Goal: Transaction & Acquisition: Purchase product/service

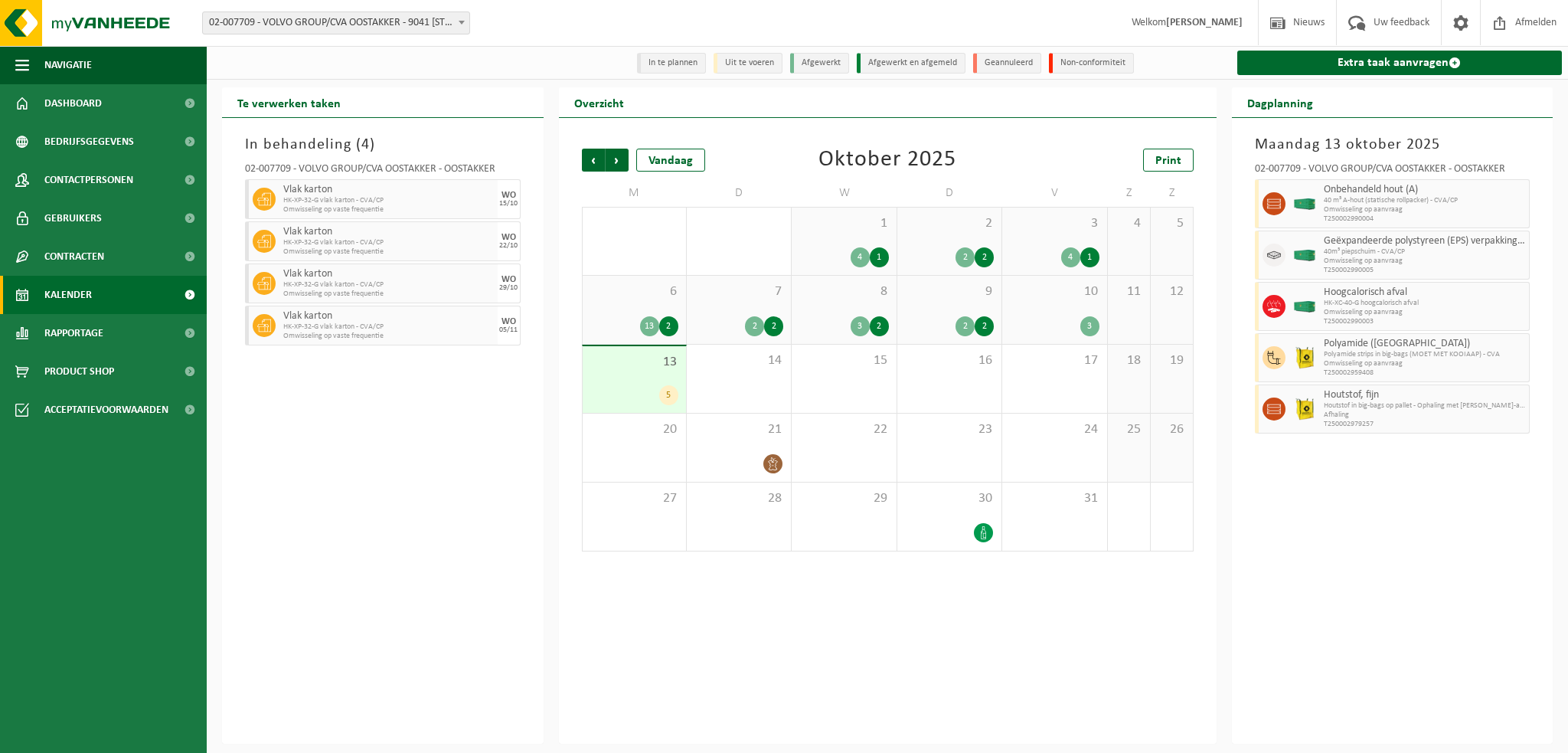
click at [1042, 292] on span "10" at bounding box center [1054, 292] width 89 height 17
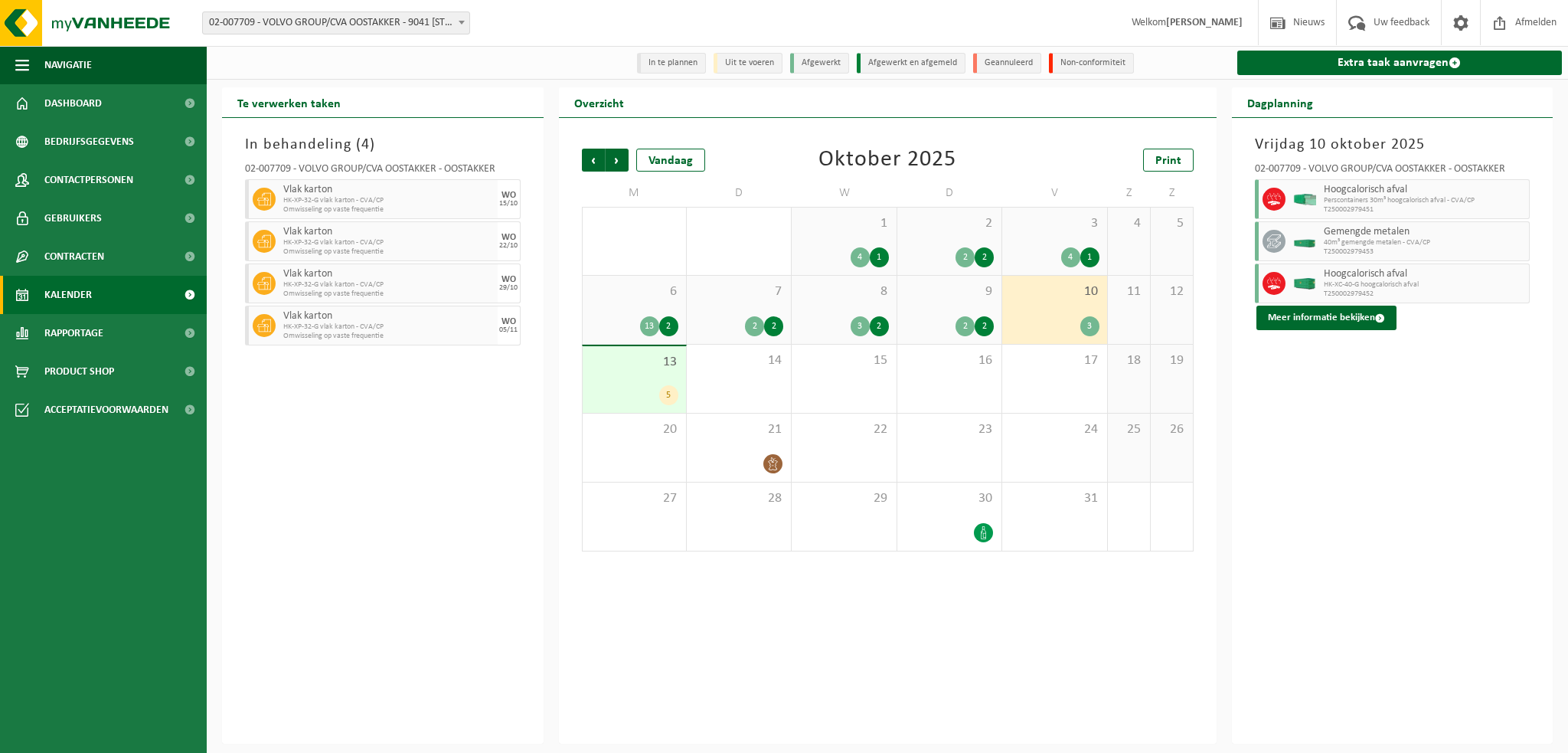
click at [966, 298] on span "9" at bounding box center [950, 292] width 89 height 17
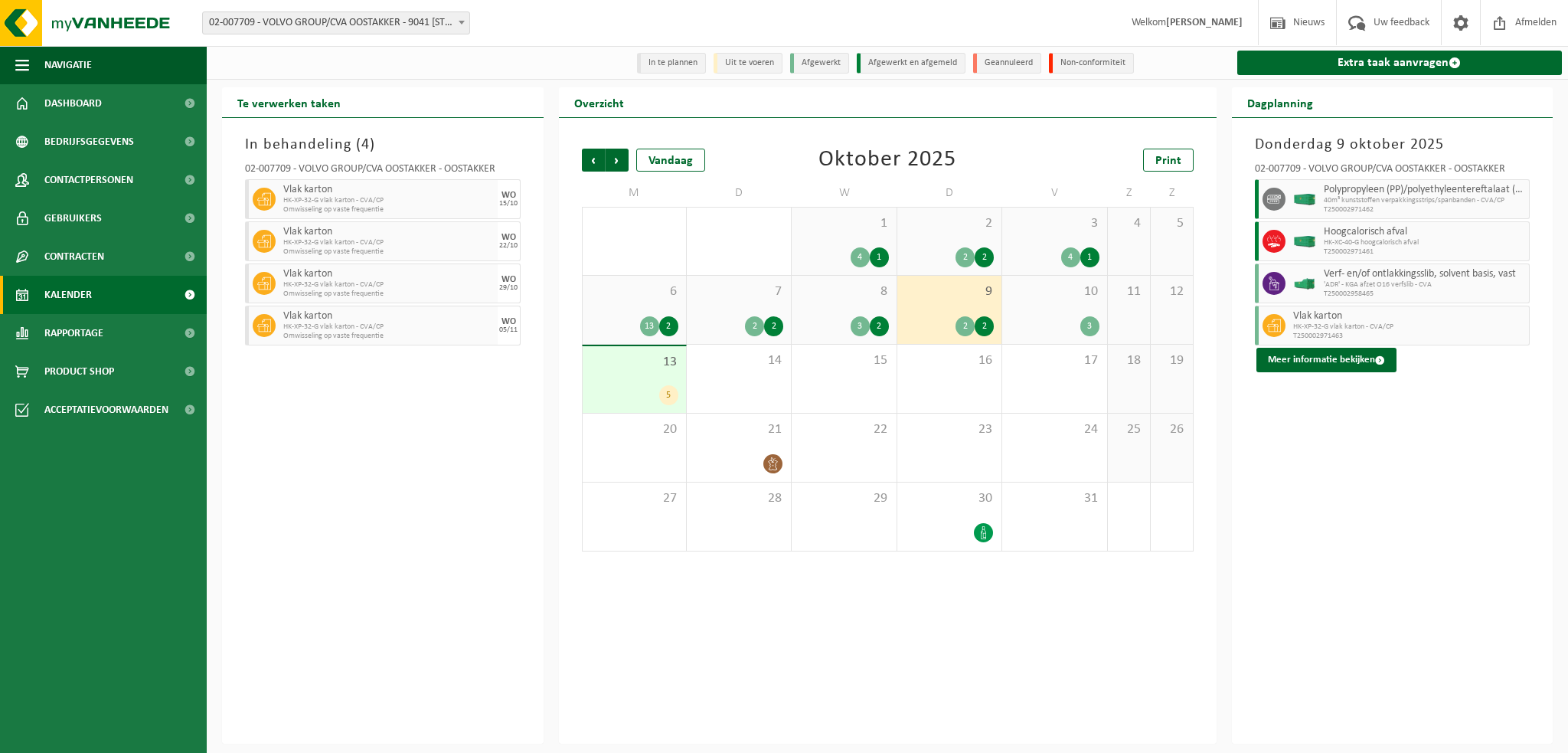
click at [611, 293] on span "6" at bounding box center [634, 292] width 88 height 17
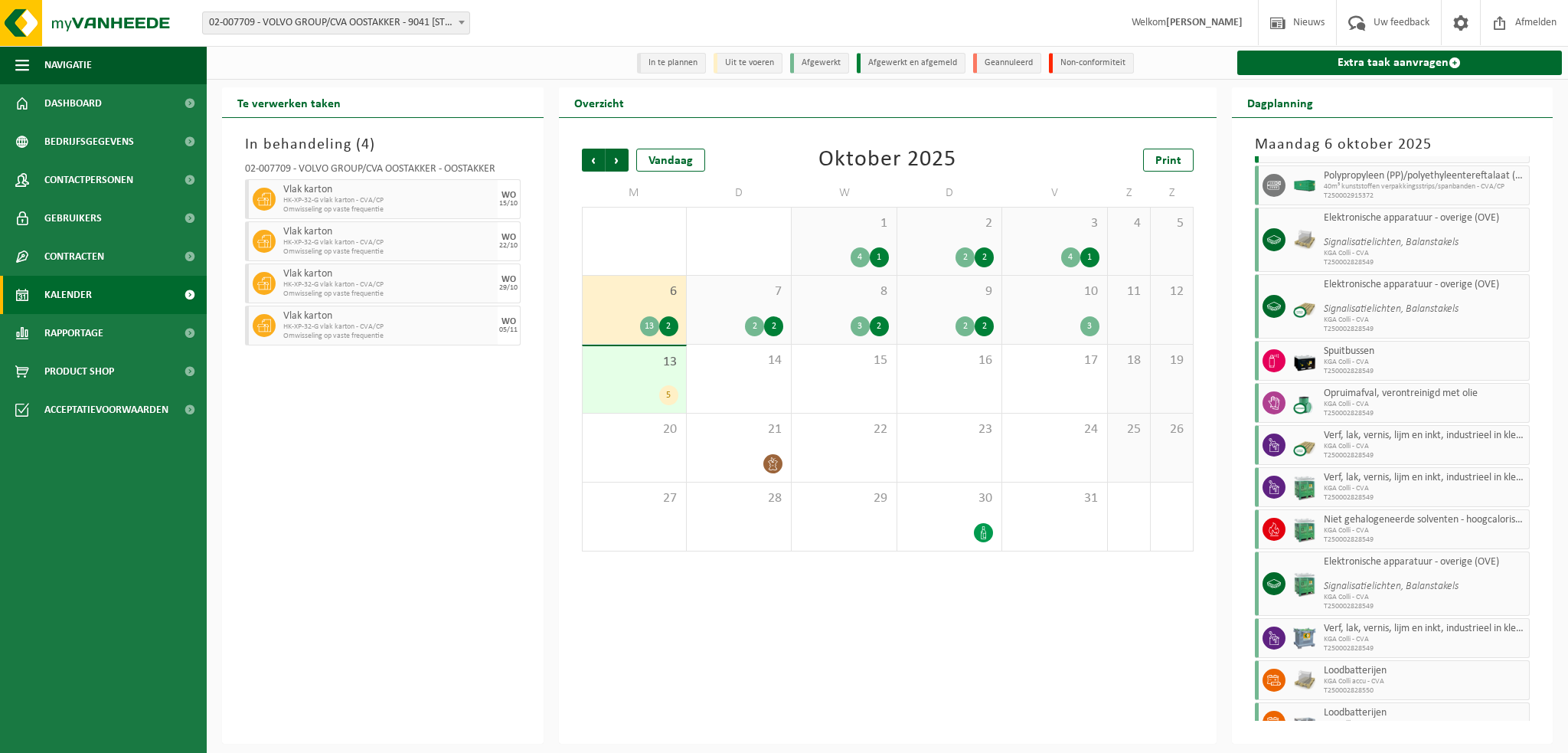
scroll to position [184, 0]
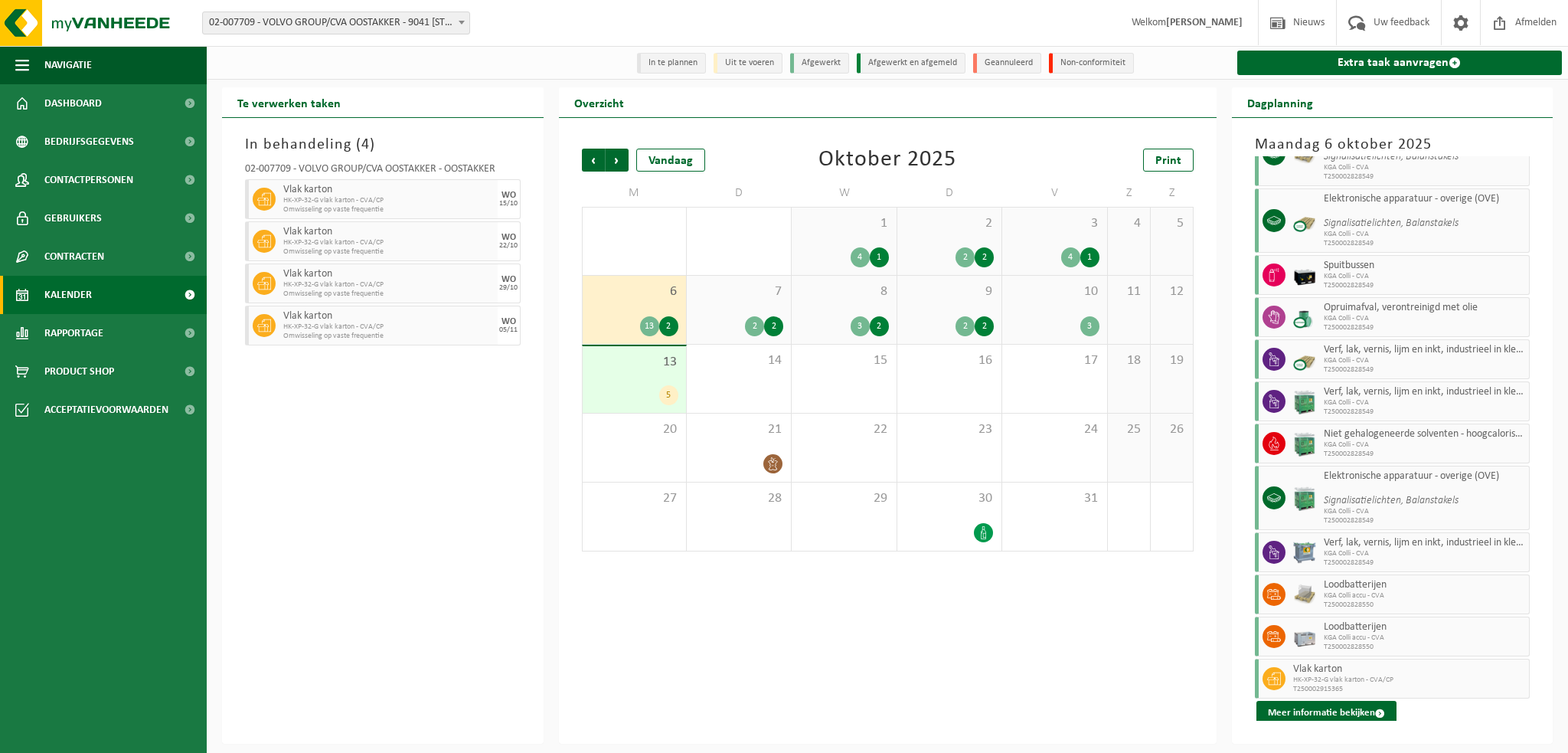
click at [952, 312] on div "9 2 2" at bounding box center [949, 309] width 104 height 68
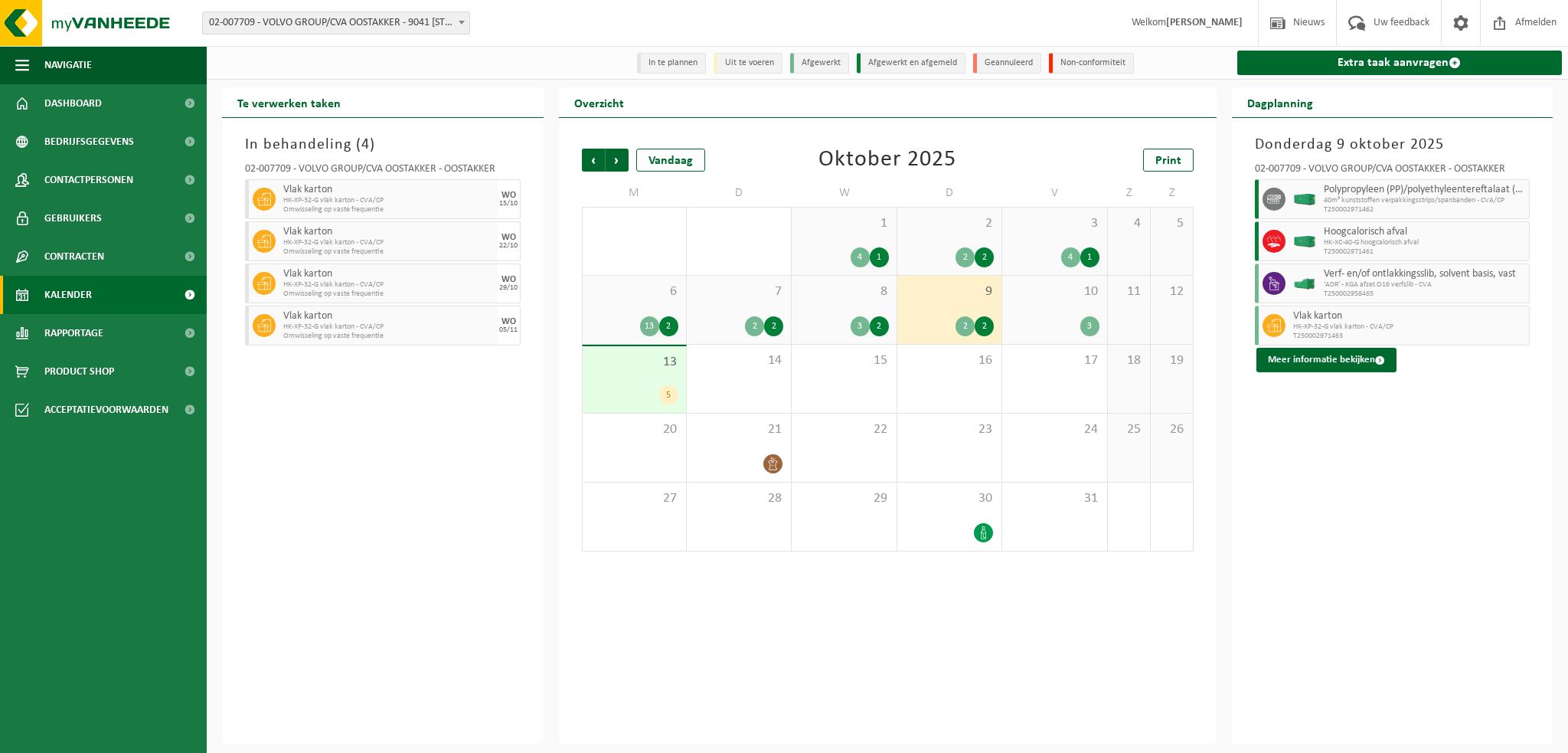
click at [621, 302] on div "6 13 2" at bounding box center [634, 309] width 103 height 68
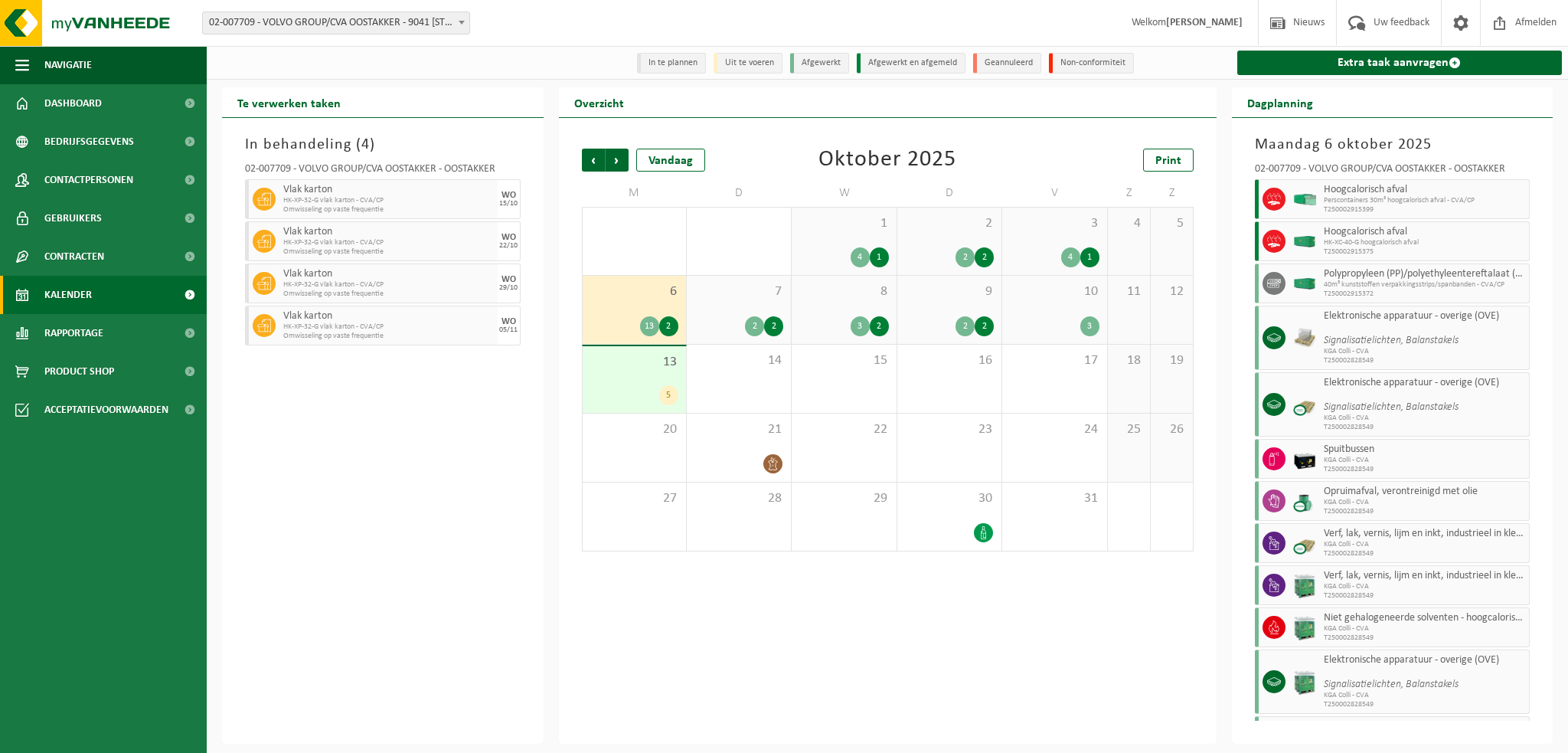
click at [743, 307] on div "7 2 2" at bounding box center [739, 309] width 104 height 68
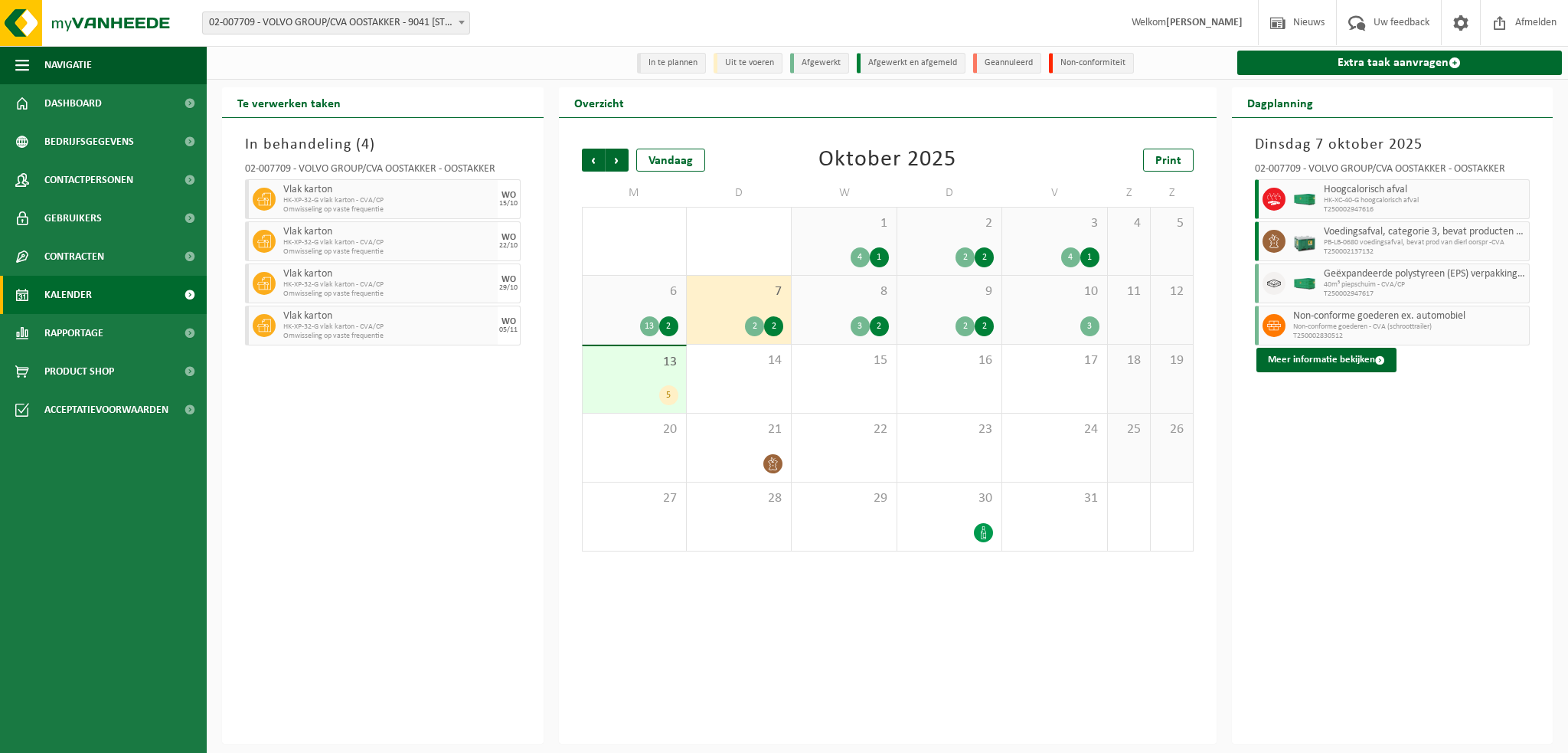
click at [822, 306] on div "8 3 2" at bounding box center [844, 309] width 104 height 68
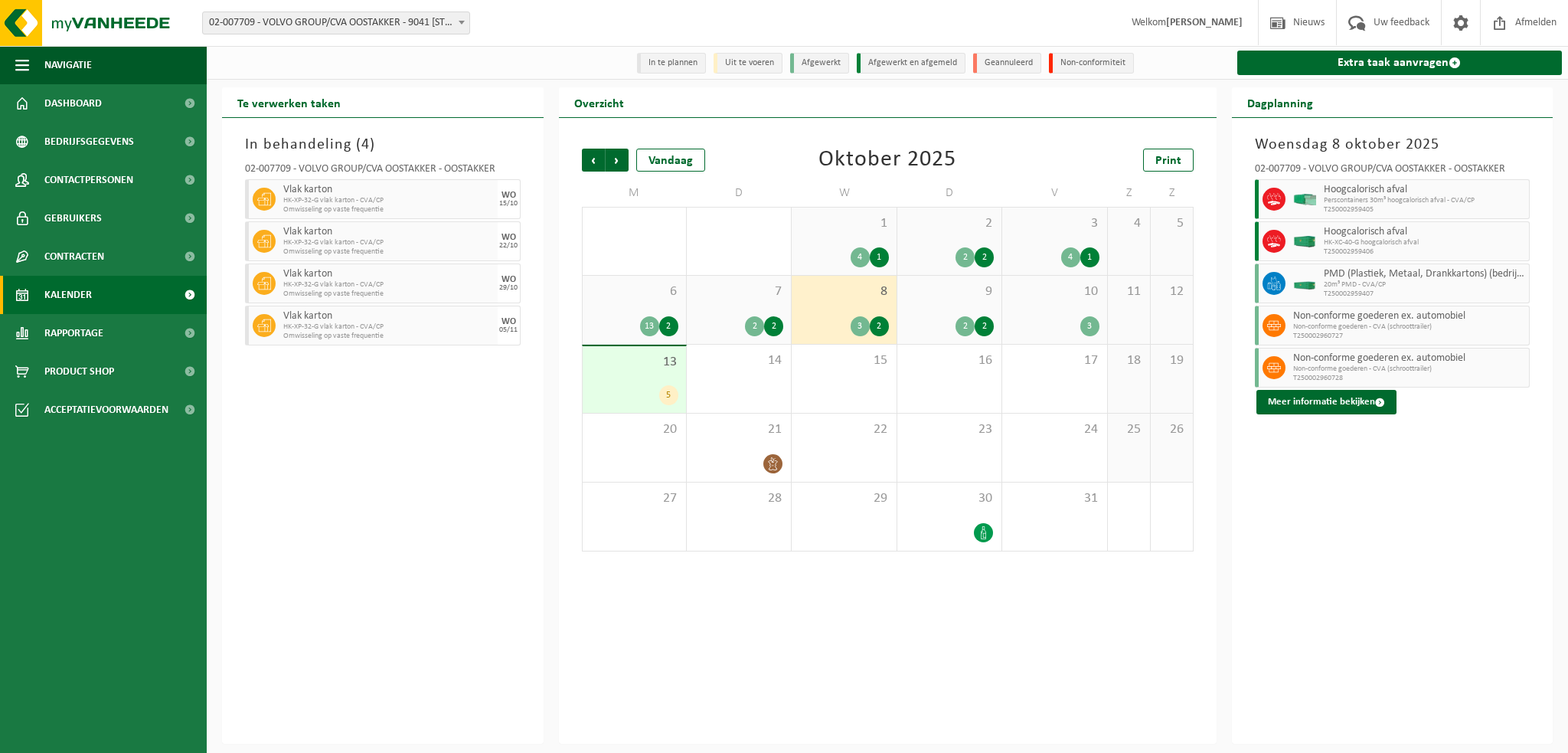
click at [934, 305] on div "9 2 2" at bounding box center [949, 309] width 104 height 68
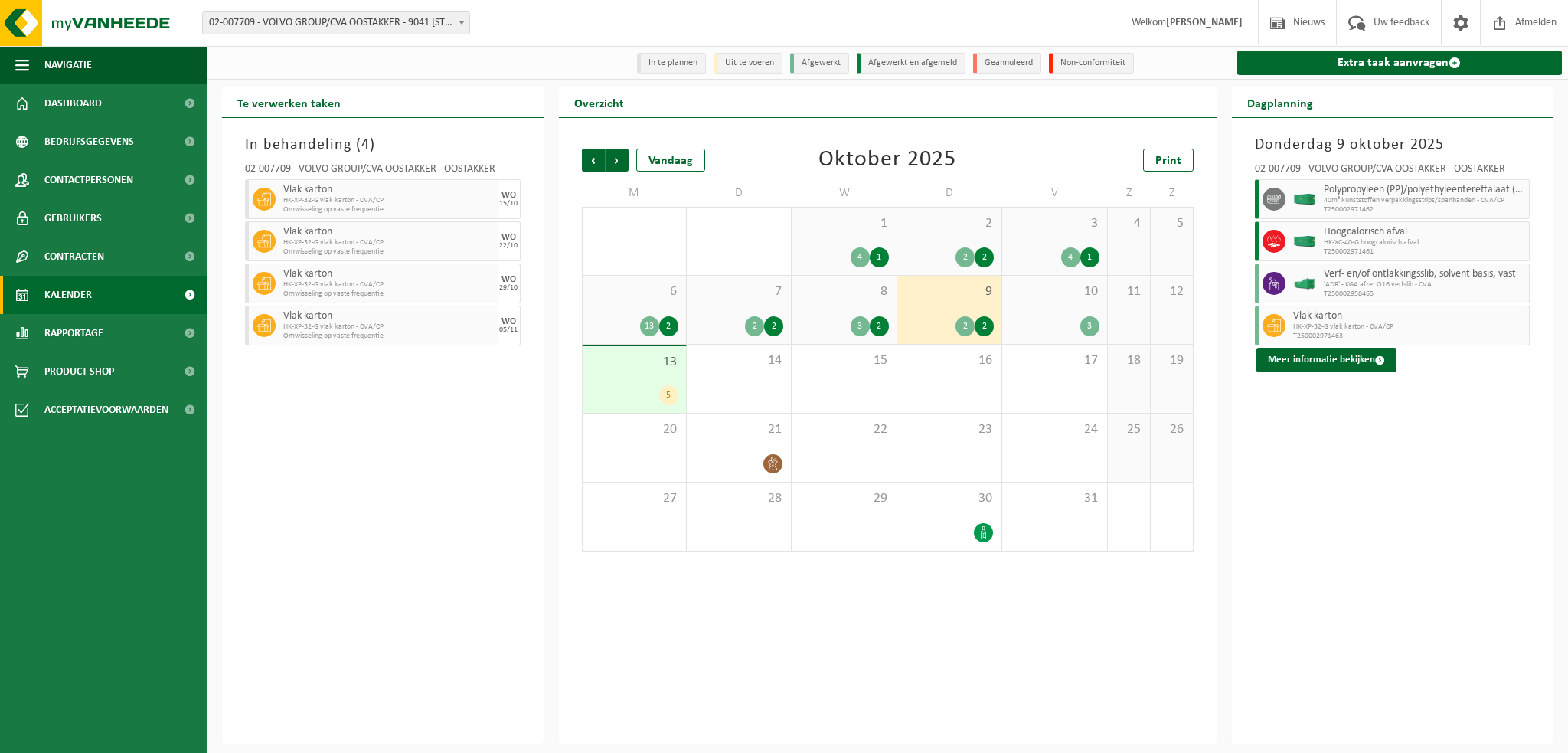
click at [630, 299] on span "6" at bounding box center [634, 292] width 88 height 17
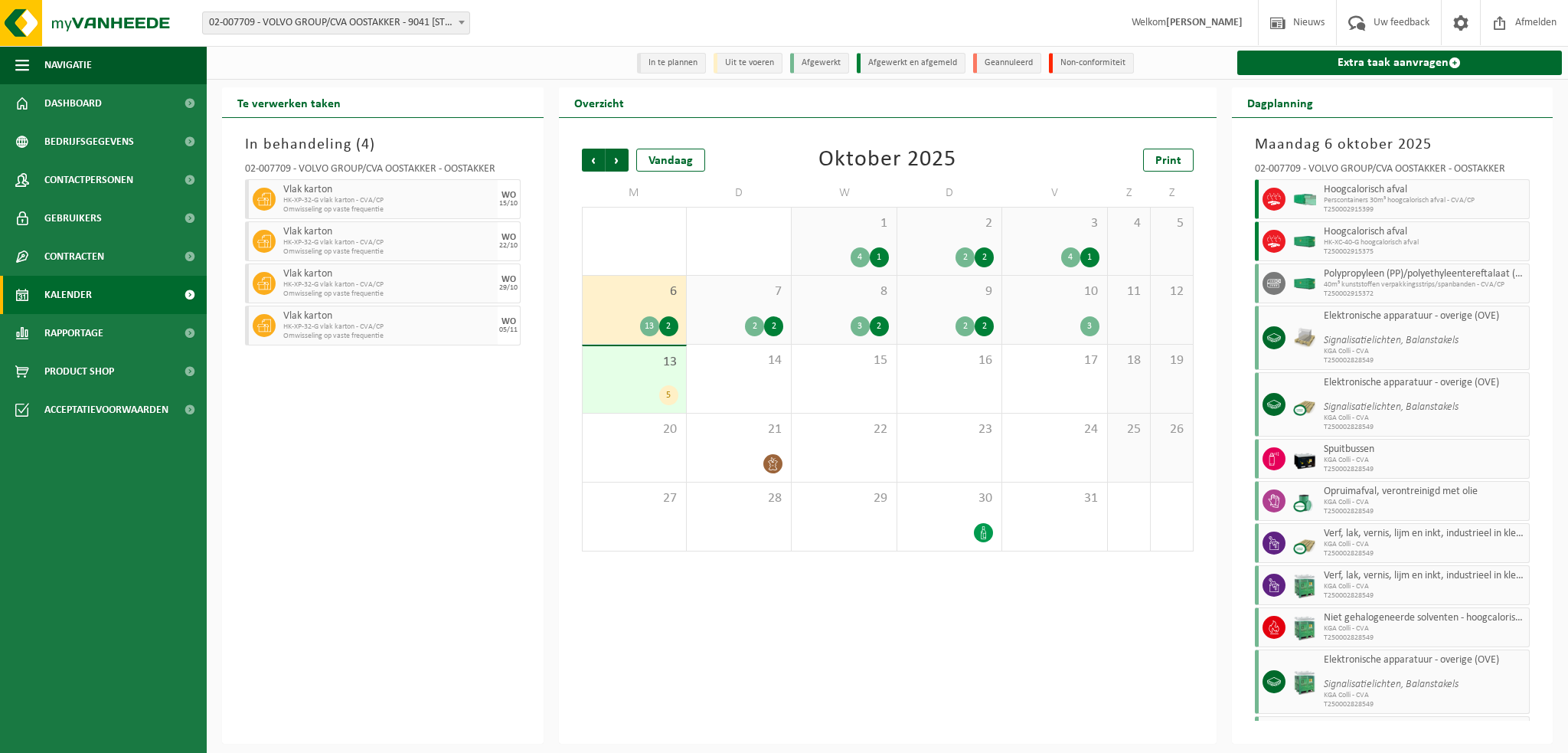
click at [826, 235] on div "1 4 1" at bounding box center [844, 241] width 104 height 67
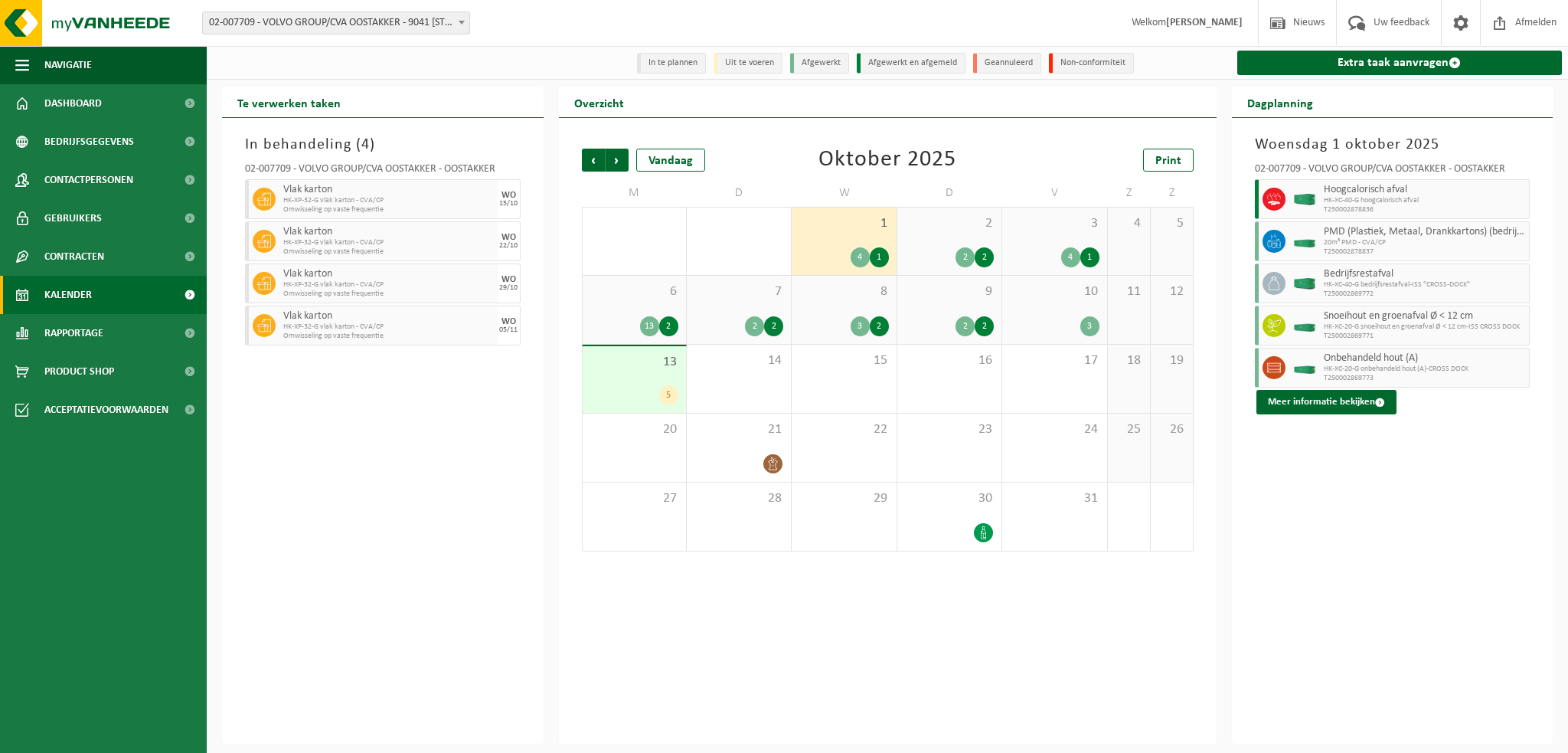
click at [932, 230] on span "2" at bounding box center [950, 224] width 89 height 17
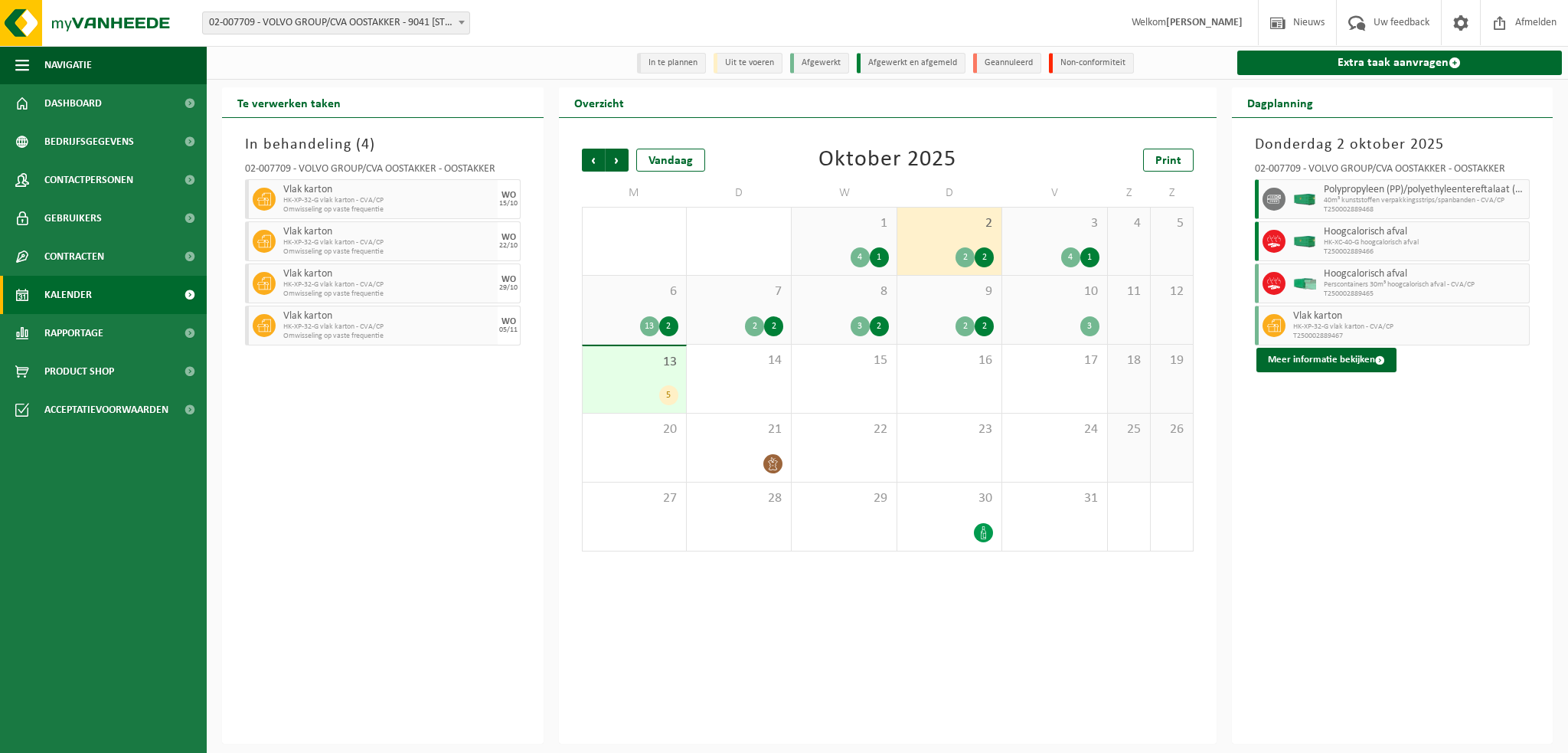
click at [1032, 323] on div "3" at bounding box center [1054, 327] width 89 height 20
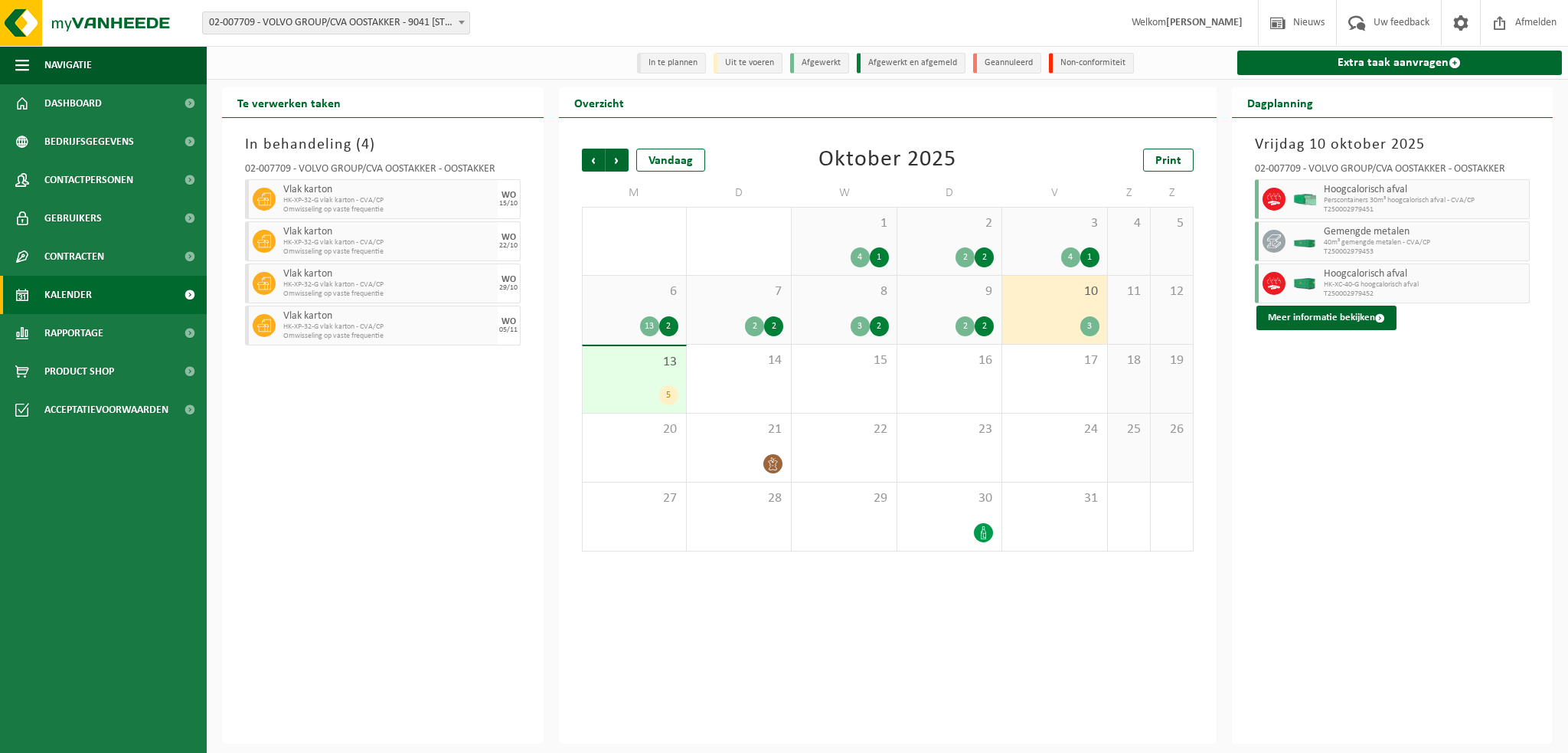
click at [933, 308] on div "9 2 2" at bounding box center [949, 309] width 104 height 68
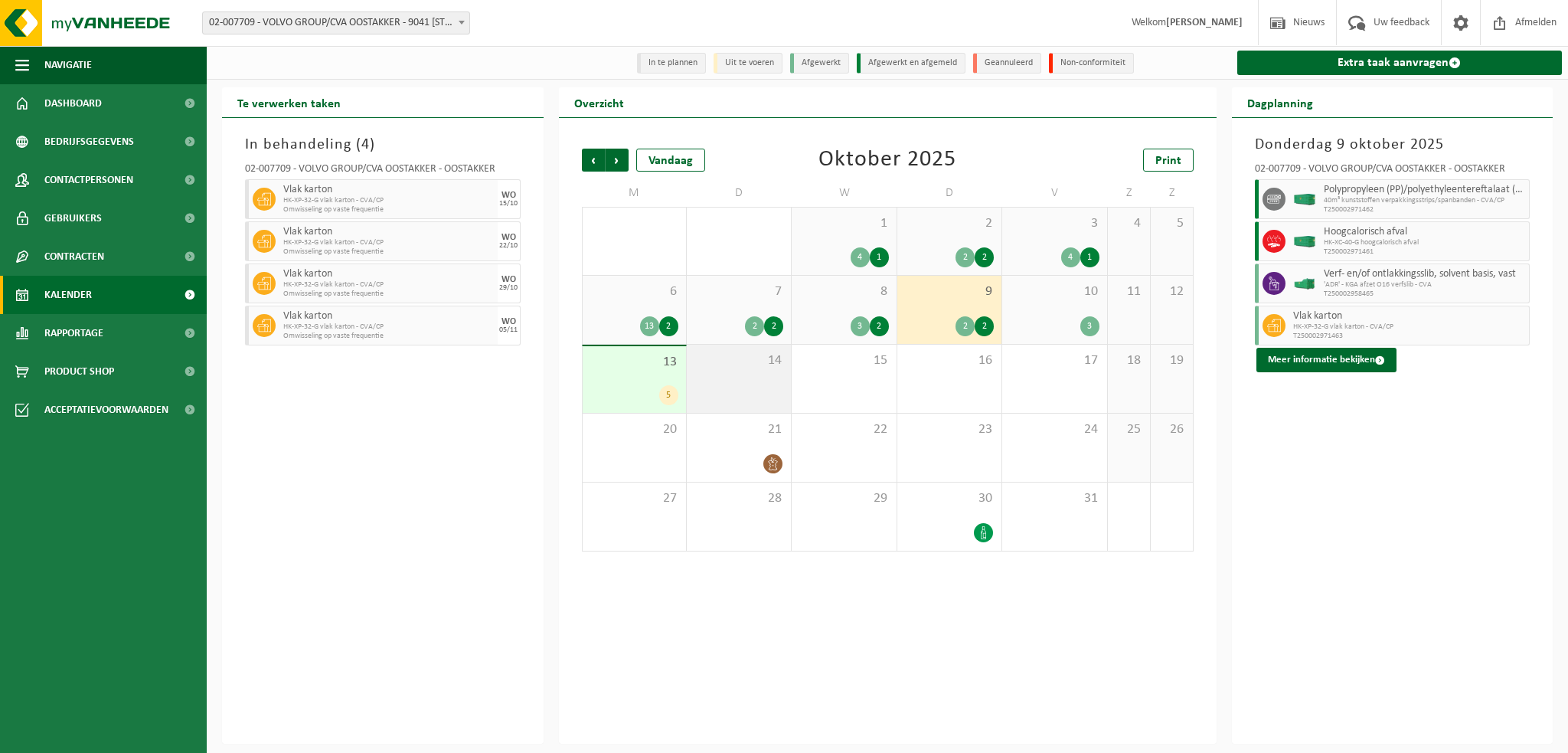
click at [707, 372] on div "14" at bounding box center [739, 378] width 104 height 68
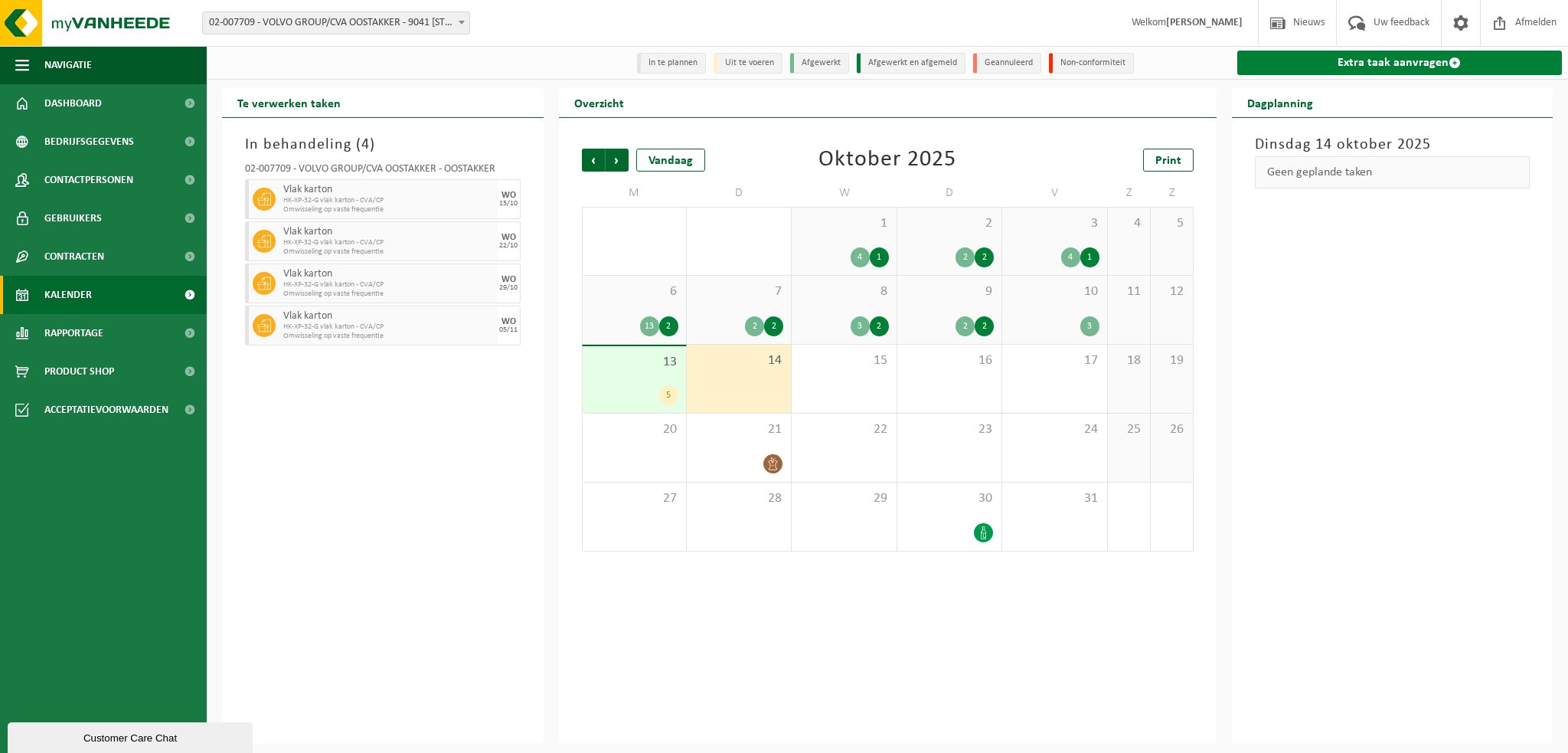
click at [1362, 65] on link "Extra taak aanvragen" at bounding box center [1399, 62] width 325 height 24
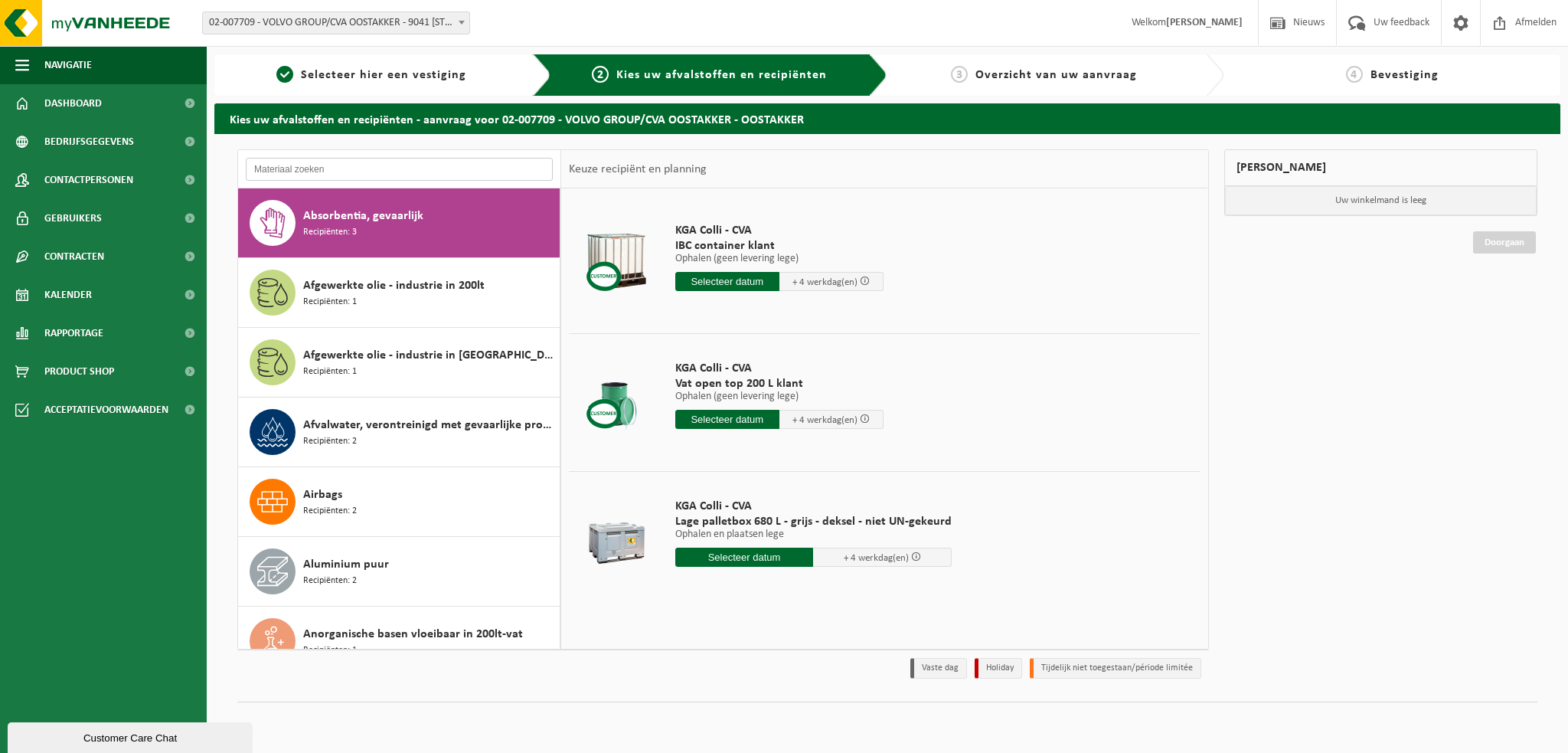
click at [307, 168] on input "text" at bounding box center [400, 169] width 307 height 23
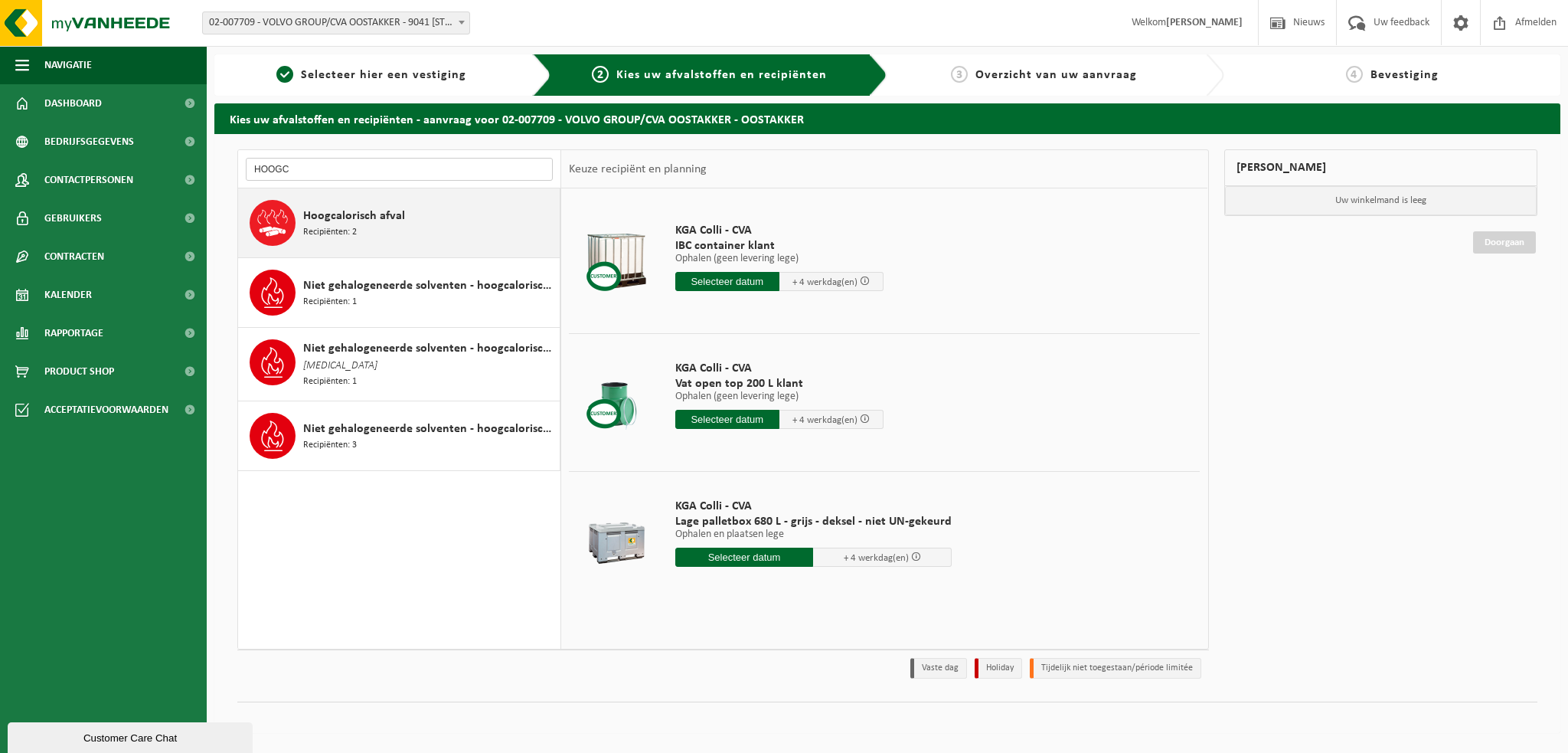
type input "HOOGC"
click at [359, 232] on div "Hoogcalorisch afval Recipiënten: 2" at bounding box center [429, 223] width 253 height 46
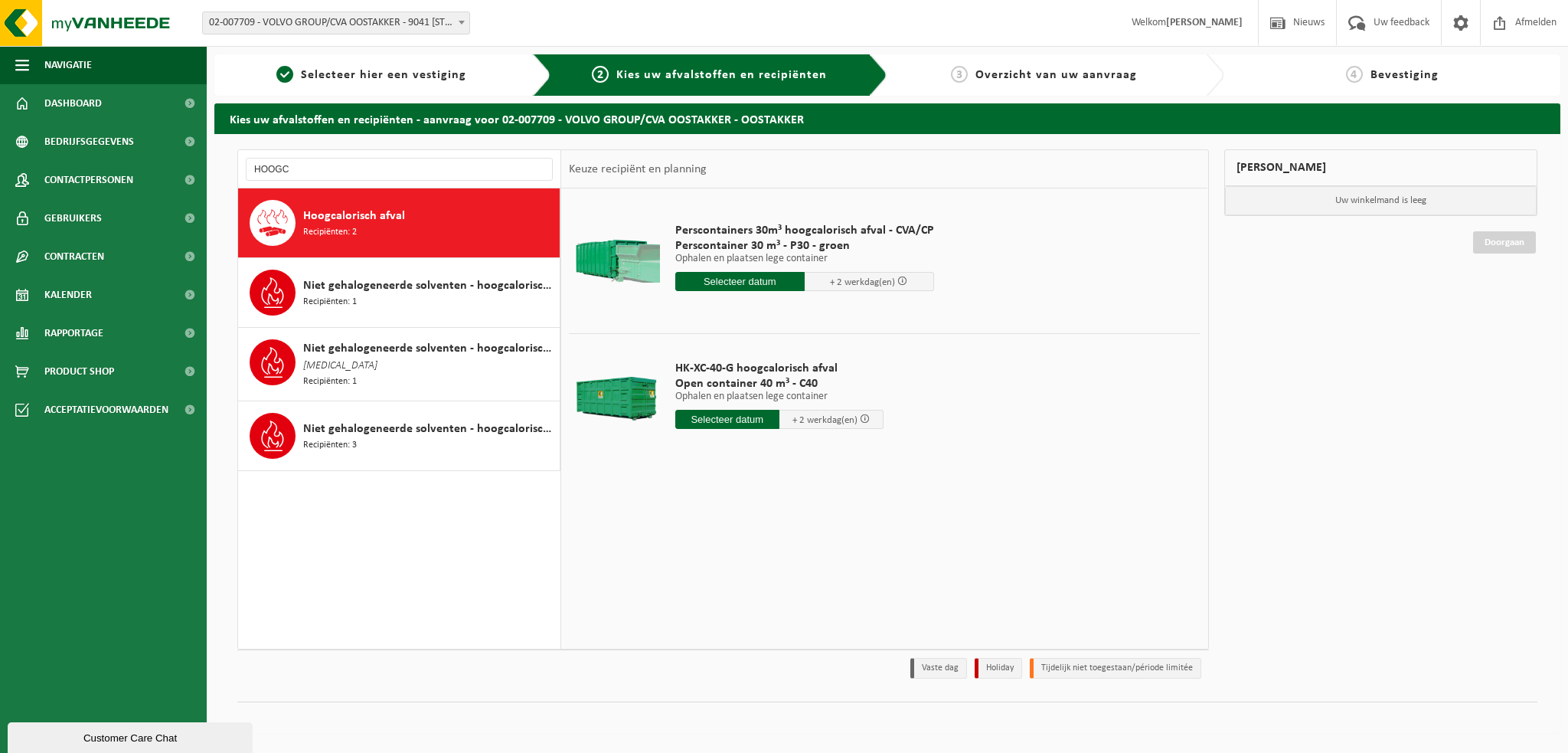
click at [738, 279] on input "text" at bounding box center [740, 282] width 129 height 19
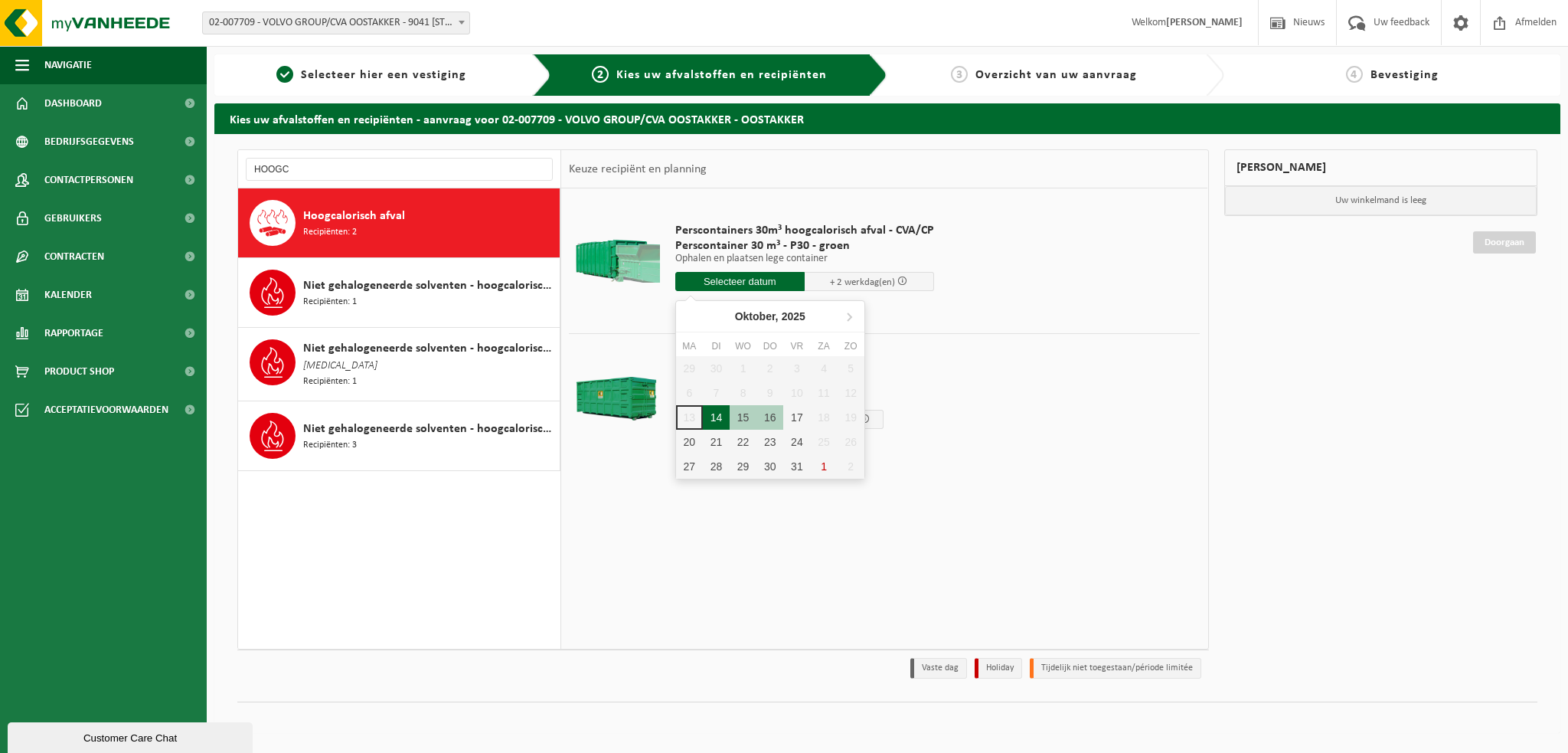
click at [716, 413] on div "14" at bounding box center [716, 417] width 27 height 24
type input "Van 2025-10-14"
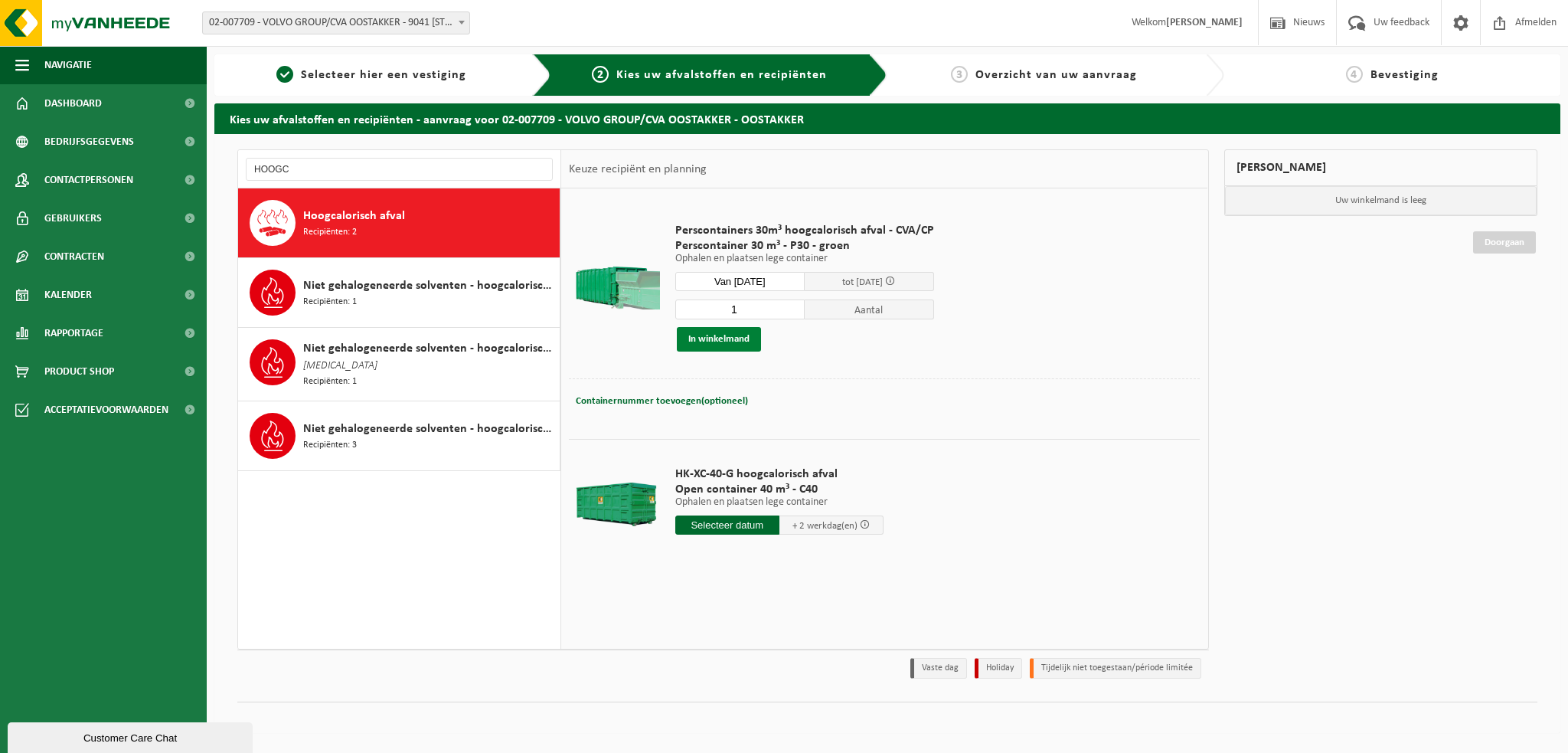
click at [726, 328] on button "In winkelmand" at bounding box center [719, 339] width 84 height 24
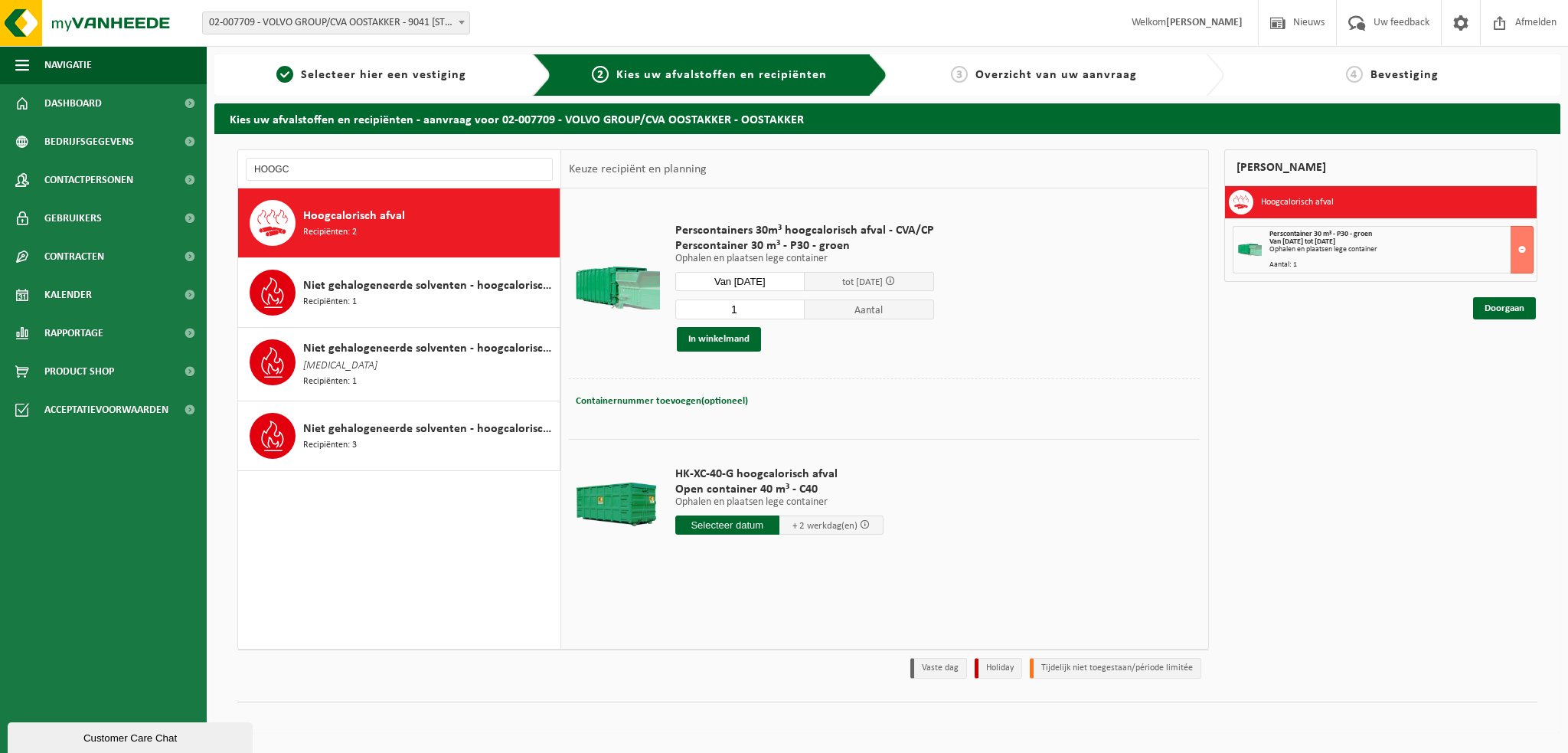
click at [722, 526] on input "text" at bounding box center [727, 525] width 104 height 19
click at [717, 660] on div "14" at bounding box center [716, 659] width 27 height 24
type input "Van 2025-10-14"
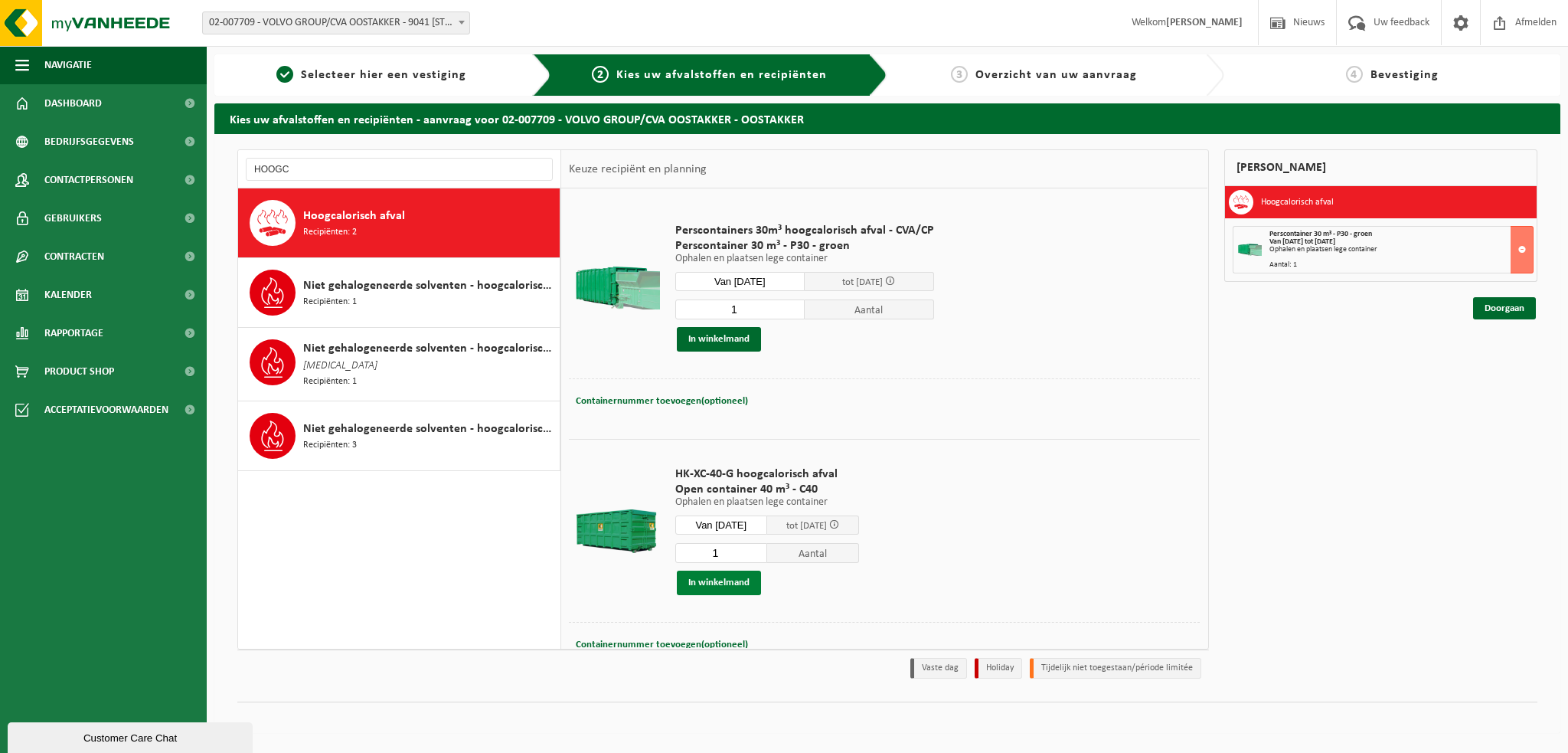
click at [728, 578] on button "In winkelmand" at bounding box center [719, 582] width 84 height 24
click at [312, 164] on input "HOOGC" at bounding box center [400, 169] width 307 height 23
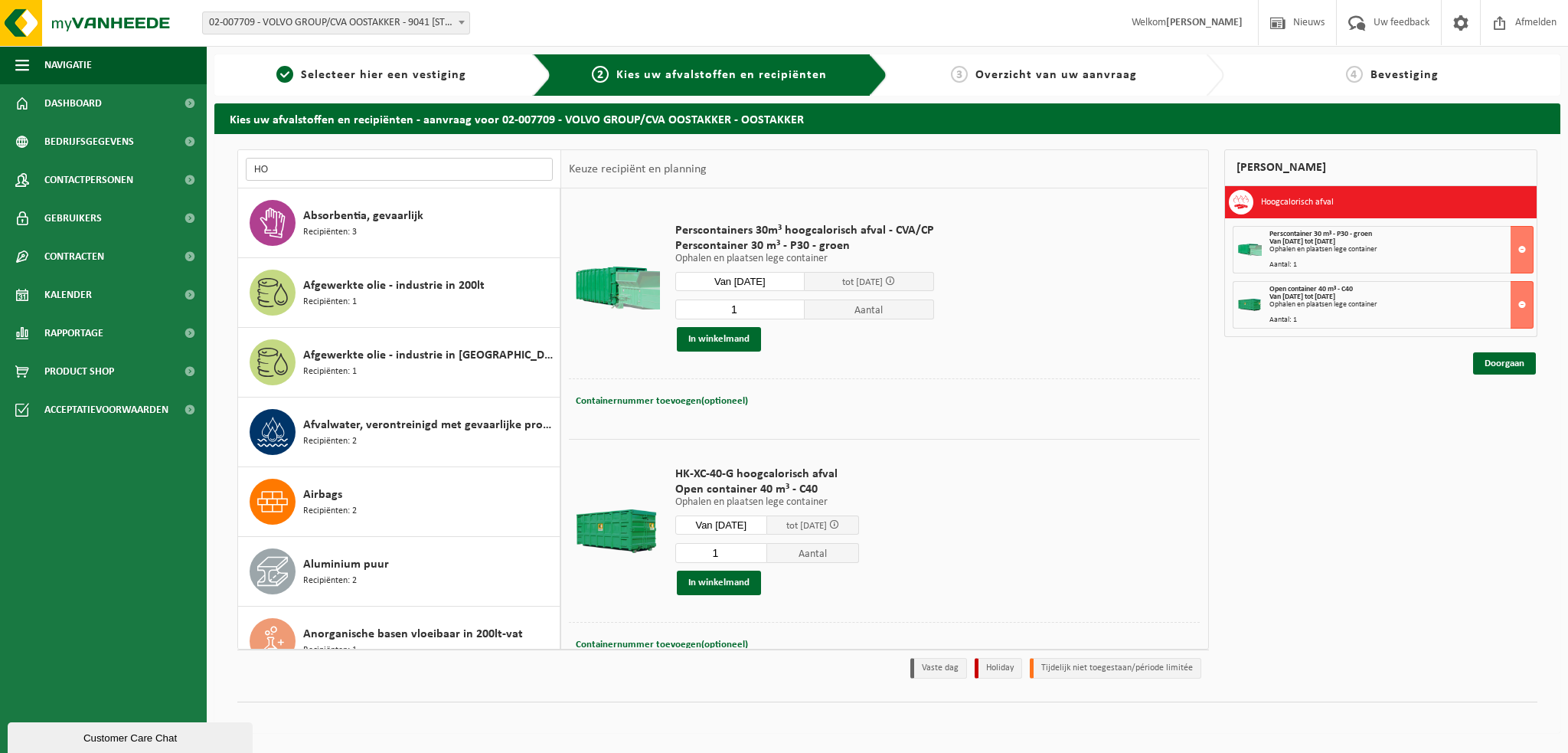
type input "H"
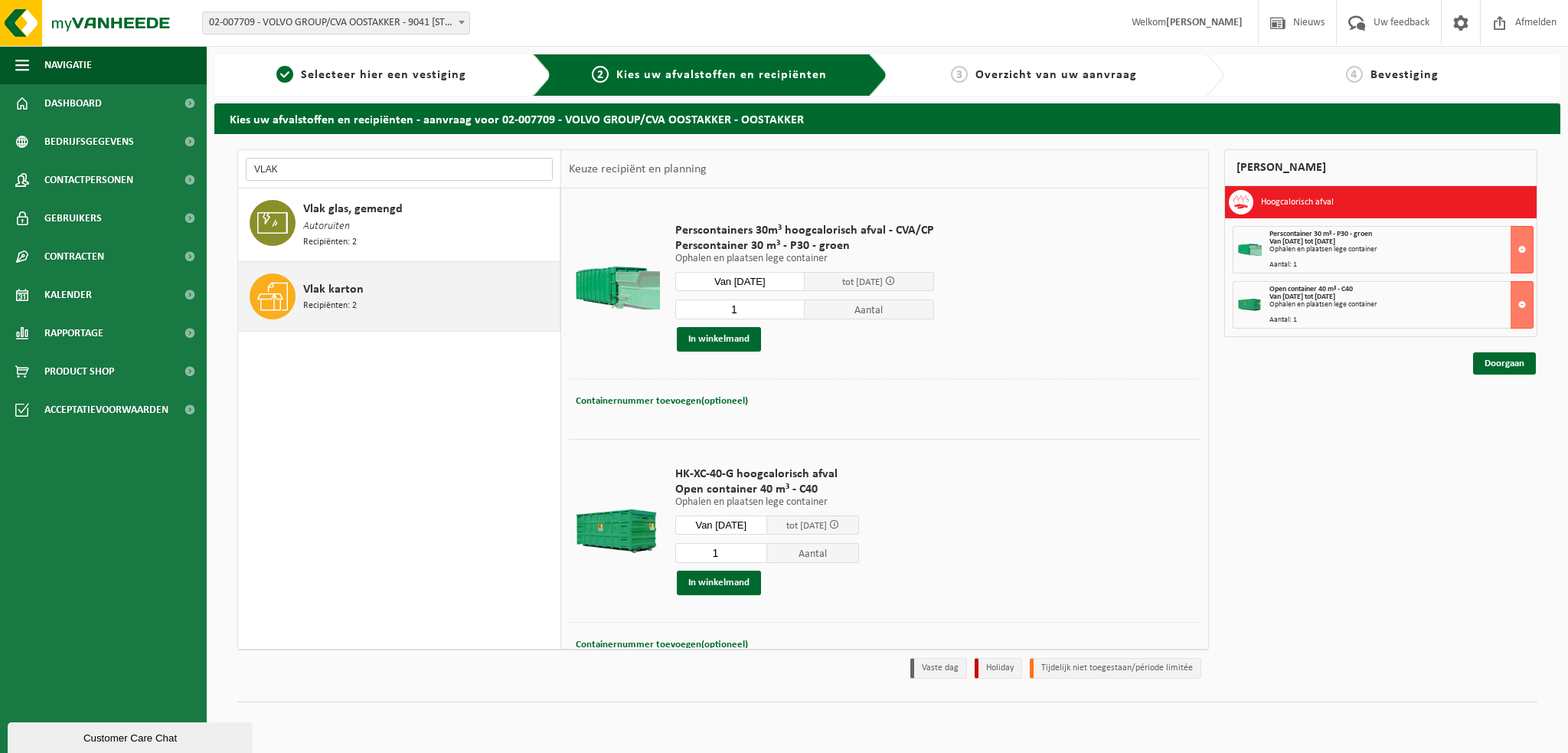
type input "VLAK"
click at [406, 298] on div "Vlak karton Recipiënten: 2" at bounding box center [429, 296] width 253 height 46
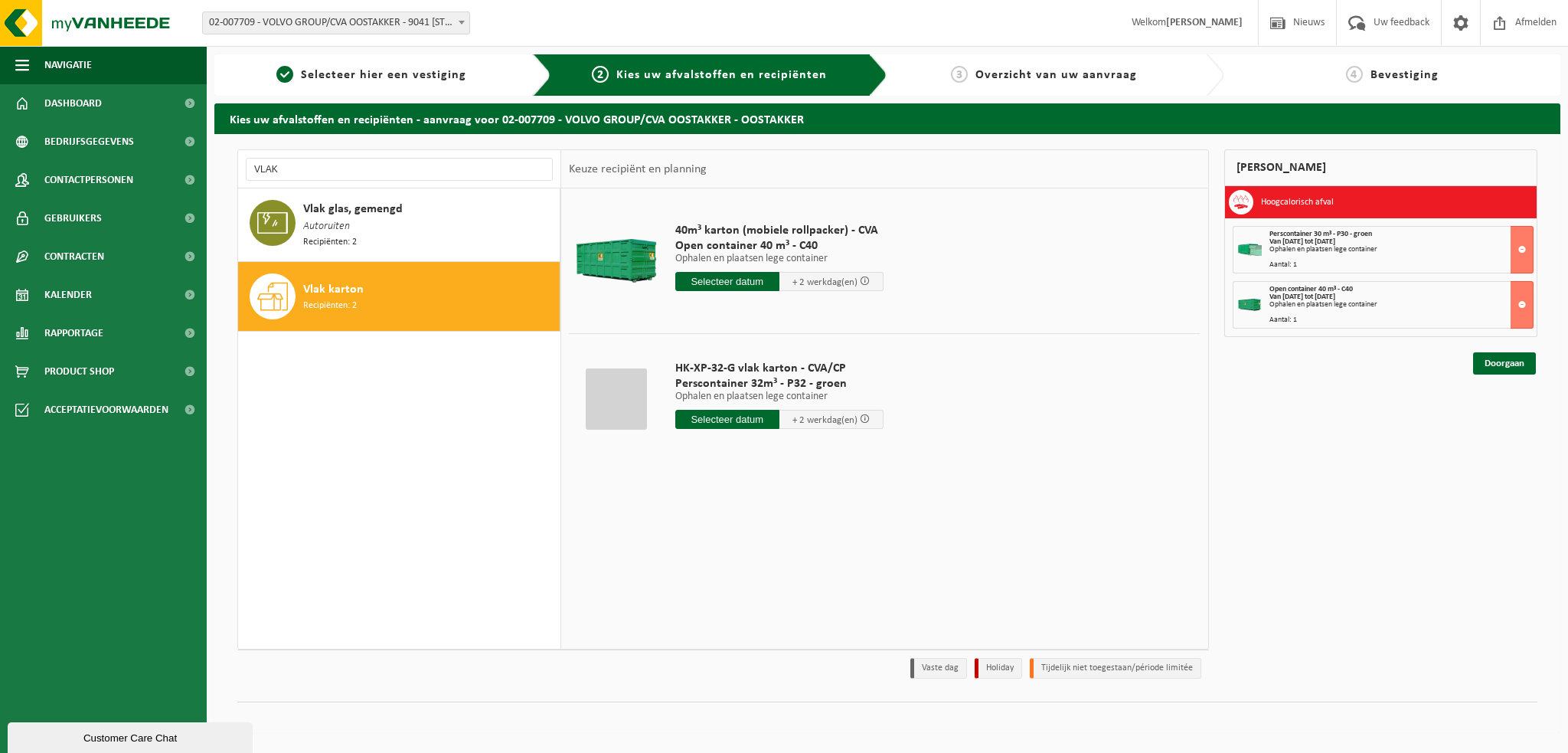
click at [733, 418] on input "text" at bounding box center [727, 419] width 104 height 19
click at [715, 551] on div "14" at bounding box center [716, 554] width 27 height 24
type input "Van 2025-10-14"
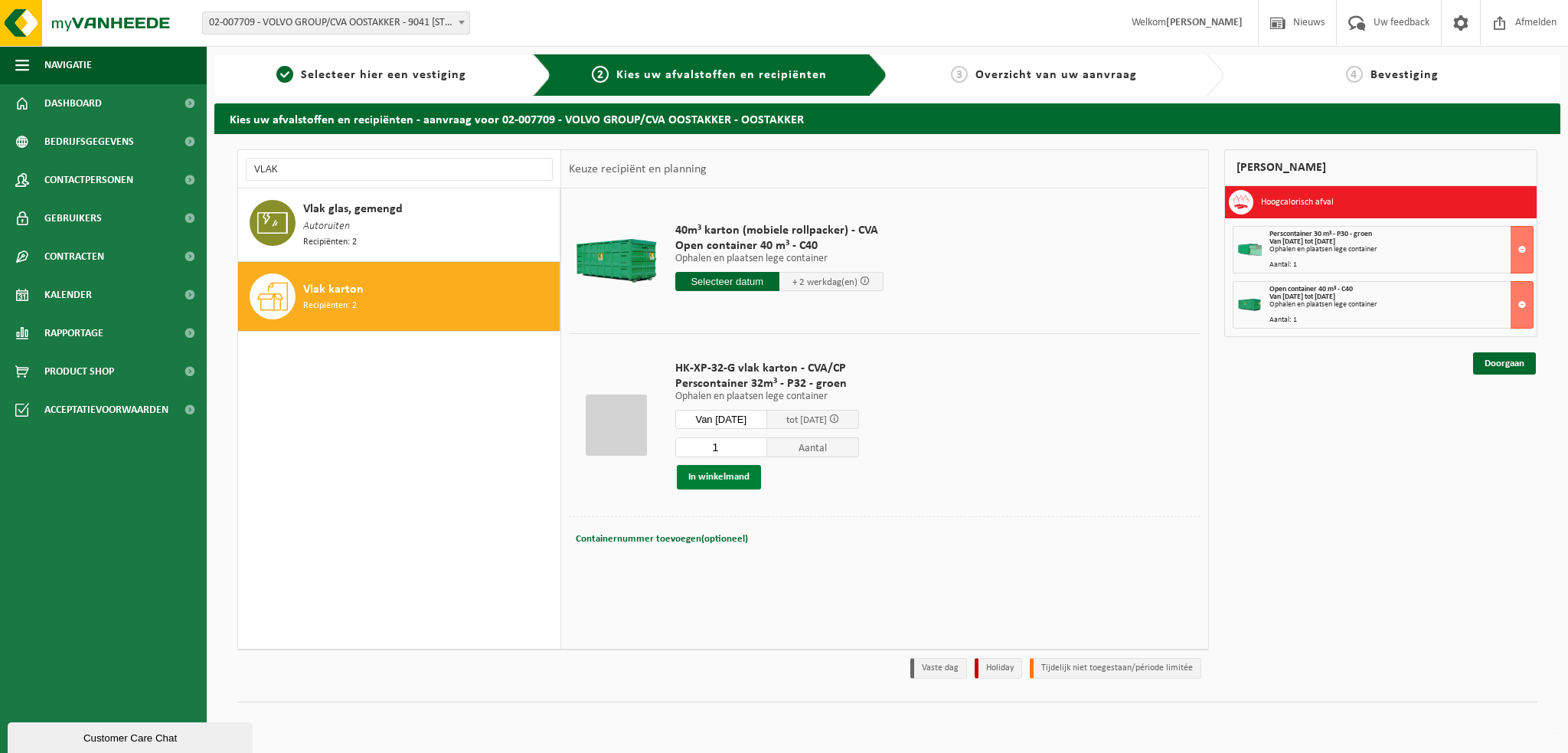
click at [716, 477] on button "In winkelmand" at bounding box center [719, 477] width 84 height 24
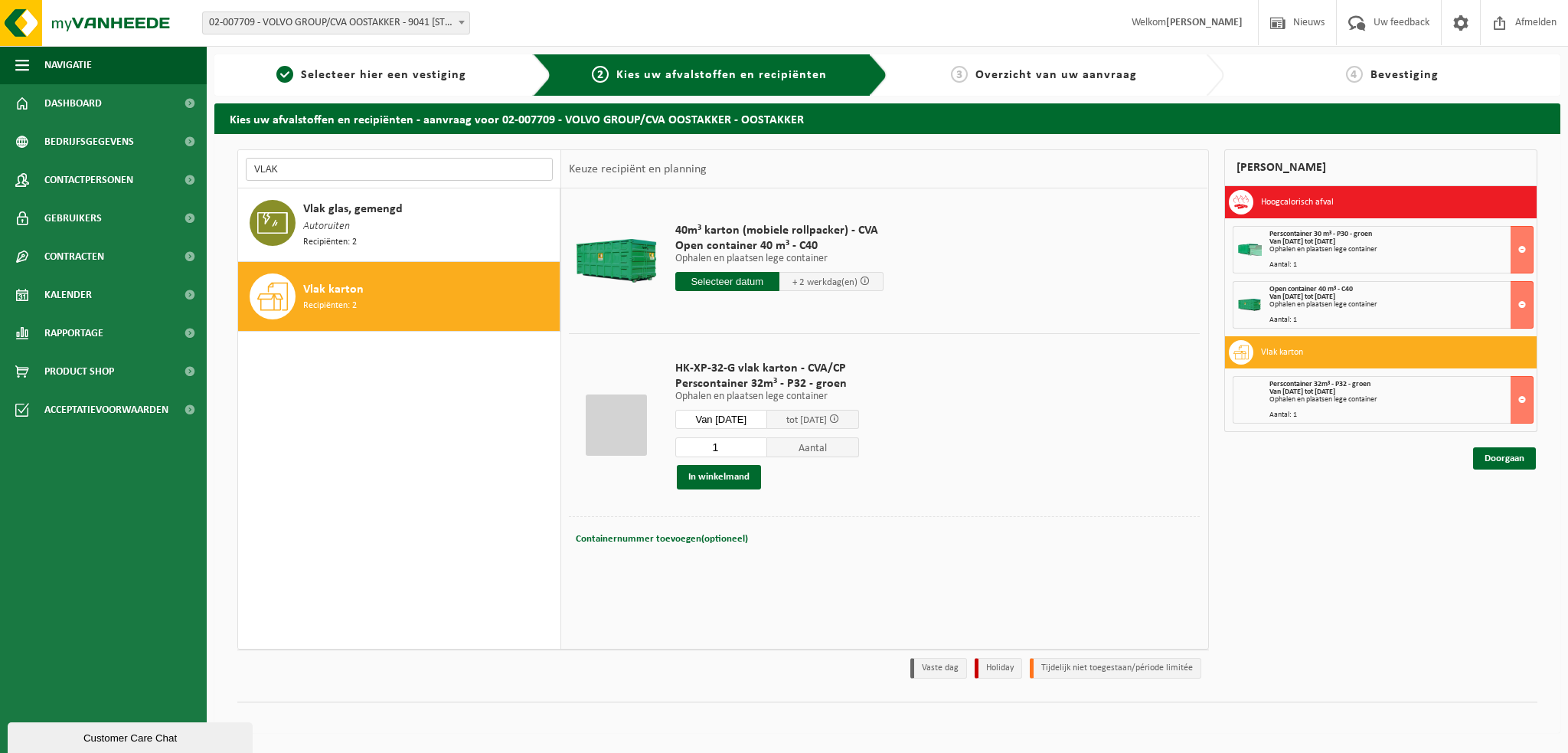
click at [302, 169] on input "VLAK" at bounding box center [400, 169] width 307 height 23
type input "V"
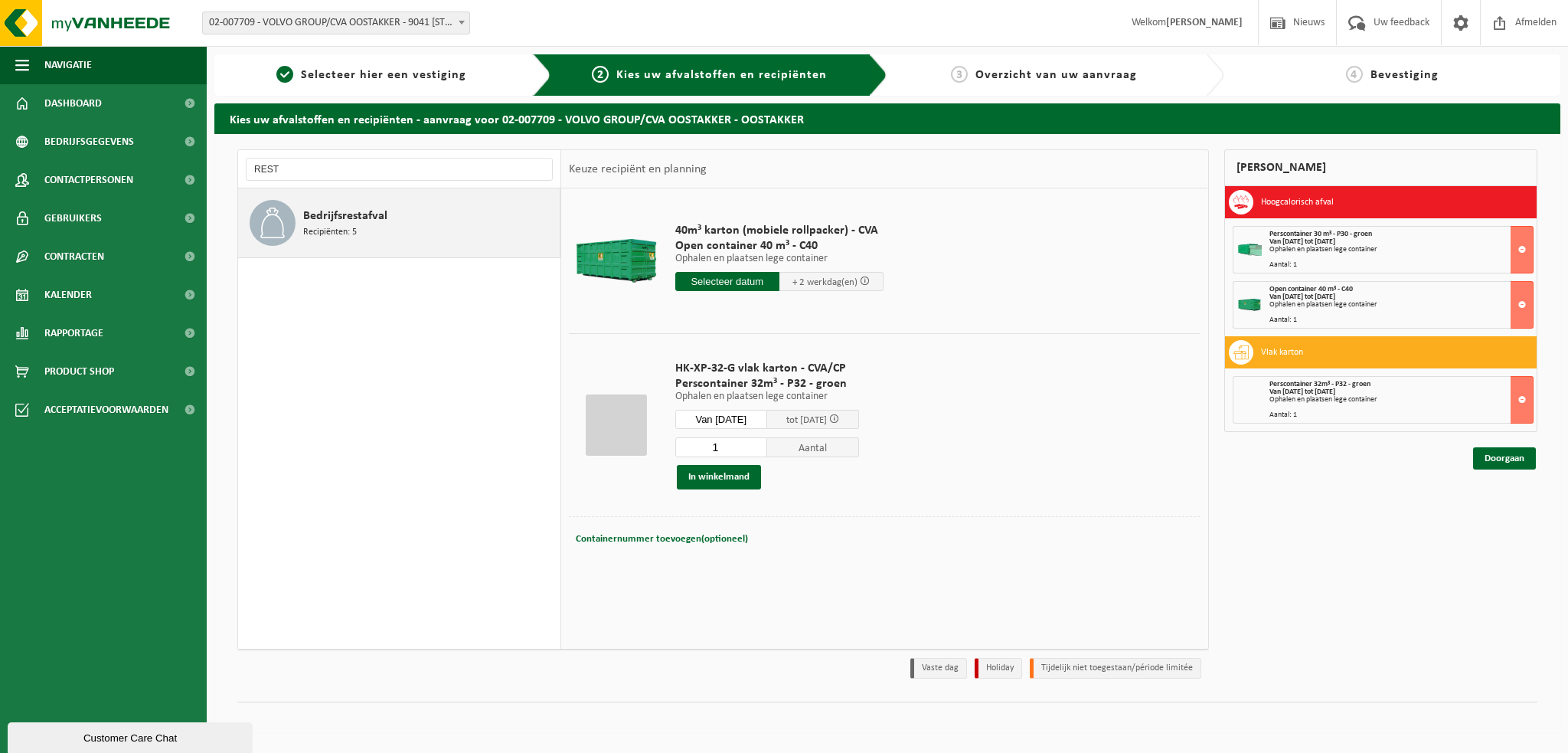
click at [343, 218] on span "Bedrijfsrestafval" at bounding box center [345, 216] width 84 height 18
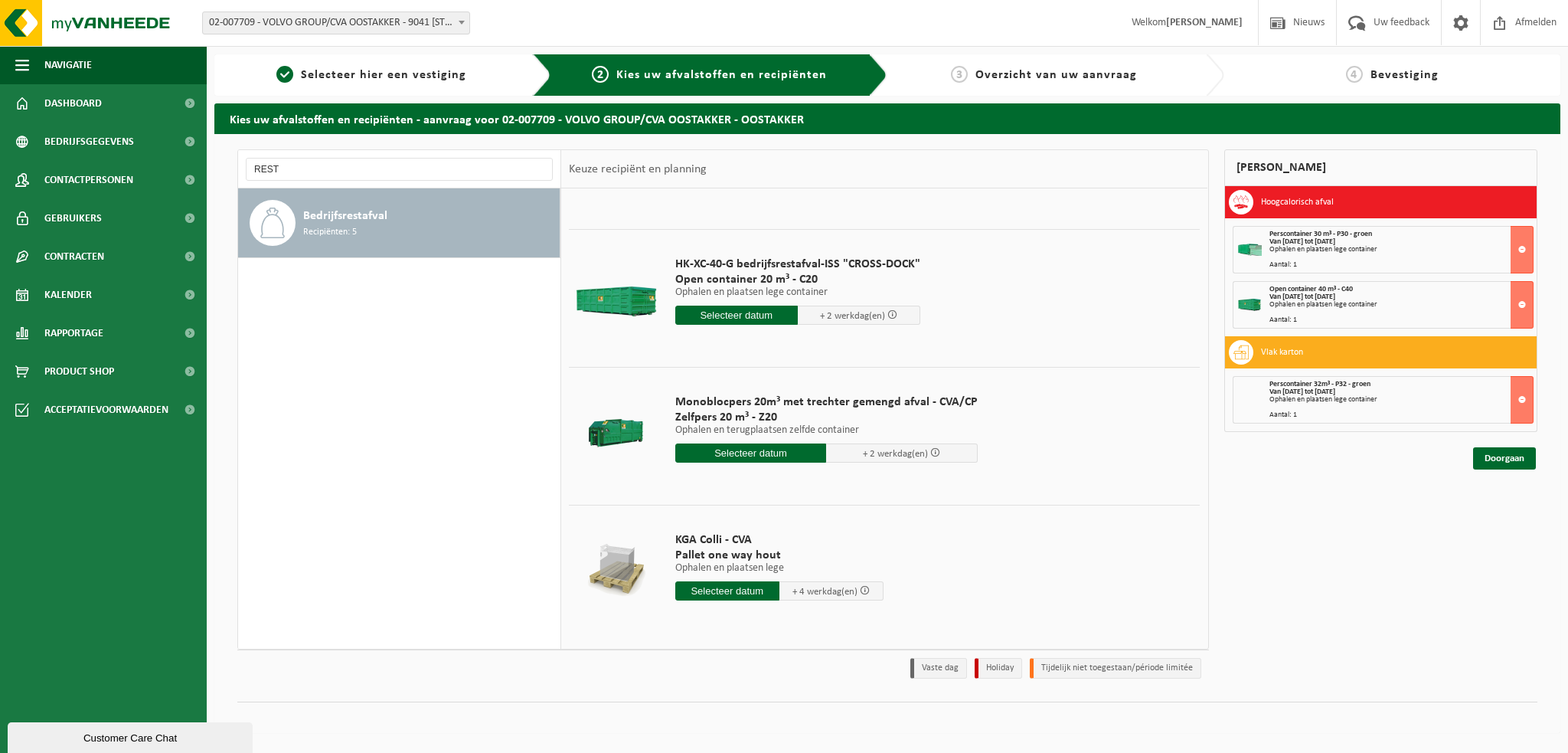
scroll to position [244, 0]
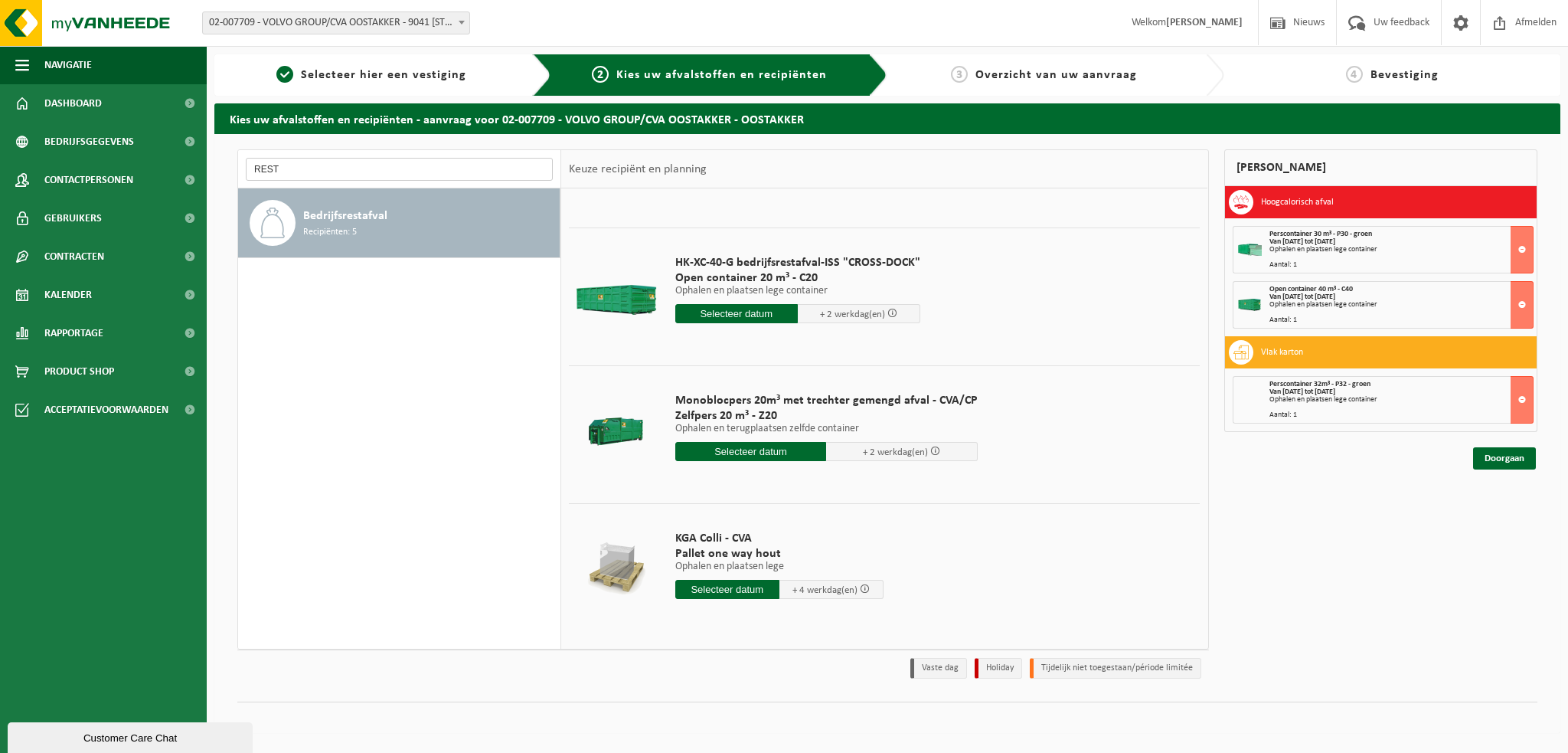
click at [297, 171] on input "REST" at bounding box center [400, 169] width 307 height 23
type input "R"
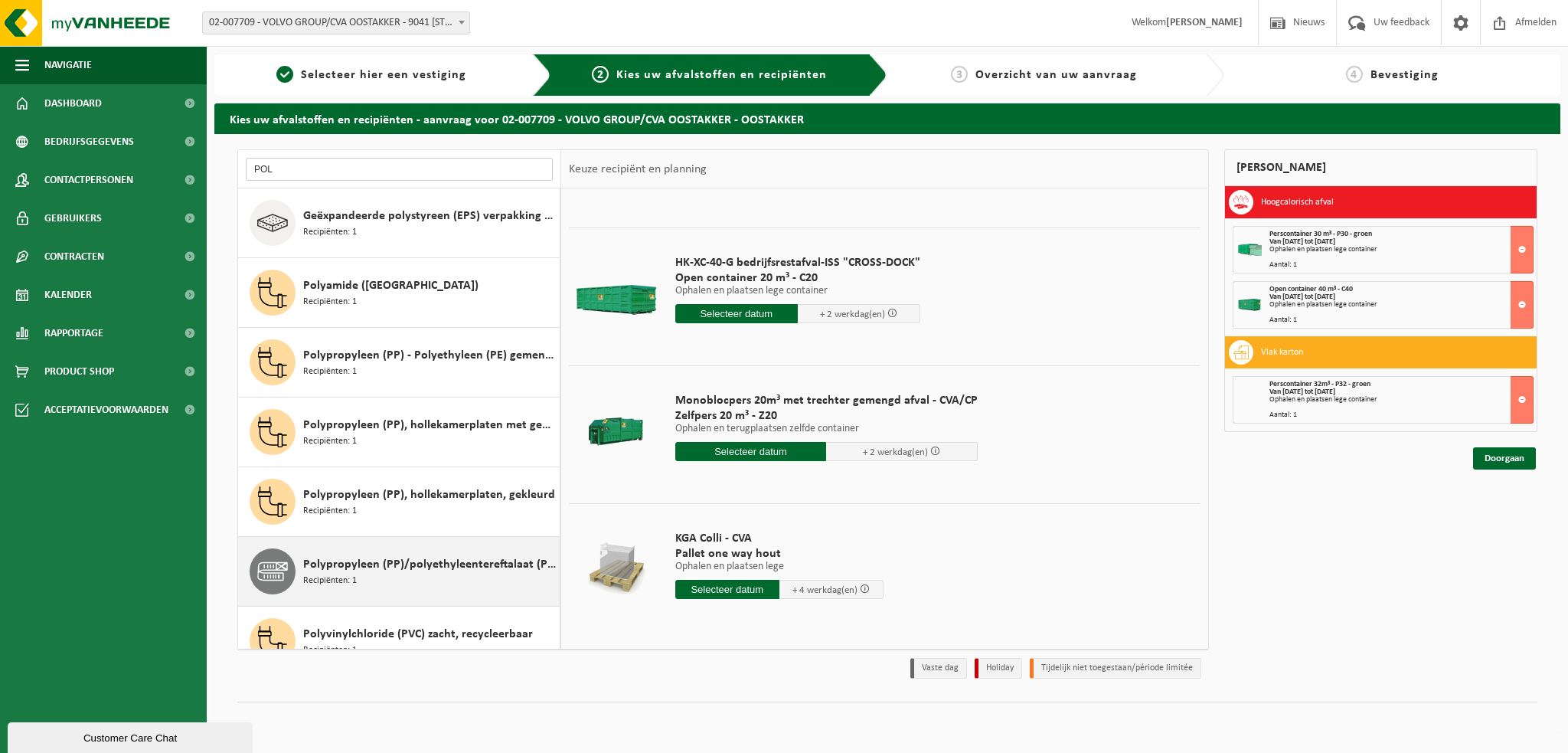
type input "POL"
click at [333, 565] on span "Polypropyleen (PP)/polyethyleentereftalaat (PET) spanbanden" at bounding box center [429, 565] width 253 height 18
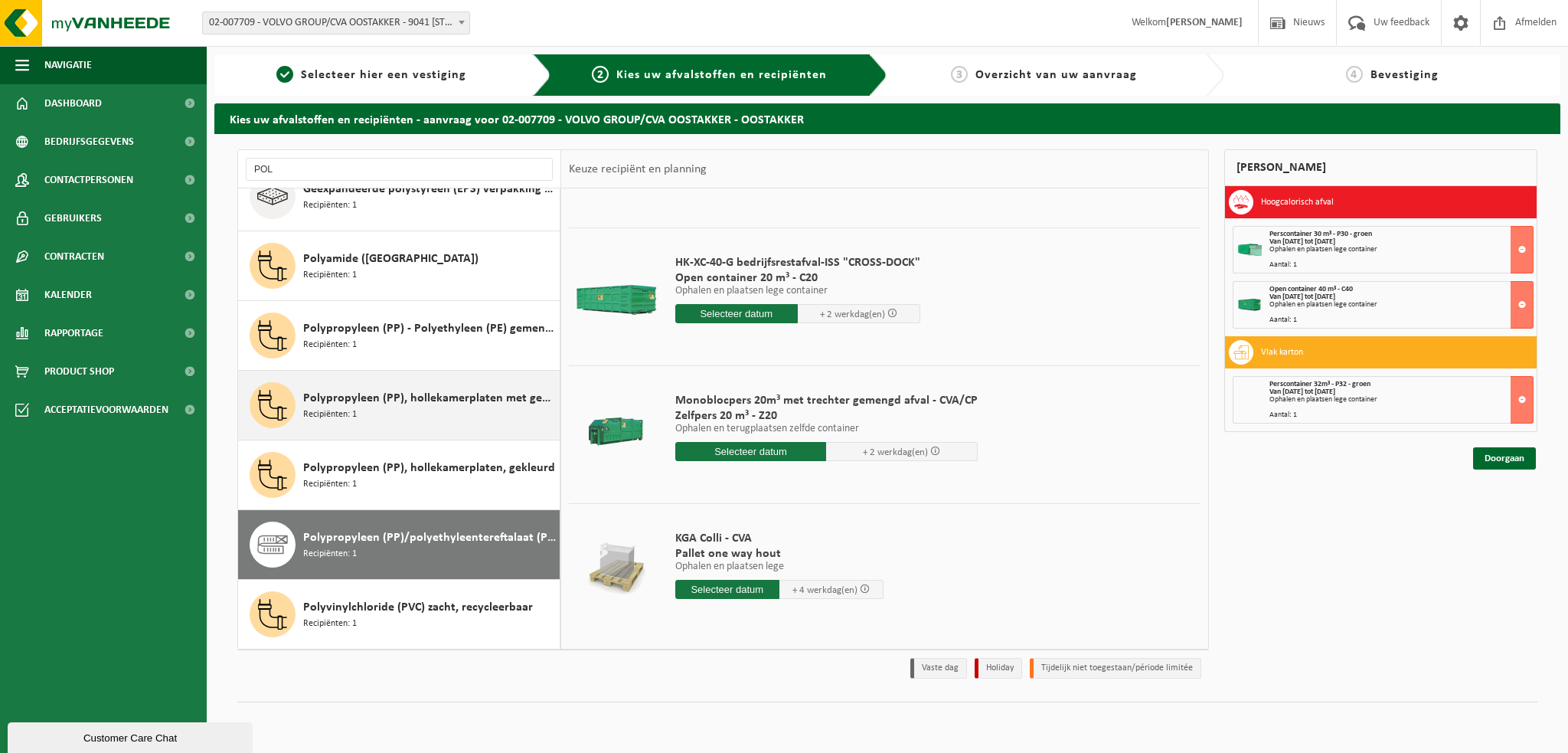
scroll to position [0, 0]
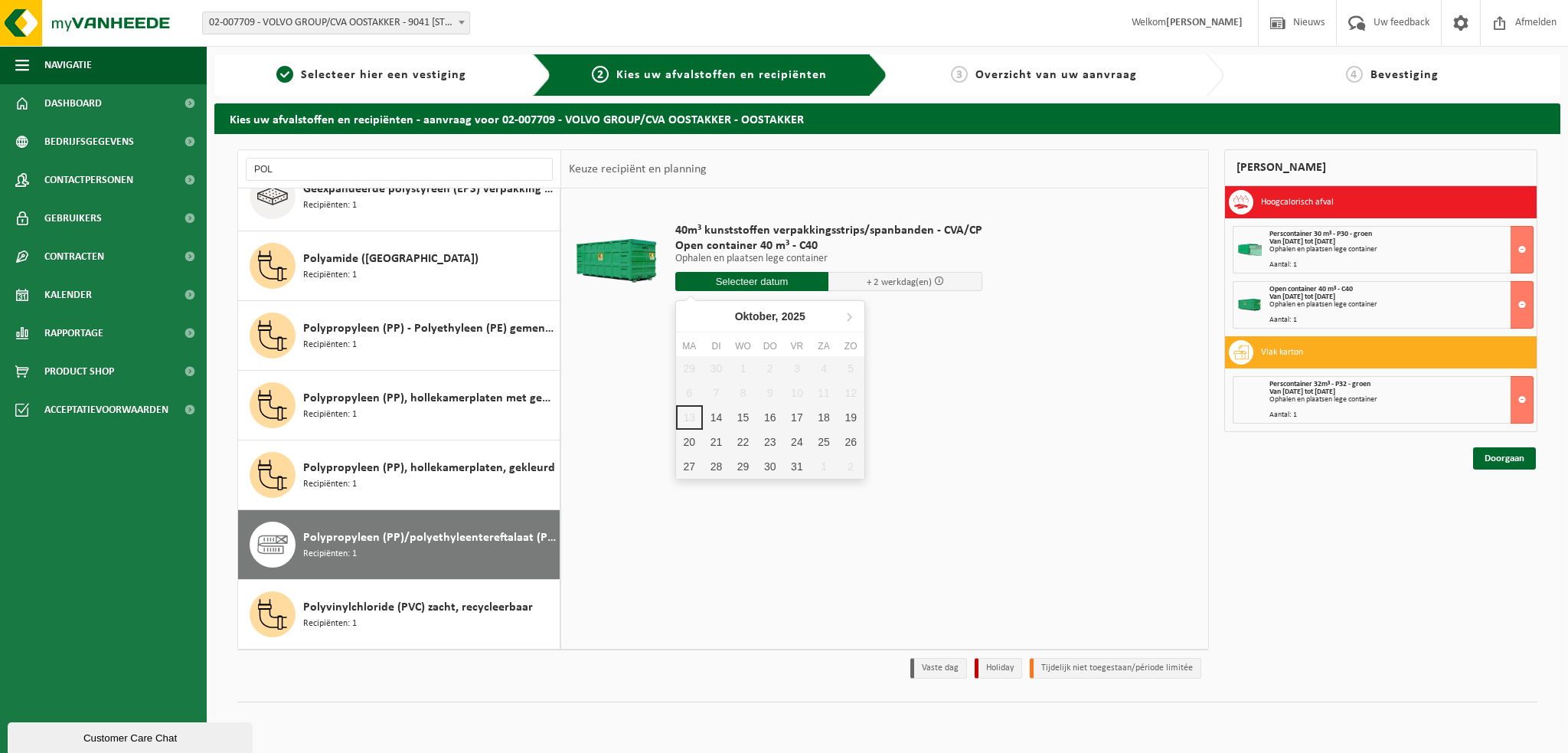
click at [716, 273] on input "text" at bounding box center [752, 282] width 154 height 19
click at [709, 409] on div "14" at bounding box center [716, 417] width 27 height 24
type input "Van 2025-10-14"
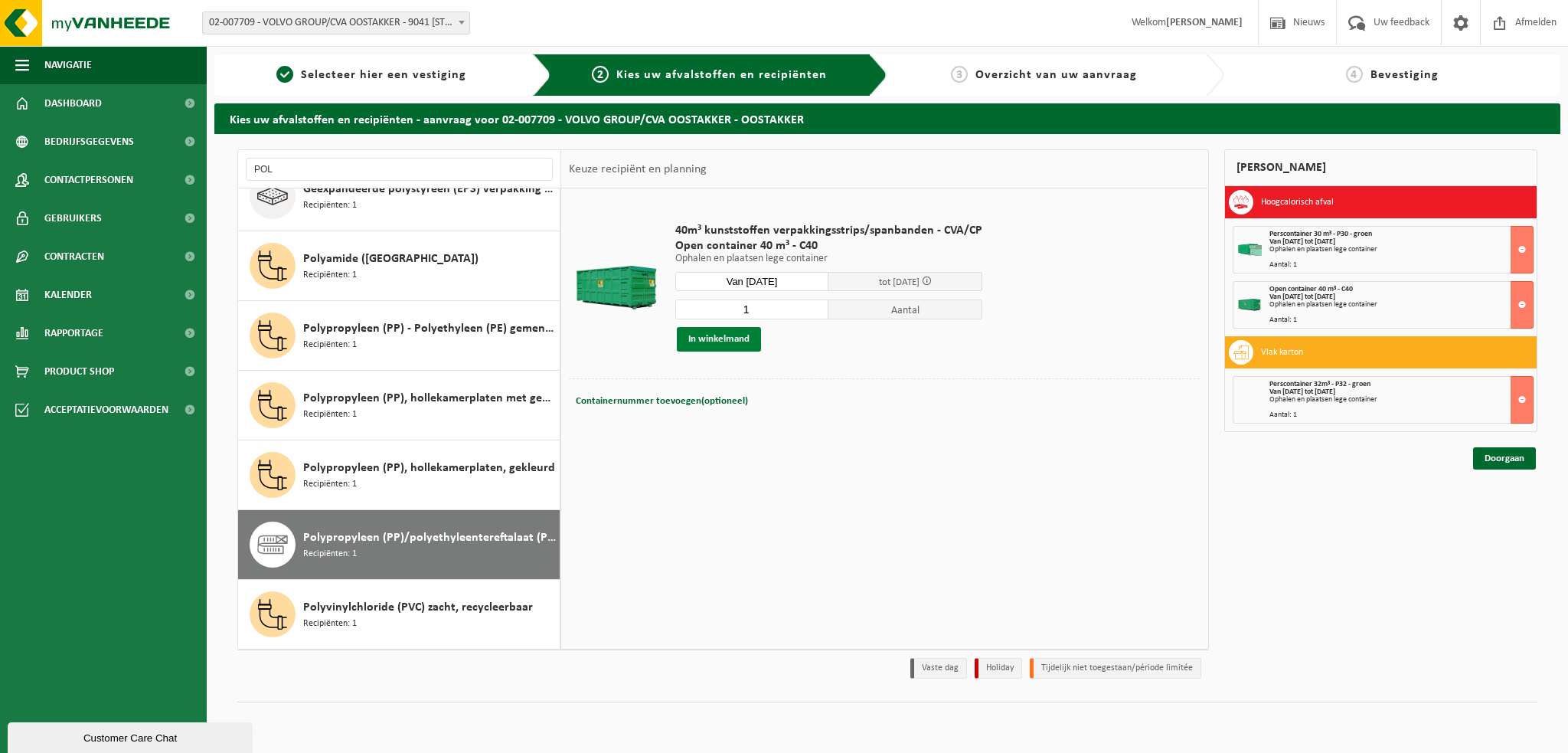
click at [704, 333] on button "In winkelmand" at bounding box center [719, 339] width 84 height 24
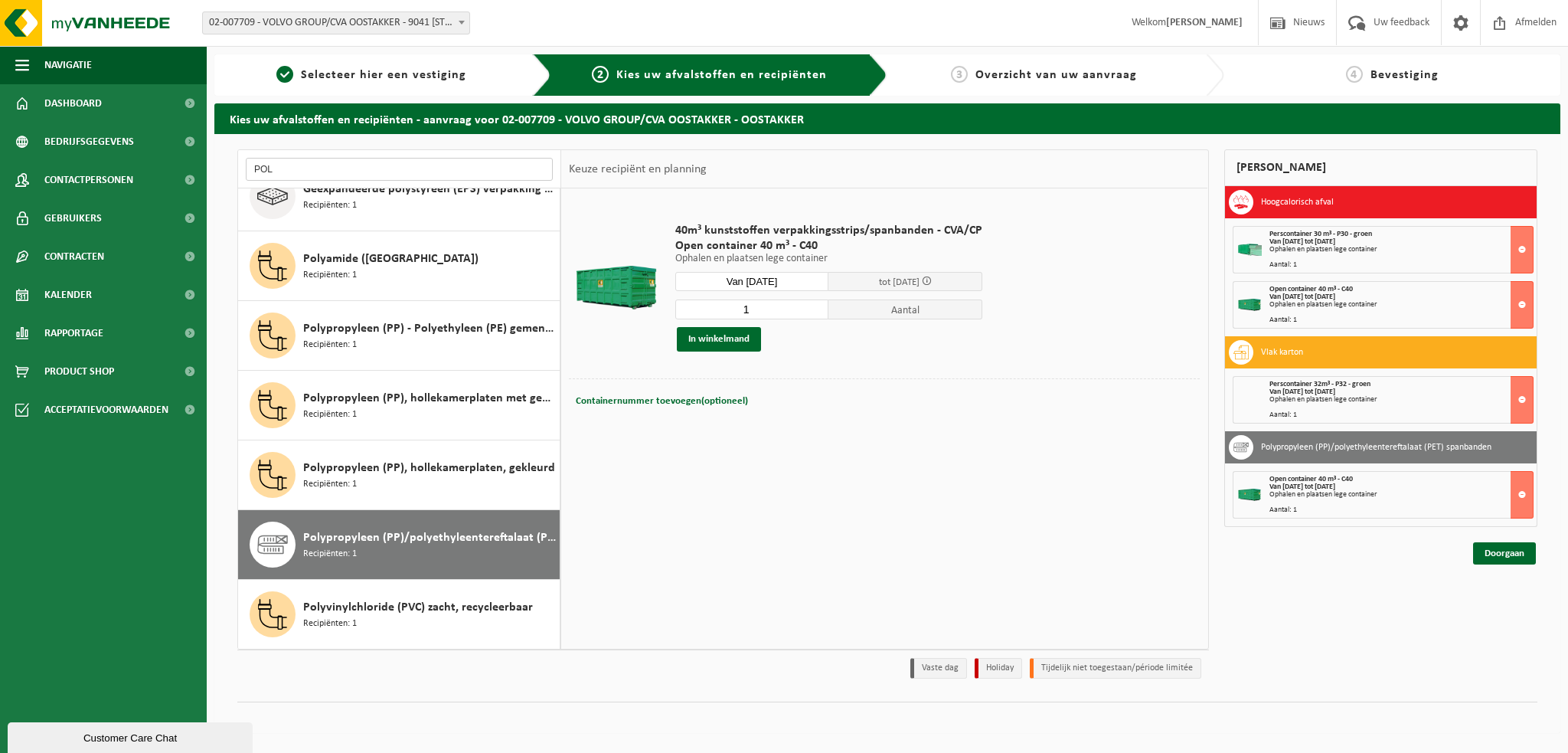
click at [288, 168] on input "POL" at bounding box center [400, 169] width 307 height 23
type input "P"
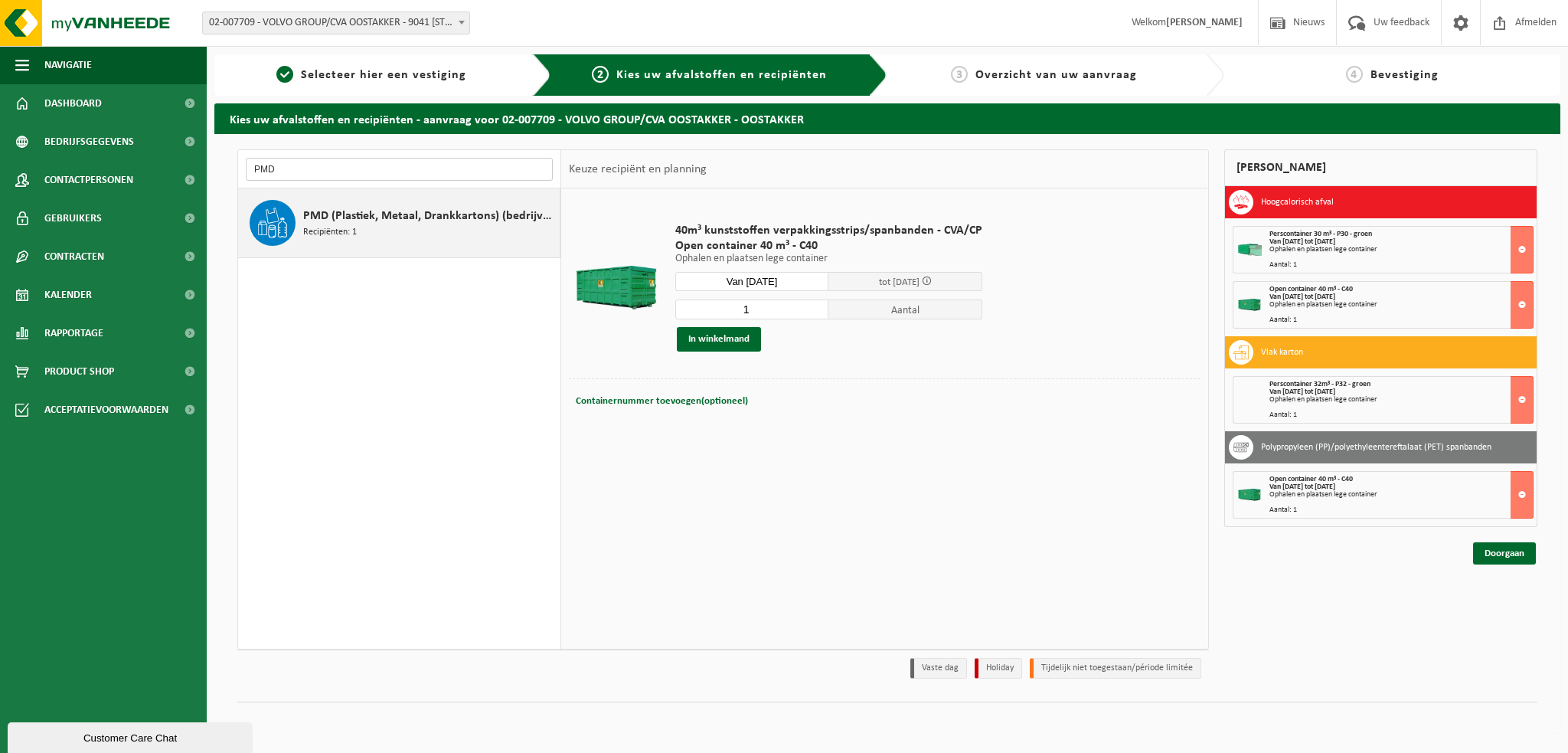
type input "PMD"
click at [307, 226] on span "Recipiënten: 1" at bounding box center [330, 232] width 54 height 14
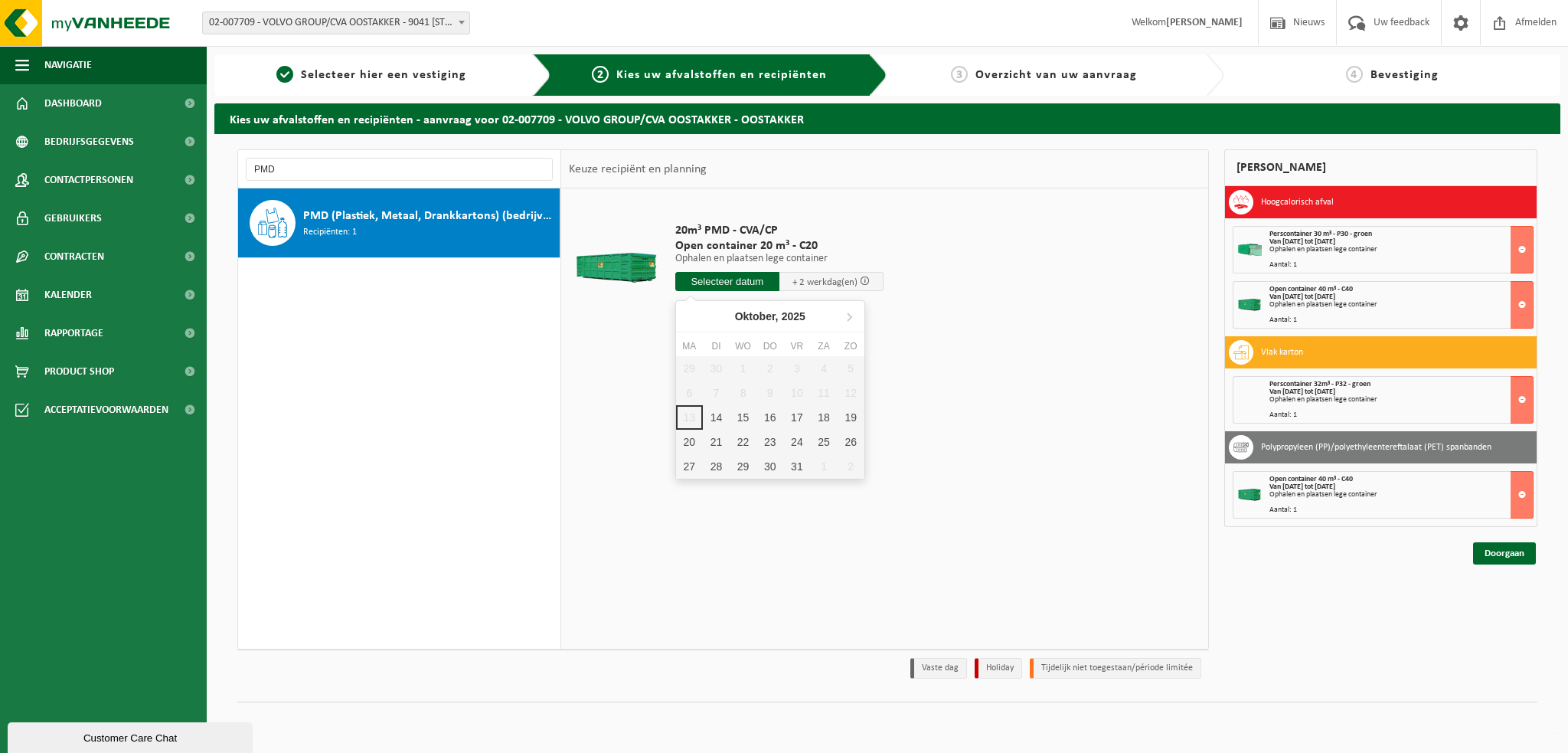
click at [730, 284] on input "text" at bounding box center [727, 282] width 104 height 19
click at [719, 416] on div "14" at bounding box center [716, 417] width 27 height 24
type input "Van 2025-10-14"
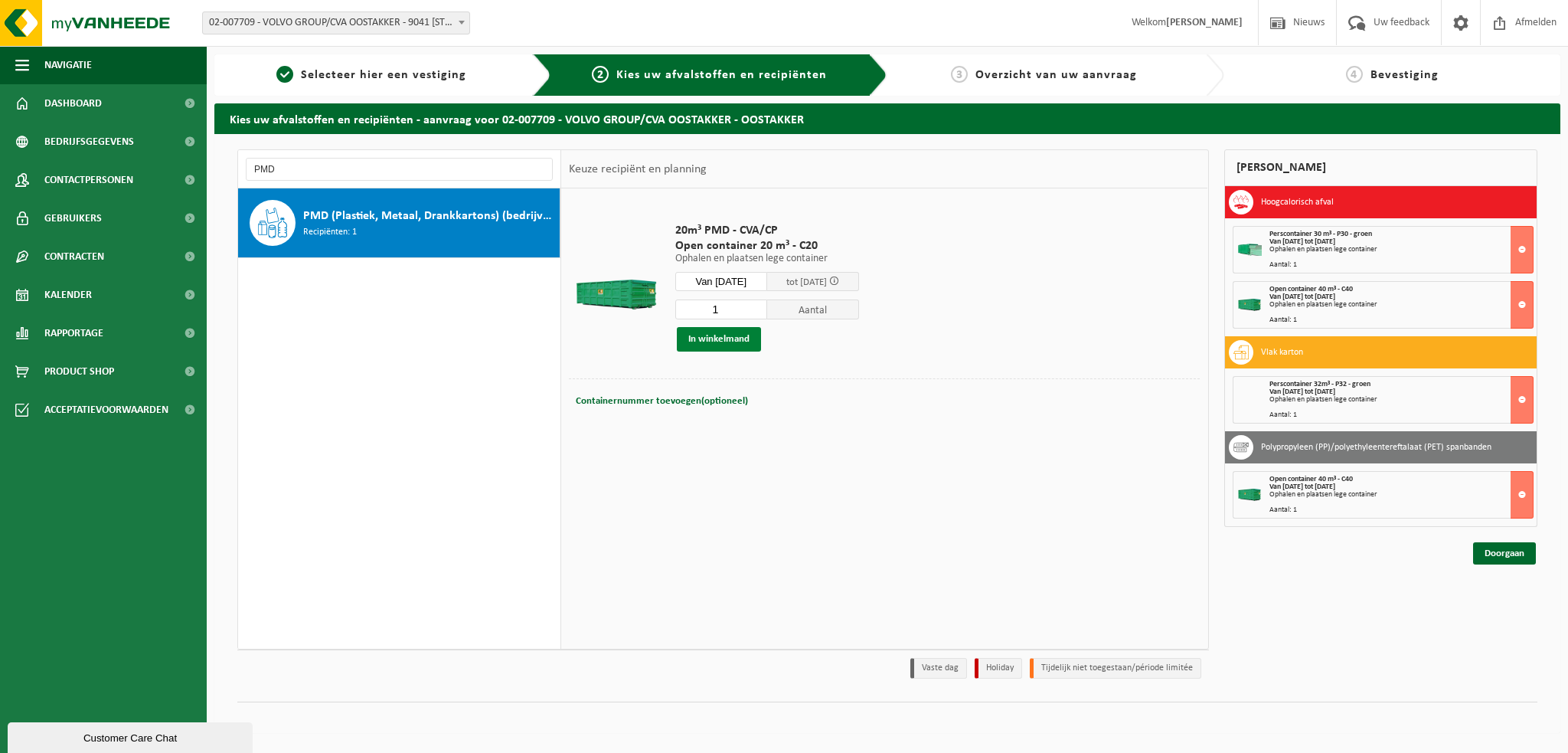
click at [702, 340] on button "In winkelmand" at bounding box center [719, 339] width 84 height 24
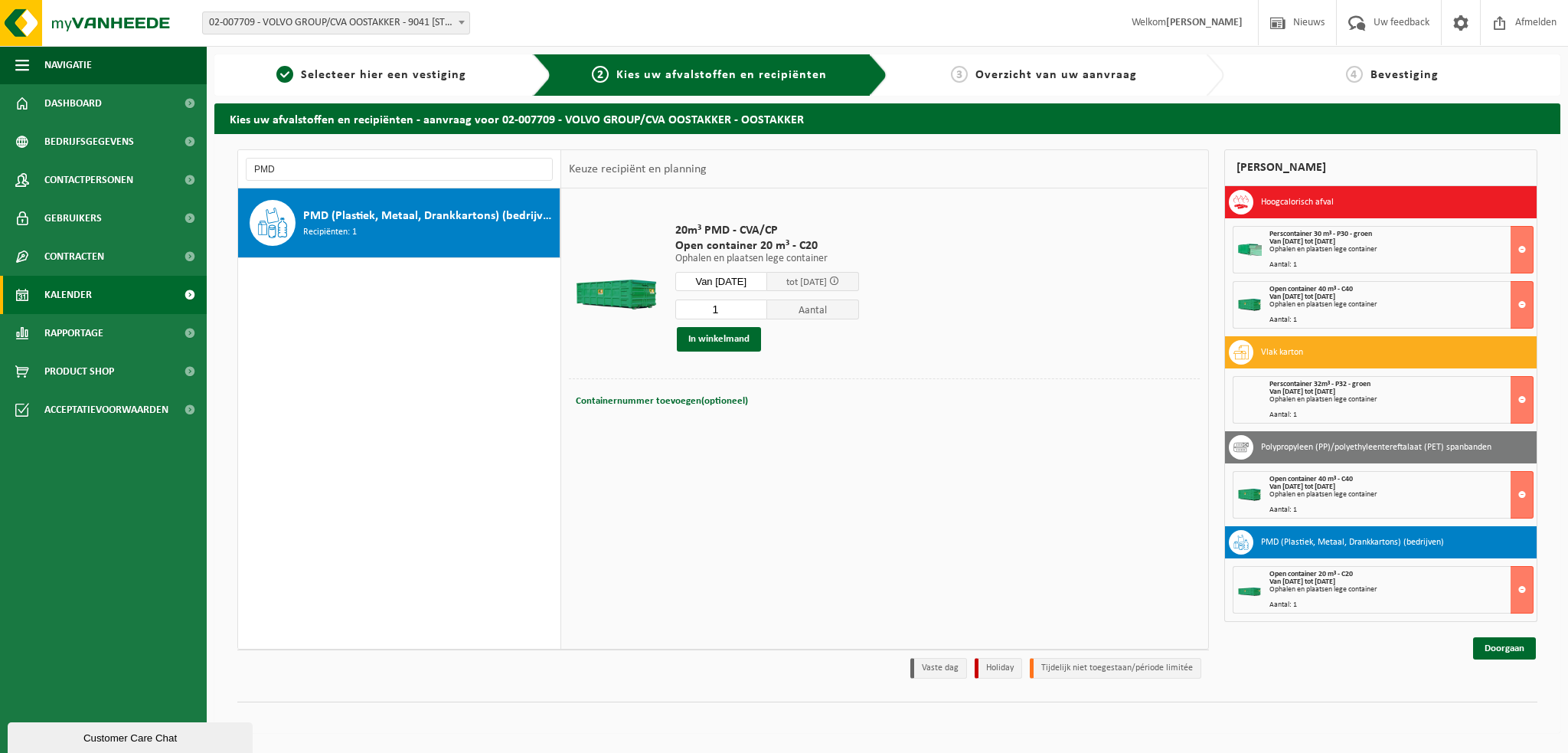
click at [100, 291] on link "Kalender" at bounding box center [103, 295] width 207 height 39
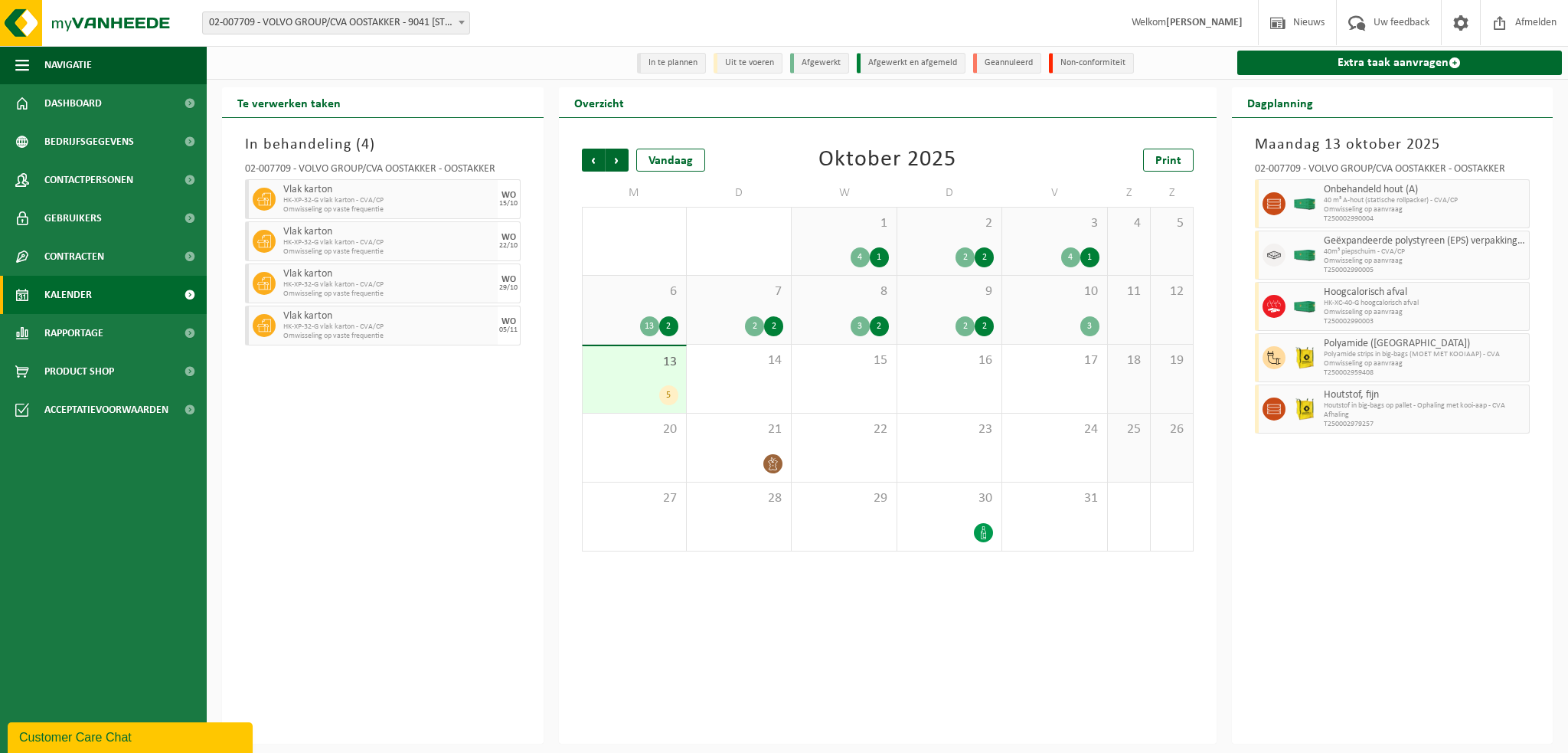
click at [645, 303] on div "6 13 2" at bounding box center [634, 309] width 103 height 68
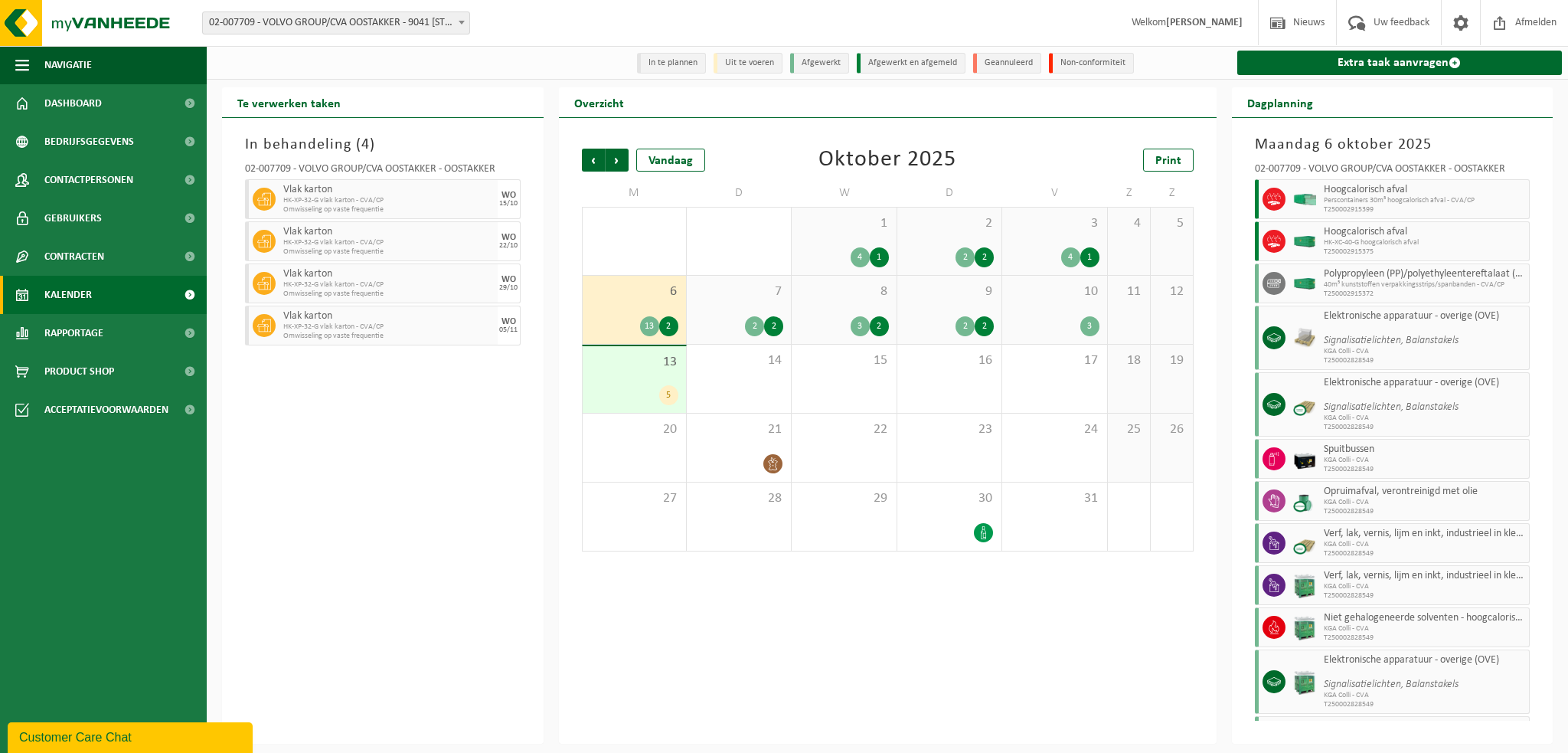
click at [733, 320] on div "2 2" at bounding box center [739, 327] width 89 height 20
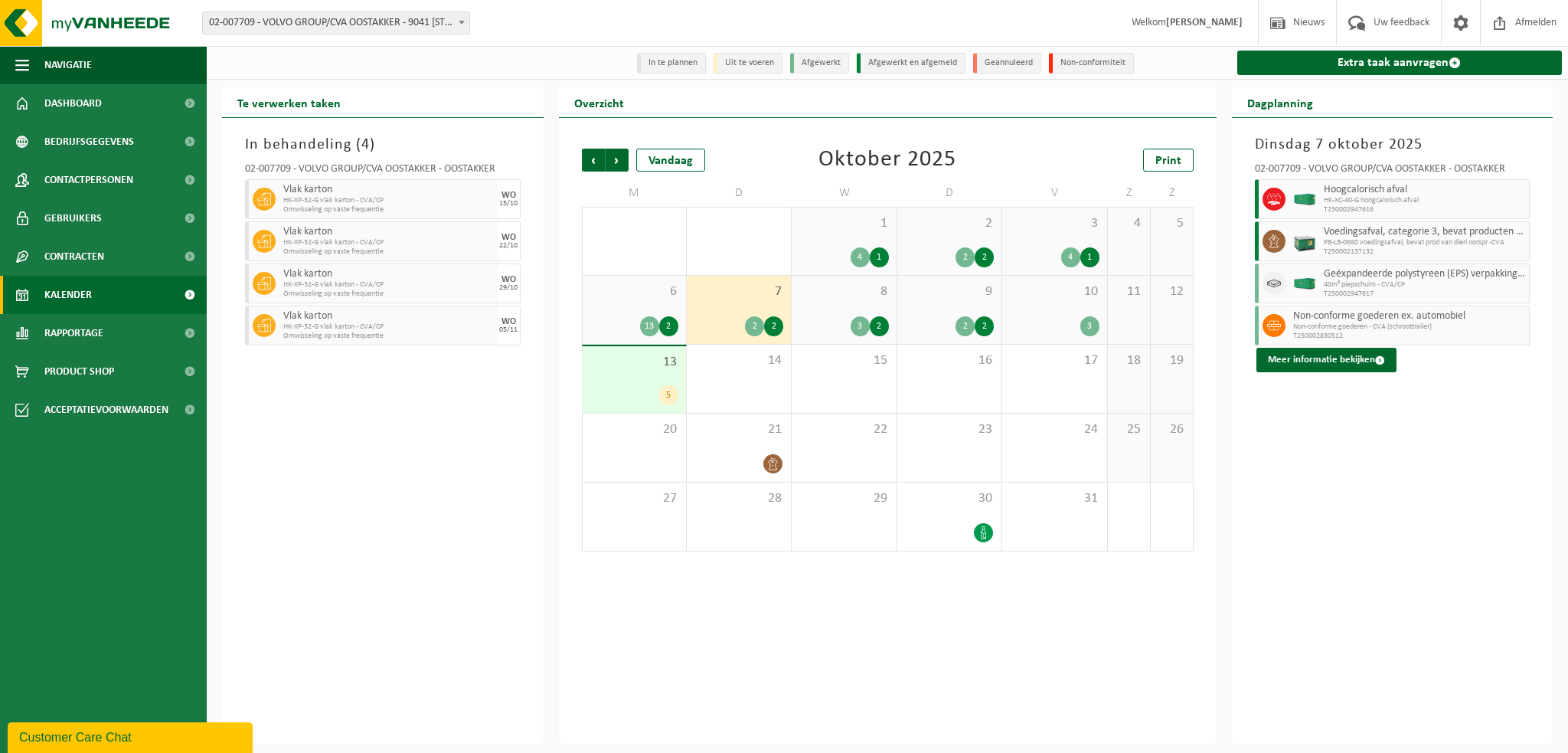
click at [836, 300] on span "8" at bounding box center [844, 292] width 89 height 17
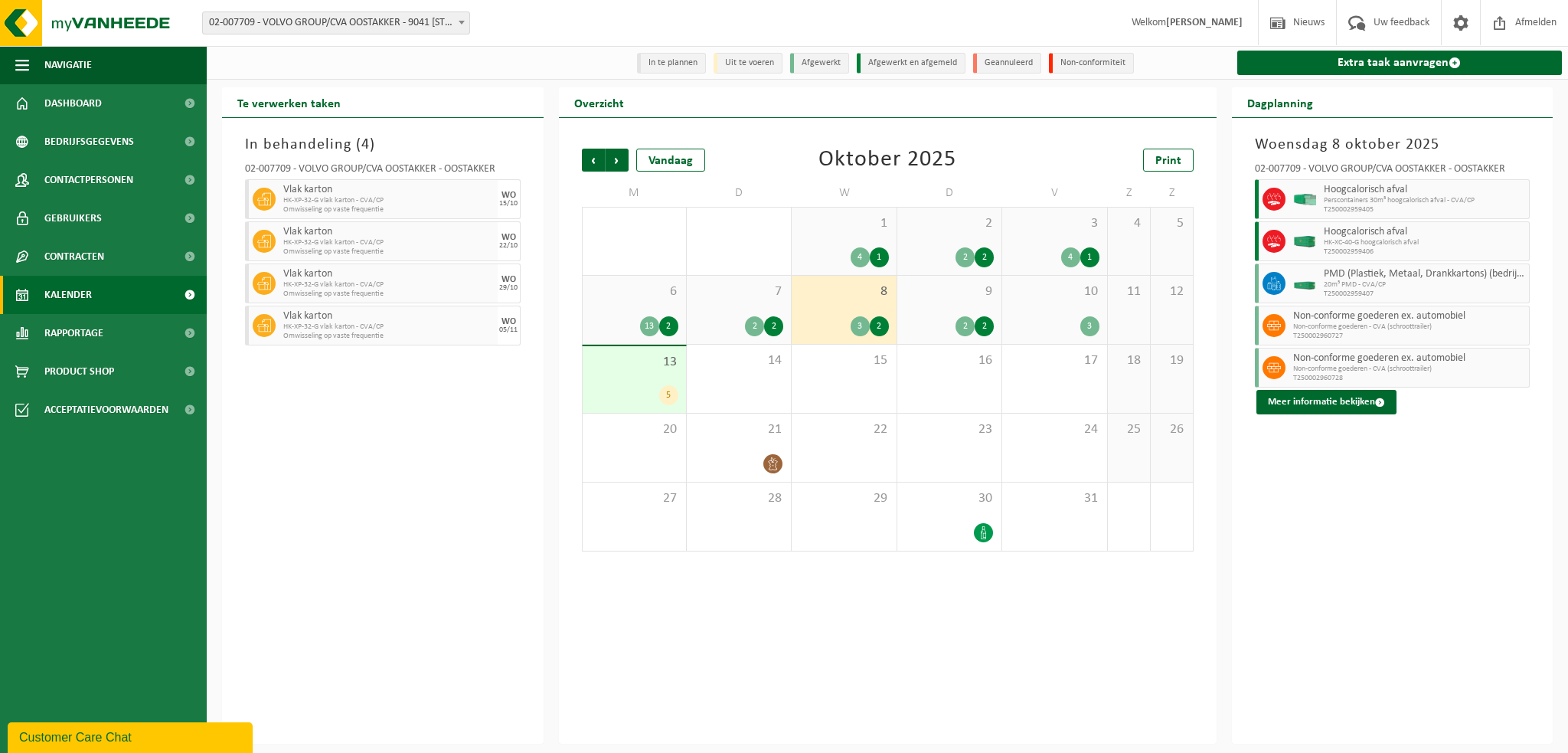
click at [940, 307] on div "9 2 2" at bounding box center [949, 309] width 104 height 68
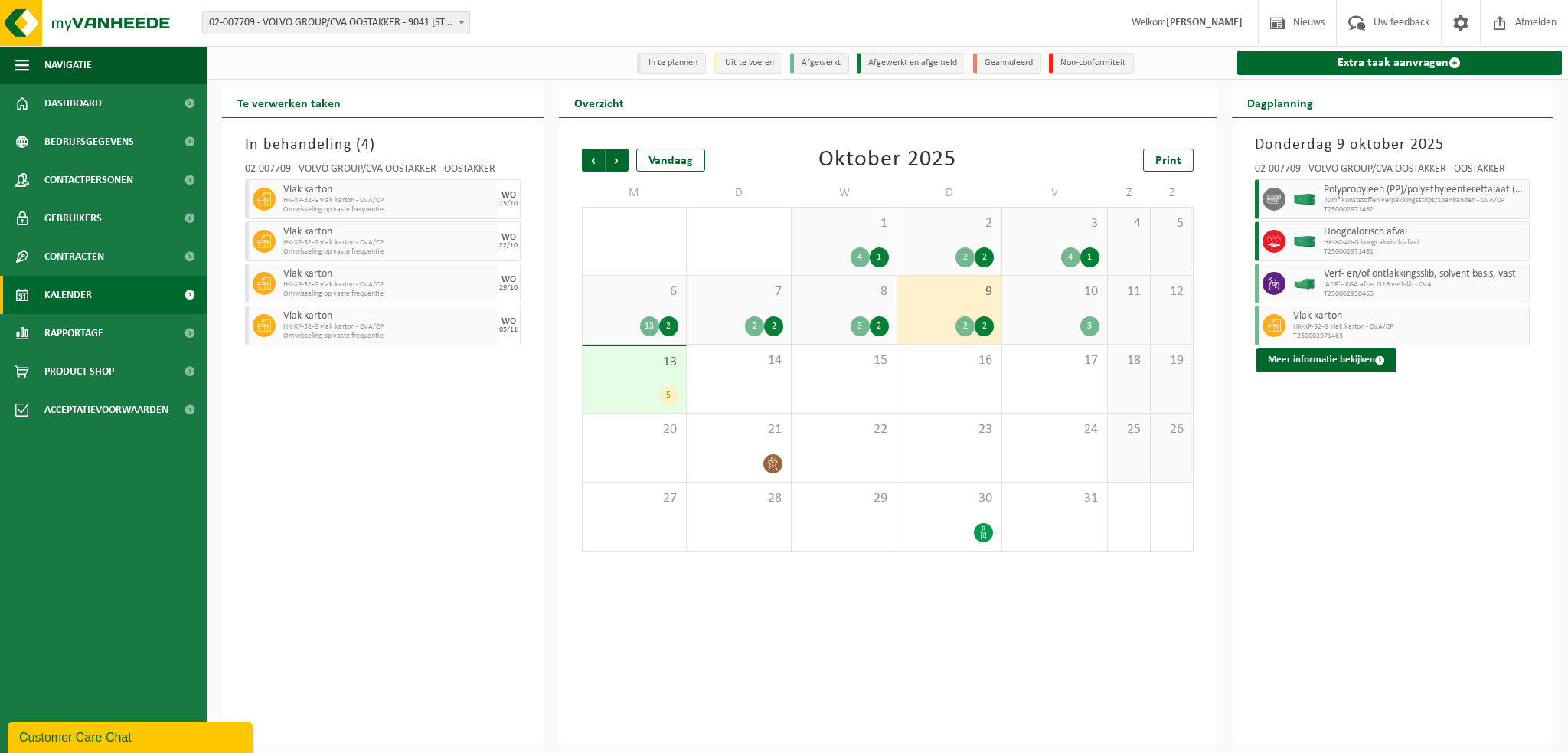
click at [1052, 302] on div "10 3" at bounding box center [1054, 309] width 104 height 68
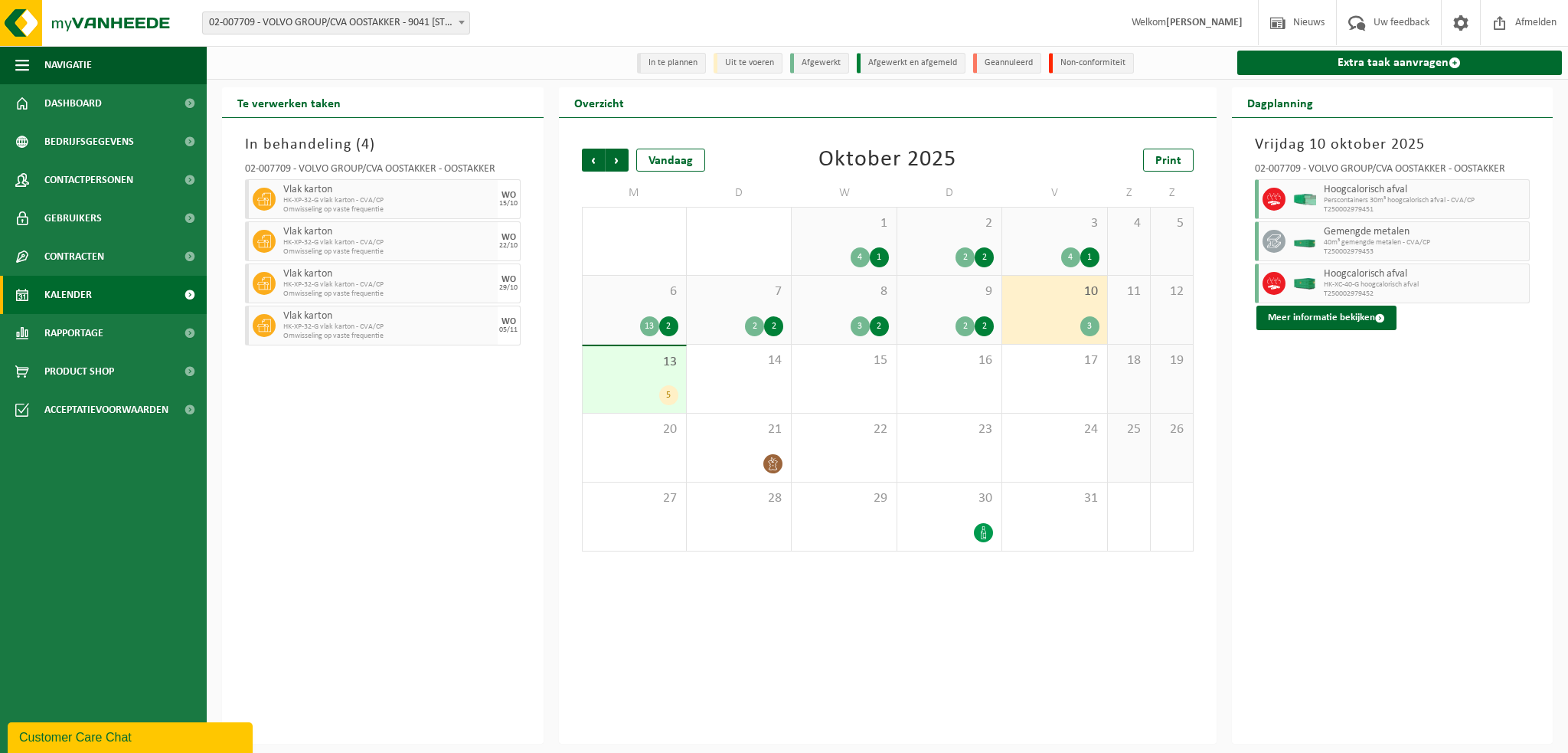
click at [1044, 239] on div "3 4 1" at bounding box center [1054, 241] width 104 height 67
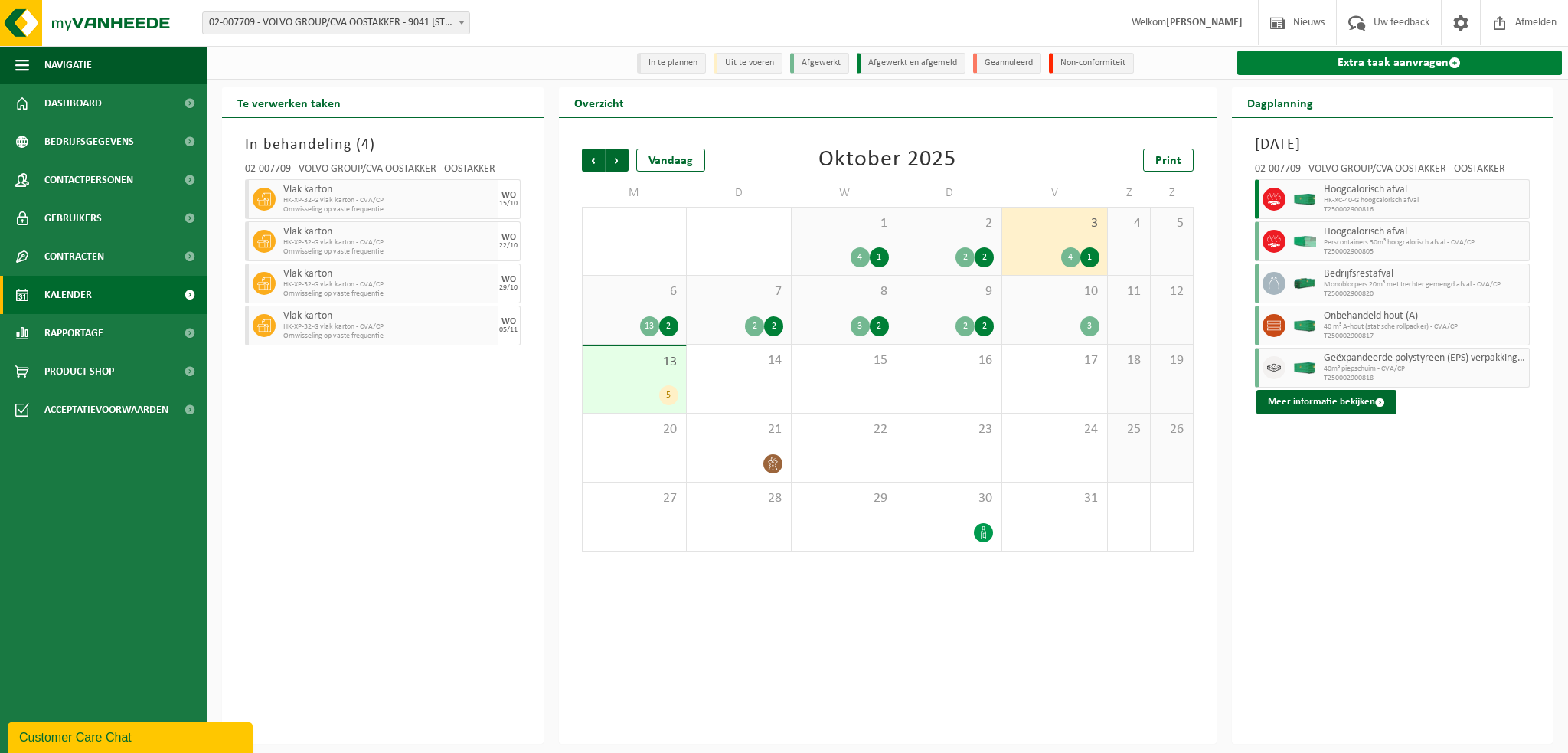
click at [1341, 64] on link "Extra taak aanvragen" at bounding box center [1399, 62] width 325 height 24
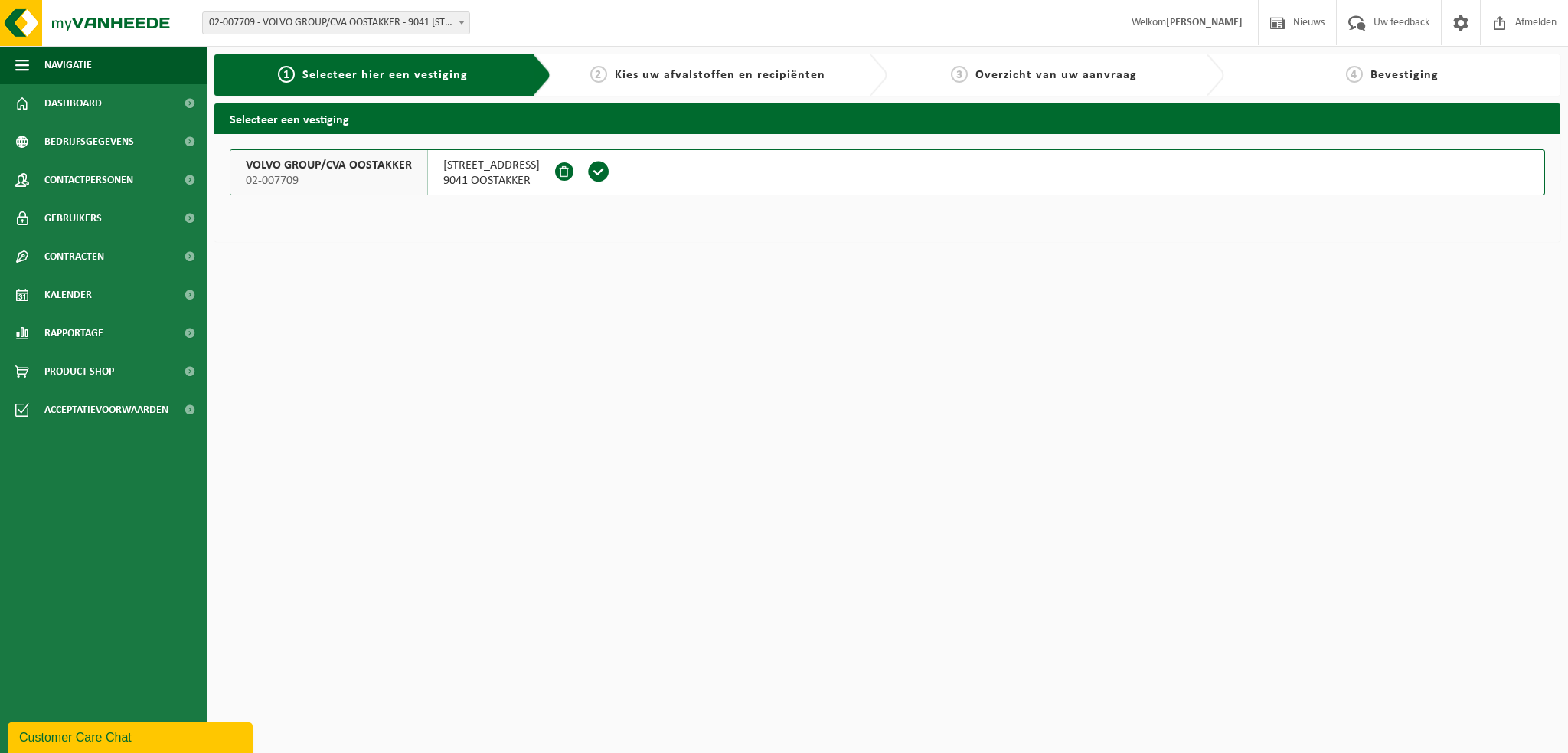
click at [297, 171] on span "VOLVO GROUP/CVA OOSTAKKER" at bounding box center [329, 166] width 166 height 15
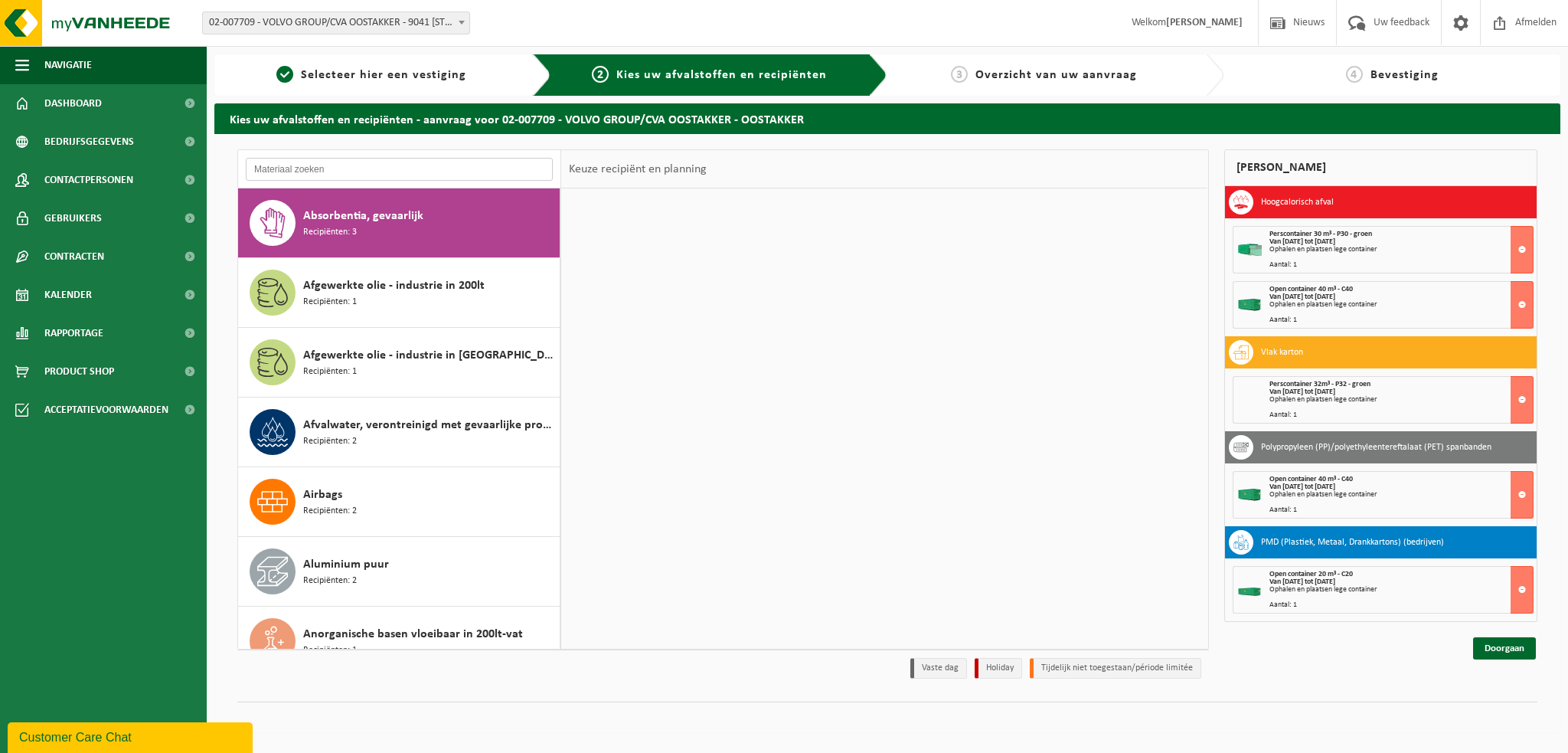
click at [285, 169] on input "text" at bounding box center [400, 169] width 307 height 23
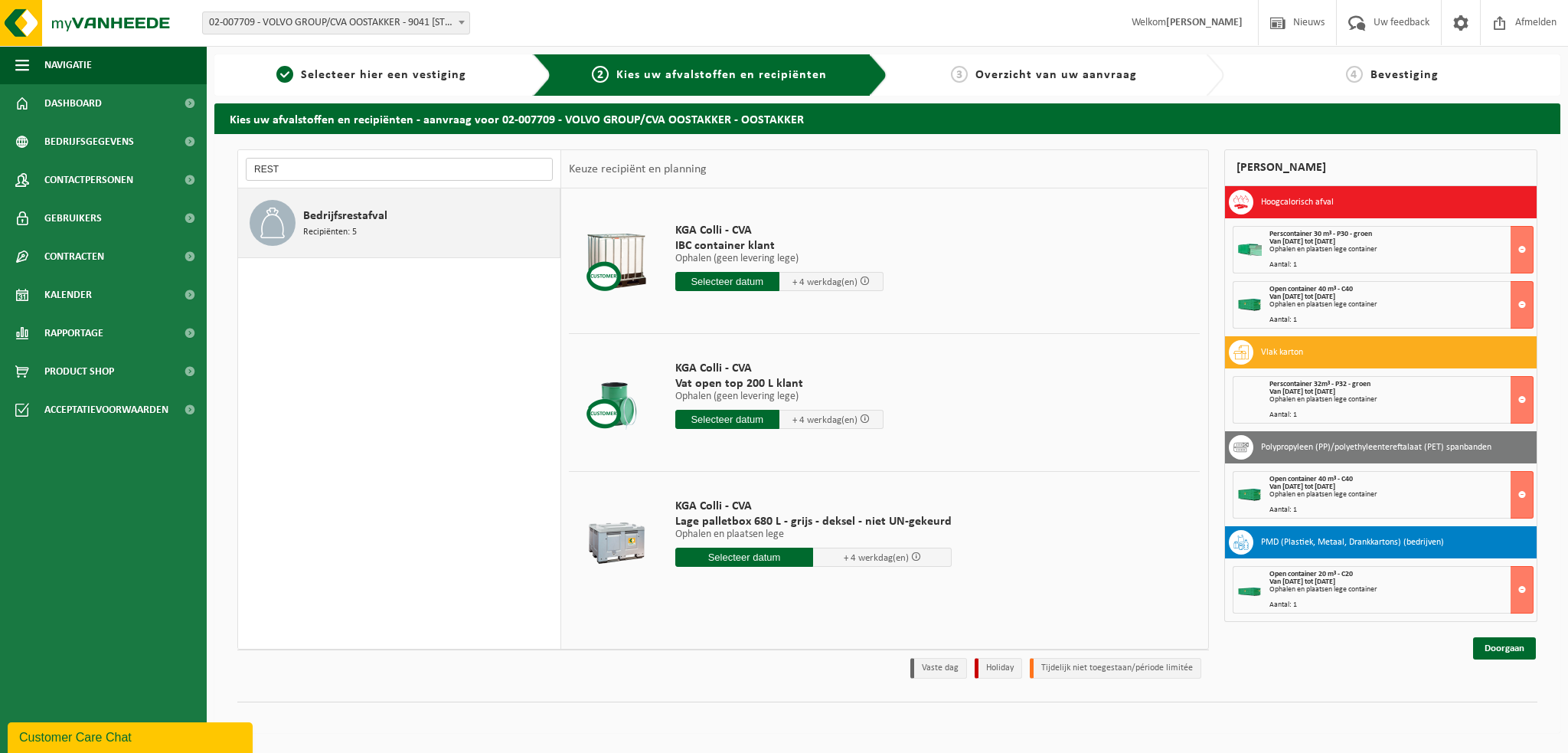
type input "REST"
click at [307, 218] on span "Bedrijfsrestafval" at bounding box center [345, 216] width 84 height 18
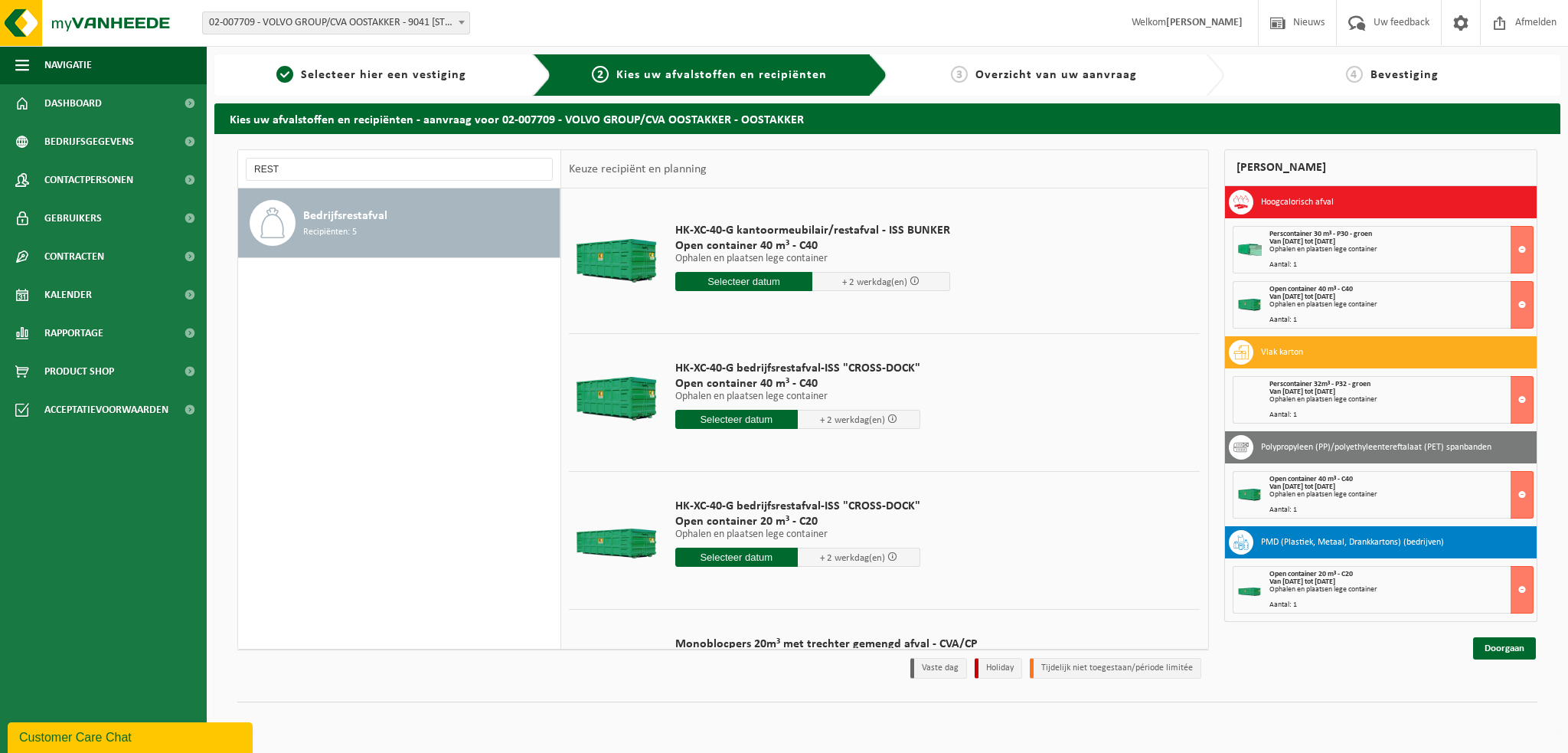
scroll to position [244, 0]
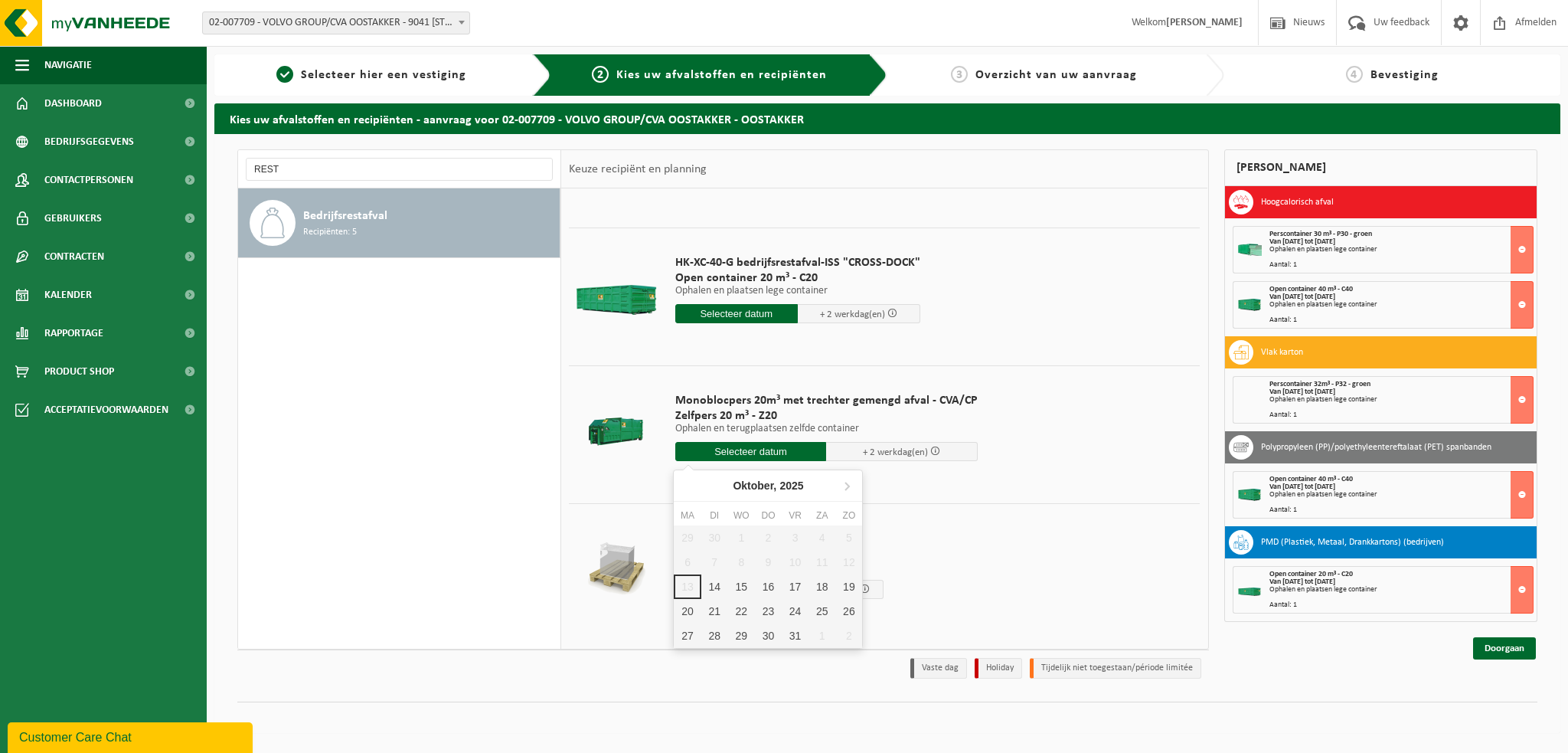
click at [737, 446] on input "text" at bounding box center [751, 451] width 152 height 19
click at [718, 586] on div "14" at bounding box center [715, 587] width 27 height 24
type input "Van 2025-10-14"
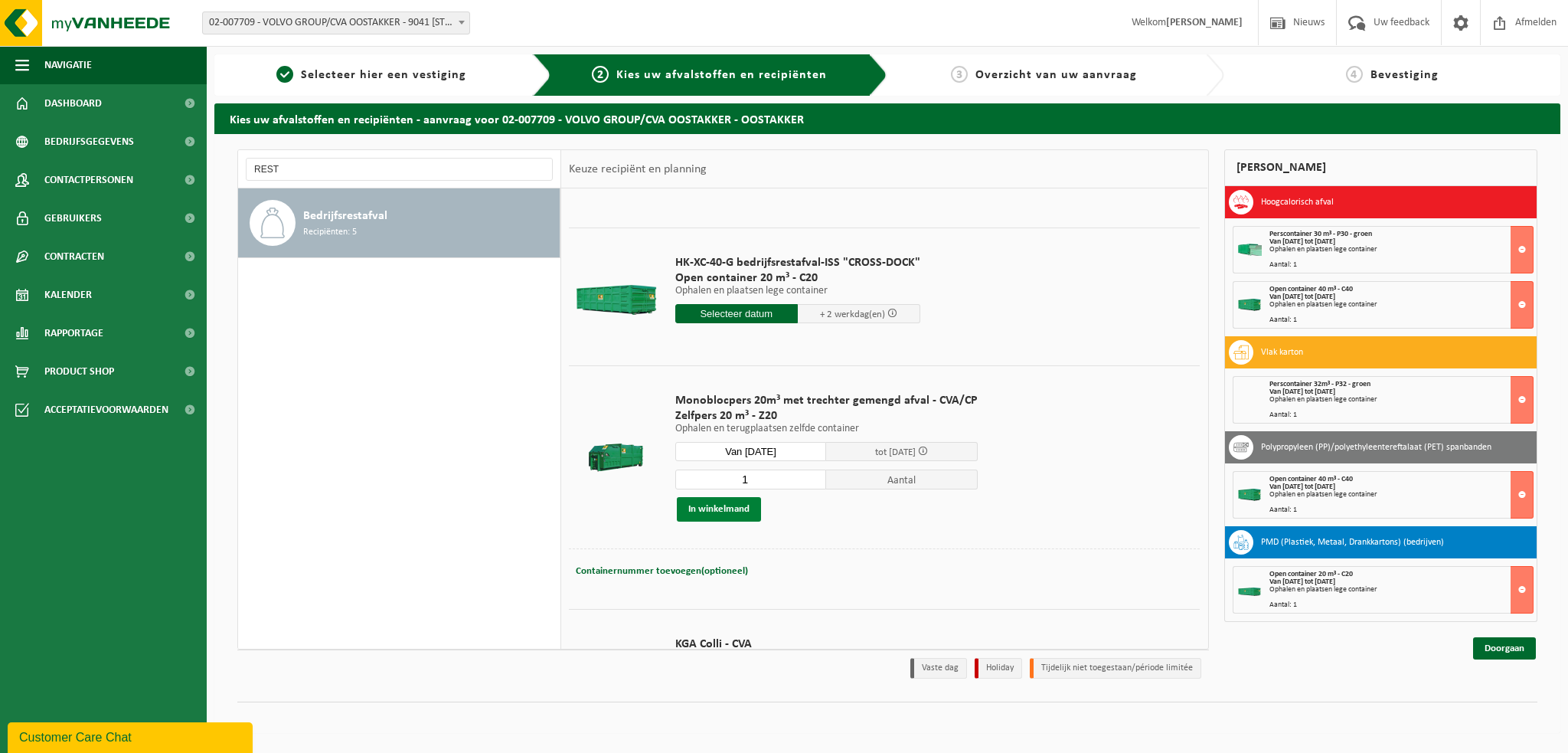
click at [706, 513] on button "In winkelmand" at bounding box center [719, 509] width 84 height 24
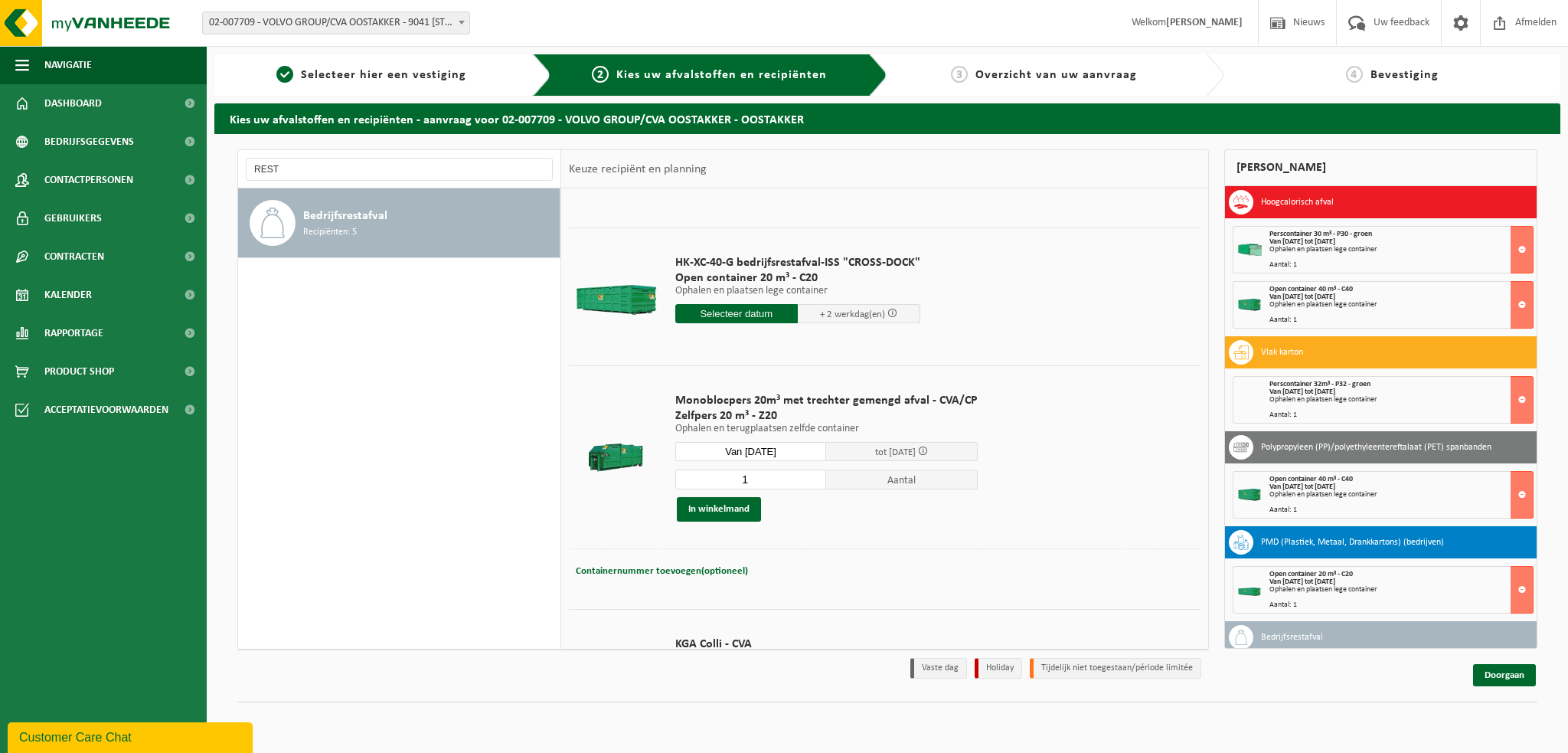
scroll to position [66, 0]
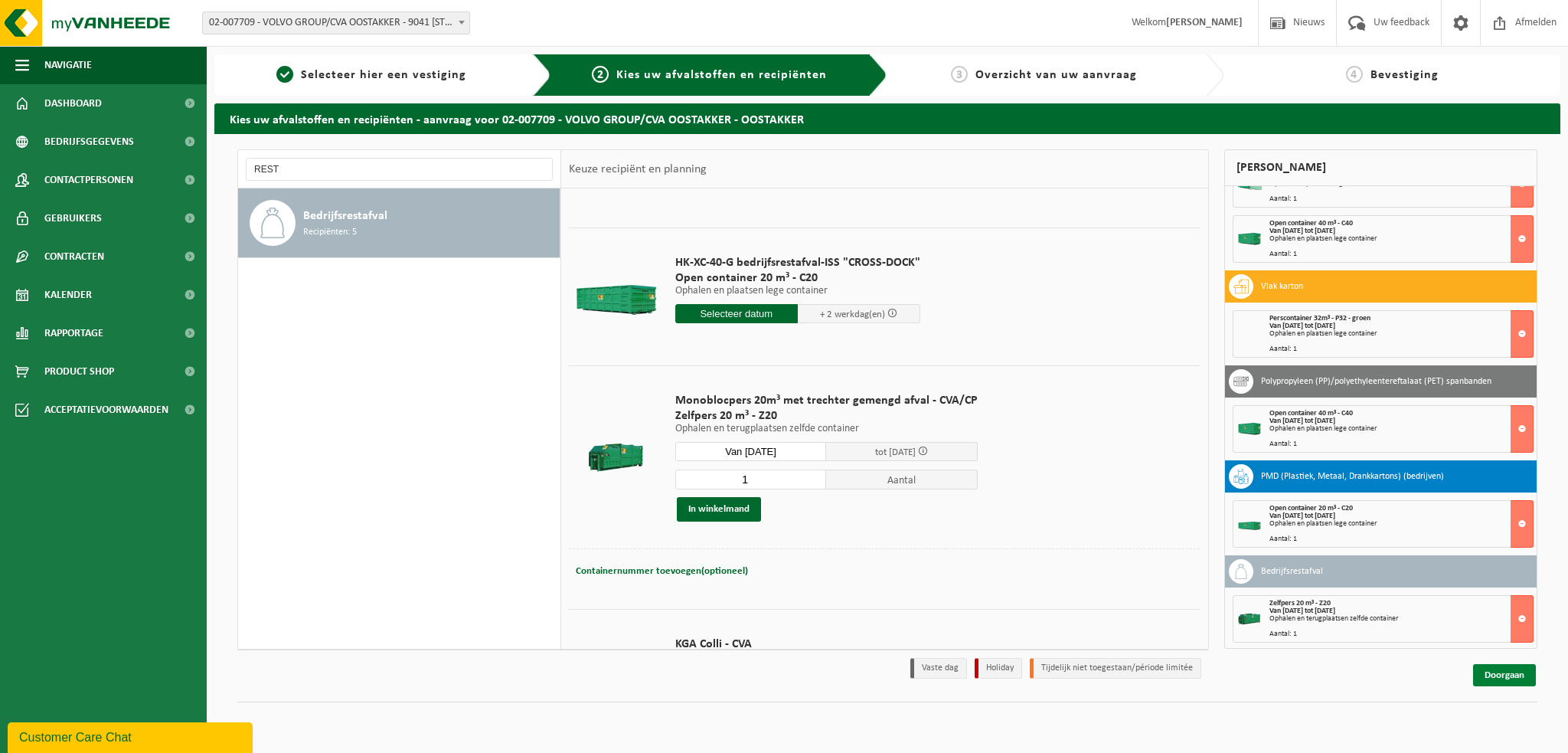
click at [1512, 674] on link "Doorgaan" at bounding box center [1504, 675] width 63 height 22
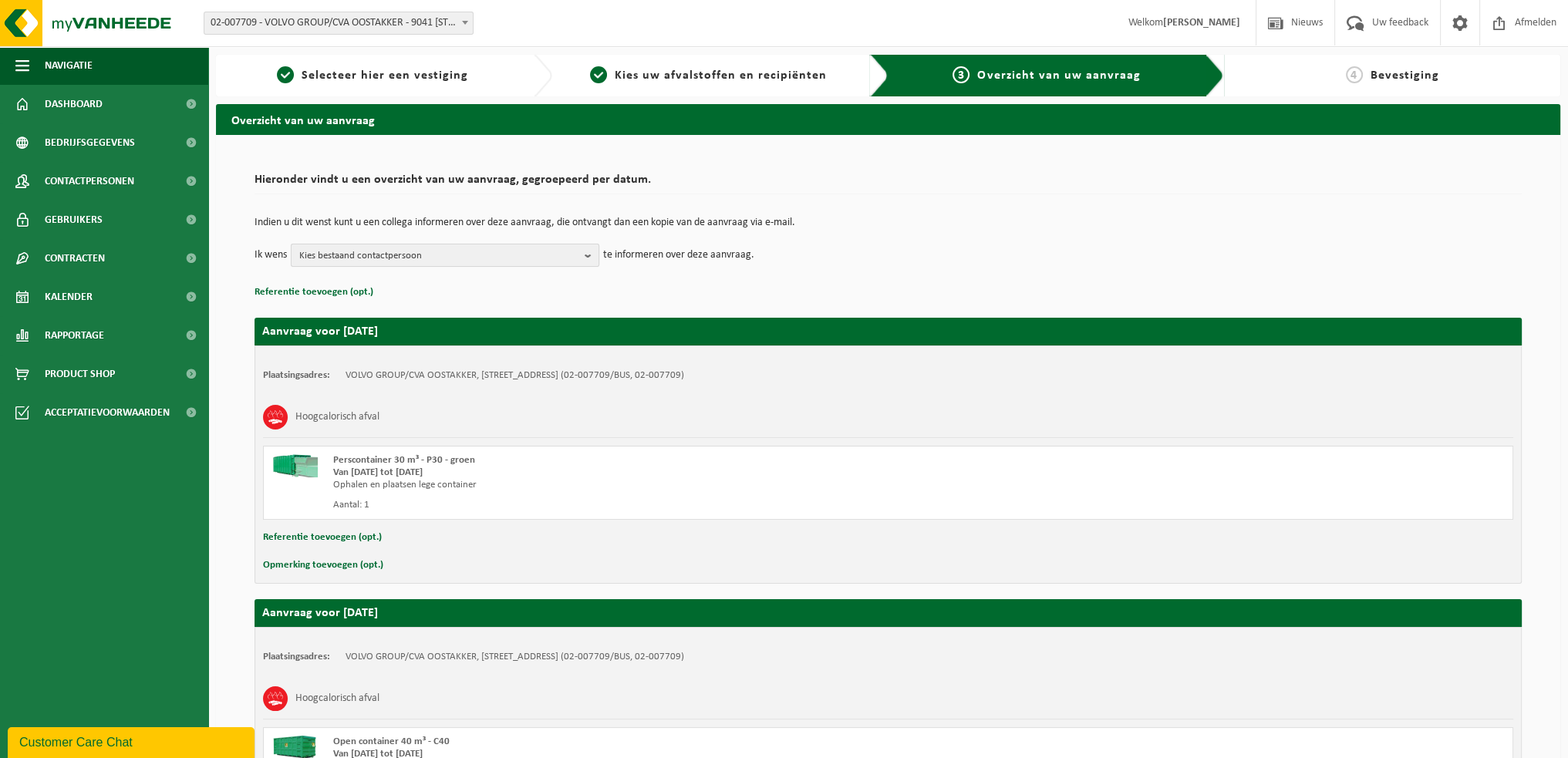
click at [586, 255] on b "button" at bounding box center [591, 255] width 14 height 22
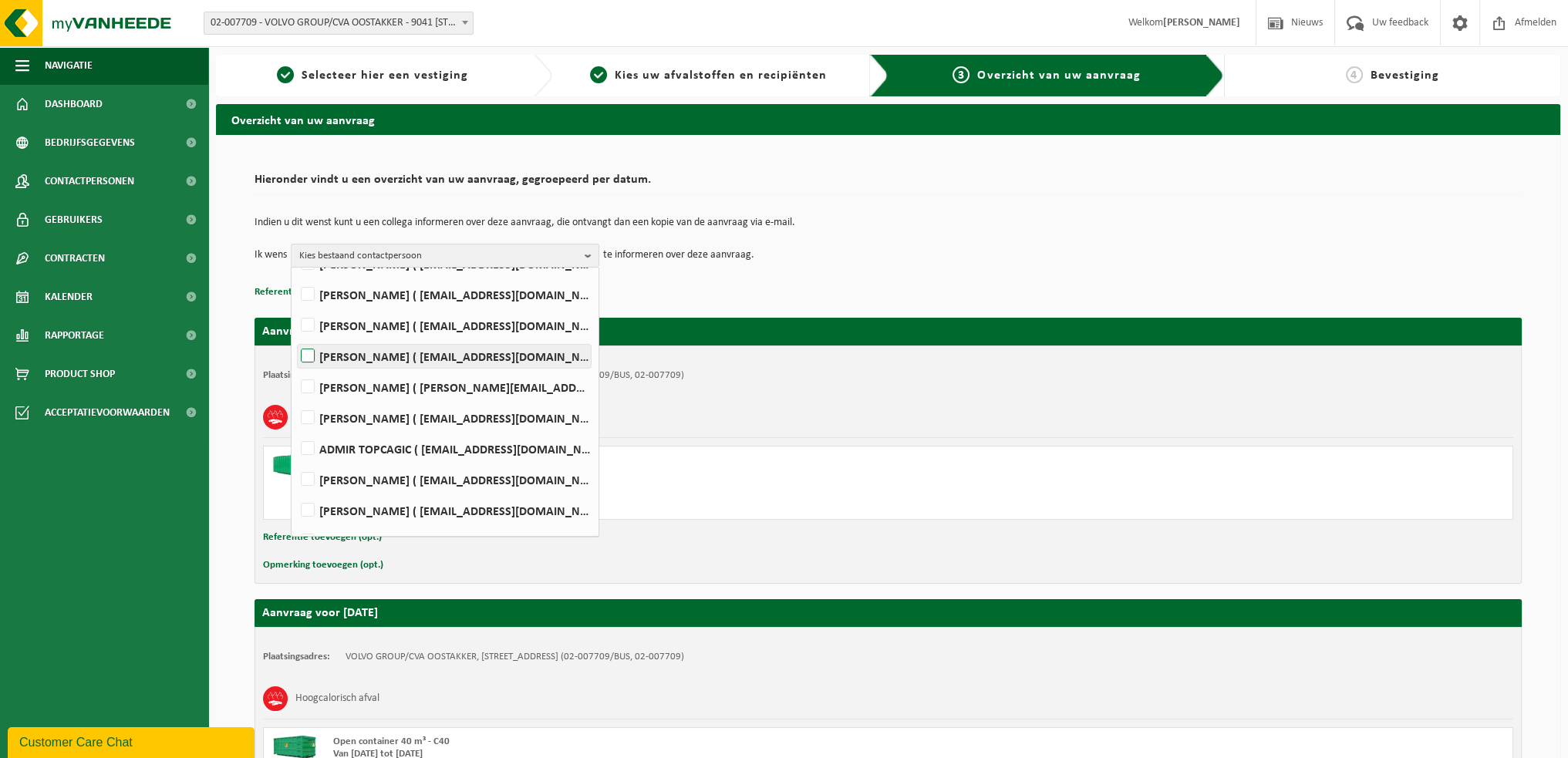
scroll to position [617, 0]
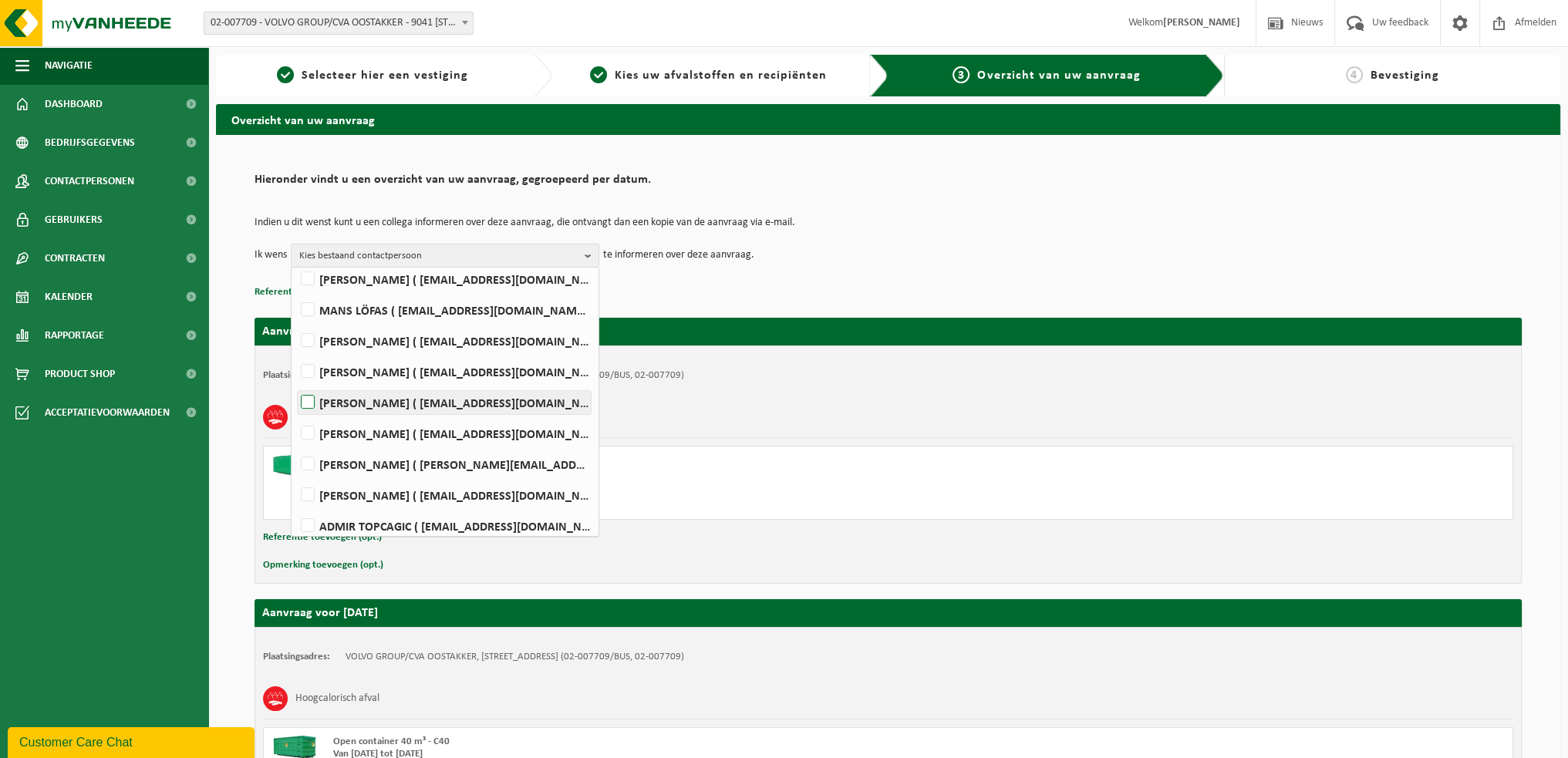
drag, startPoint x: 307, startPoint y: 402, endPoint x: 365, endPoint y: 392, distance: 58.9
click at [308, 402] on label "[PERSON_NAME] ( [EMAIL_ADDRESS][DOMAIN_NAME] )" at bounding box center [444, 402] width 293 height 23
click at [295, 383] on input "[PERSON_NAME] ( [EMAIL_ADDRESS][DOMAIN_NAME] )" at bounding box center [294, 382] width 1 height 1
checkbox input "true"
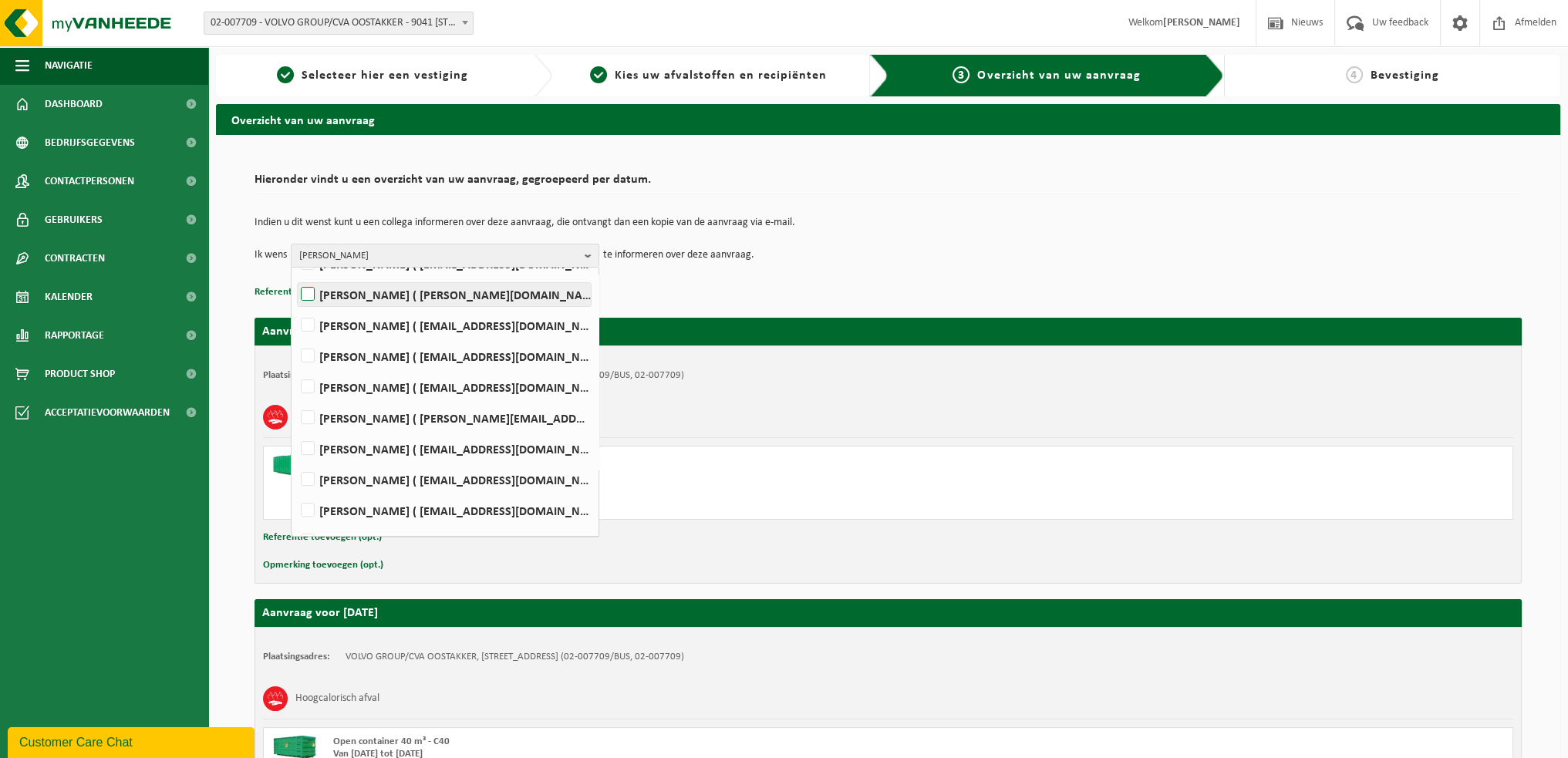
click at [310, 292] on label "[PERSON_NAME] ( [PERSON_NAME][DOMAIN_NAME][EMAIL_ADDRESS][DOMAIN_NAME] )" at bounding box center [444, 294] width 293 height 23
click at [295, 275] on input "[PERSON_NAME] ( [PERSON_NAME][DOMAIN_NAME][EMAIL_ADDRESS][DOMAIN_NAME] )" at bounding box center [294, 275] width 1 height 1
checkbox input "true"
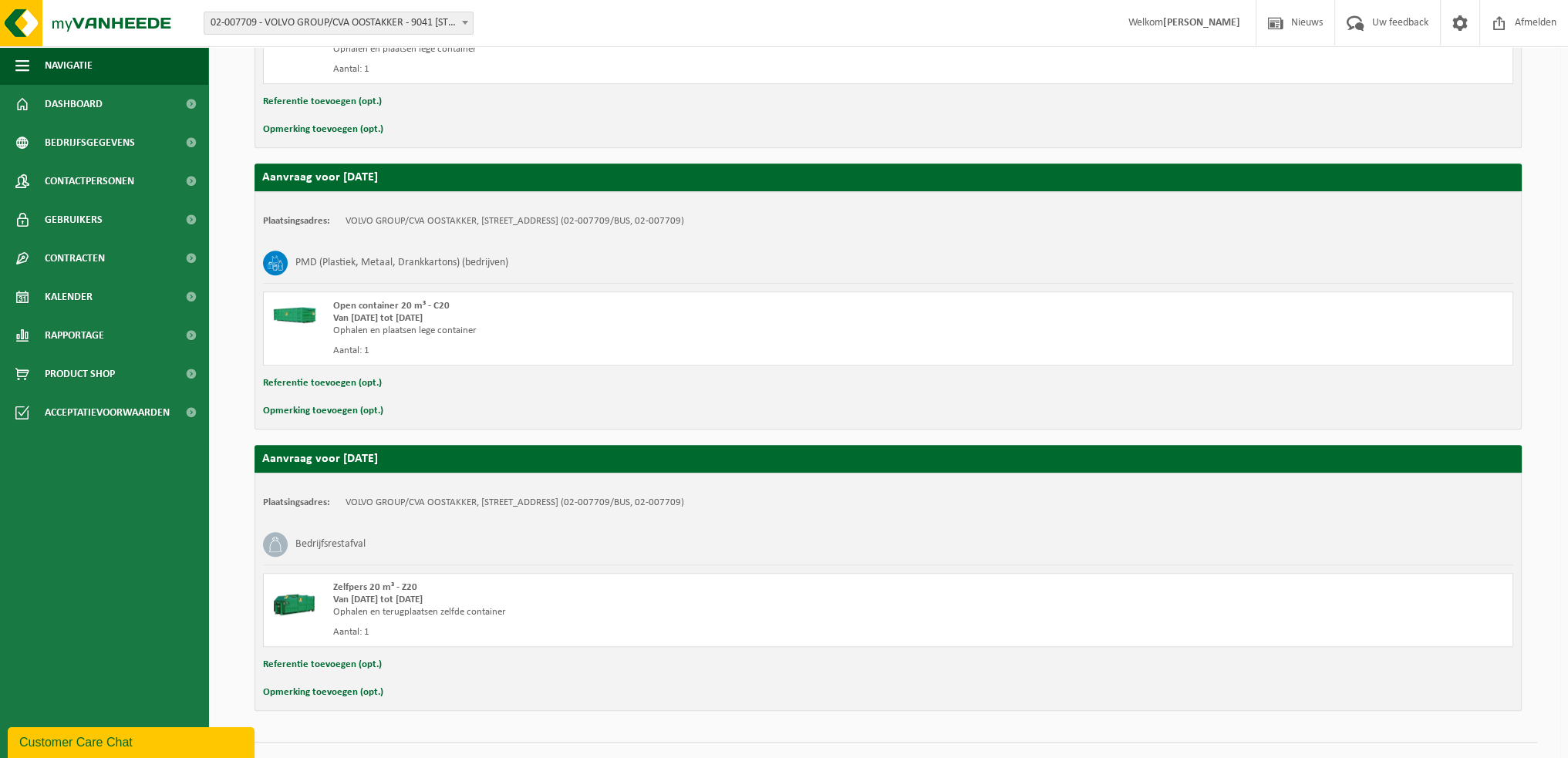
scroll to position [1305, 0]
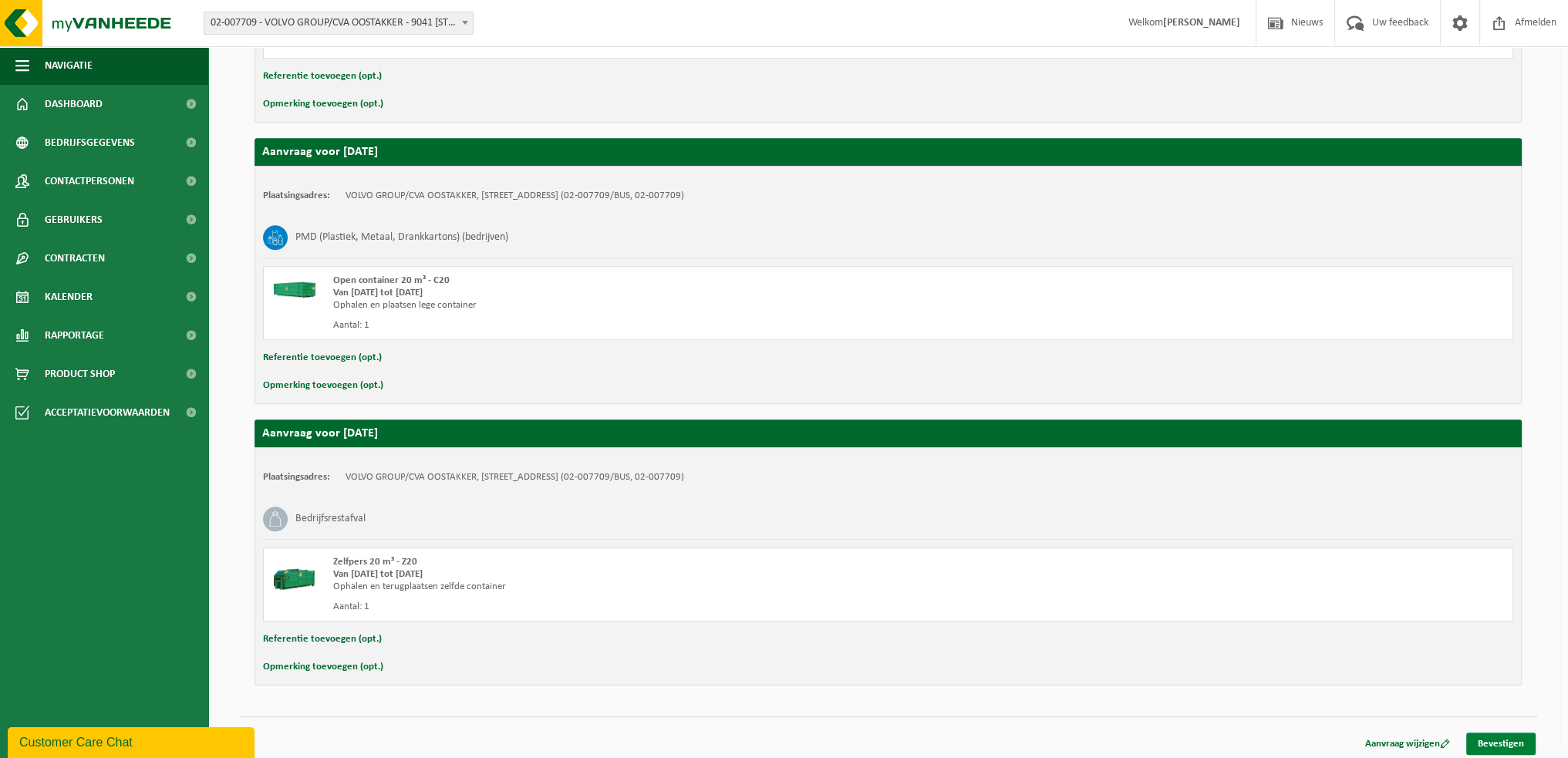
click at [1504, 736] on link "Bevestigen" at bounding box center [1501, 744] width 69 height 22
